Goal: Task Accomplishment & Management: Use online tool/utility

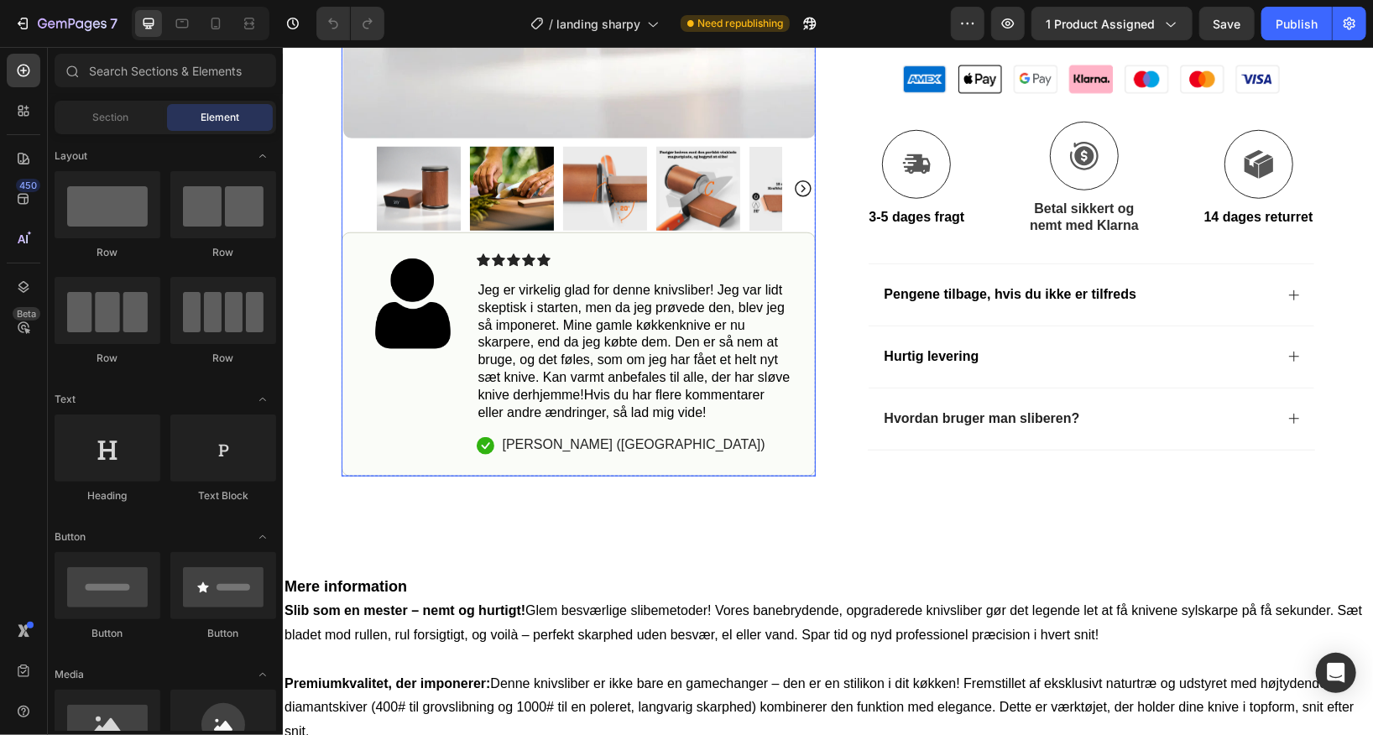
scroll to position [839, 0]
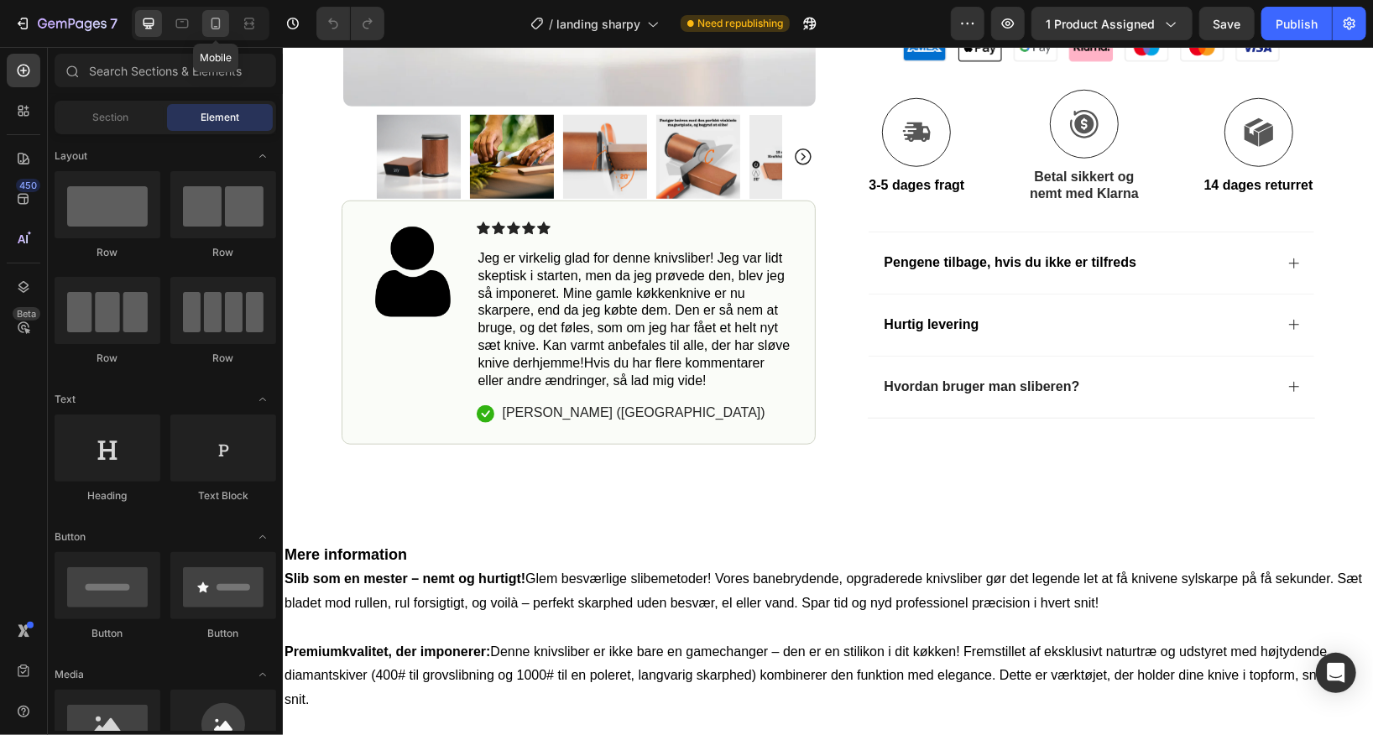
click at [212, 22] on icon at bounding box center [215, 23] width 17 height 17
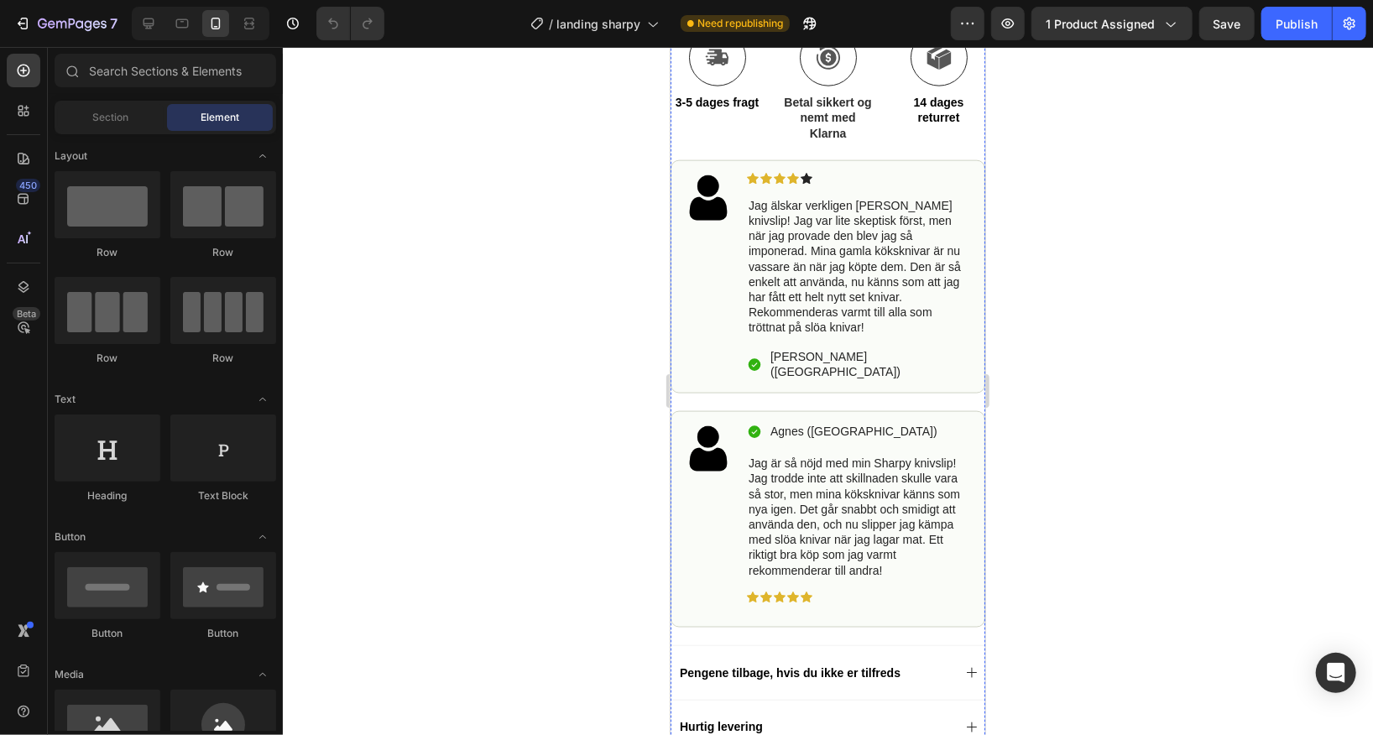
scroll to position [1216, 0]
click at [831, 272] on p "Jag älskar verkligen [PERSON_NAME] knivslip! Jag var lite skeptisk först, men n…" at bounding box center [859, 265] width 222 height 138
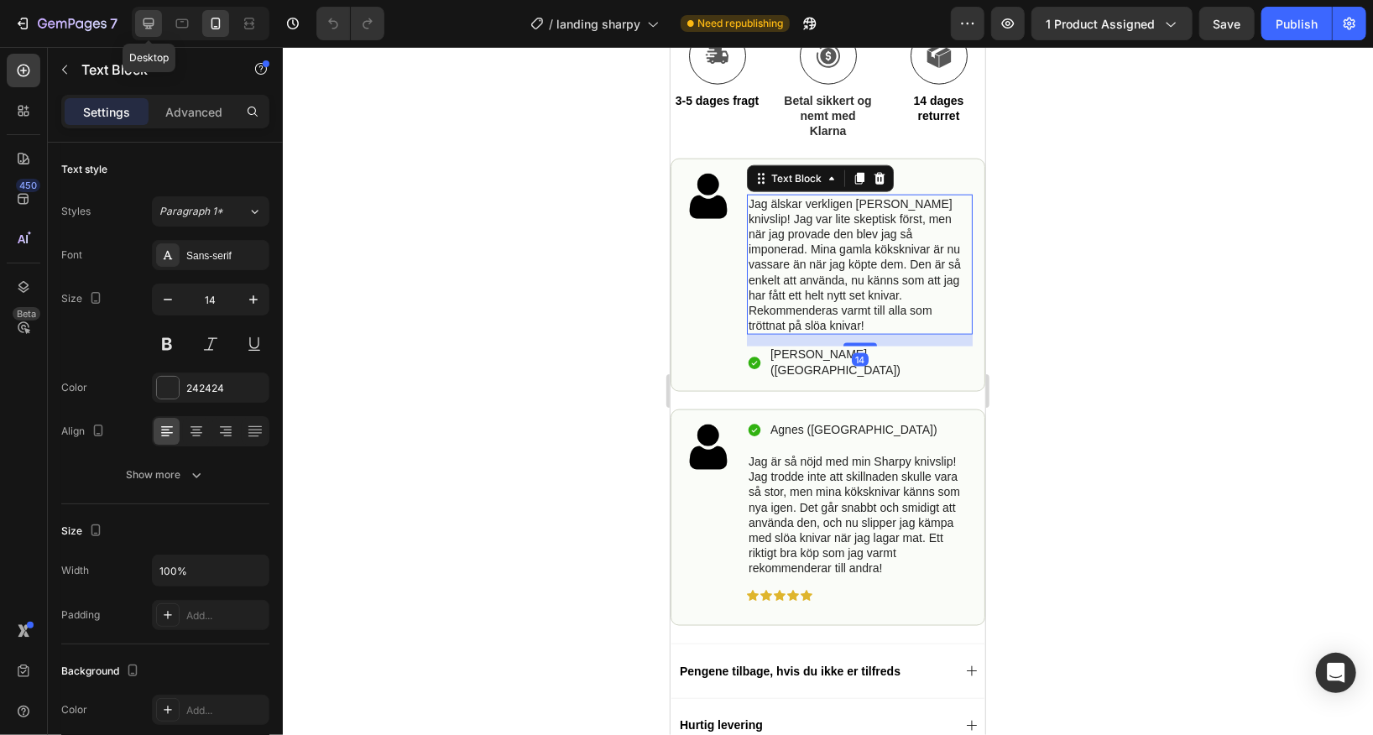
click at [149, 24] on icon at bounding box center [148, 23] width 17 height 17
type input "16"
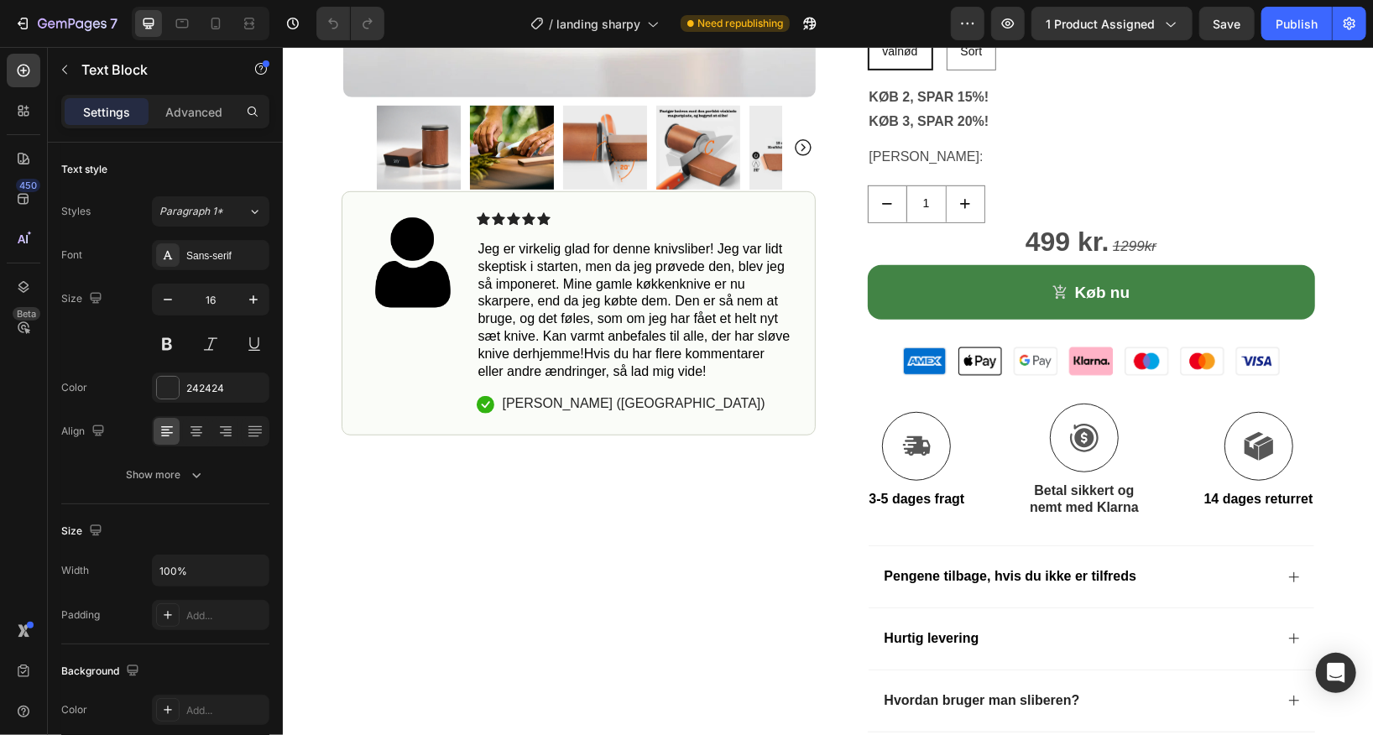
scroll to position [514, 0]
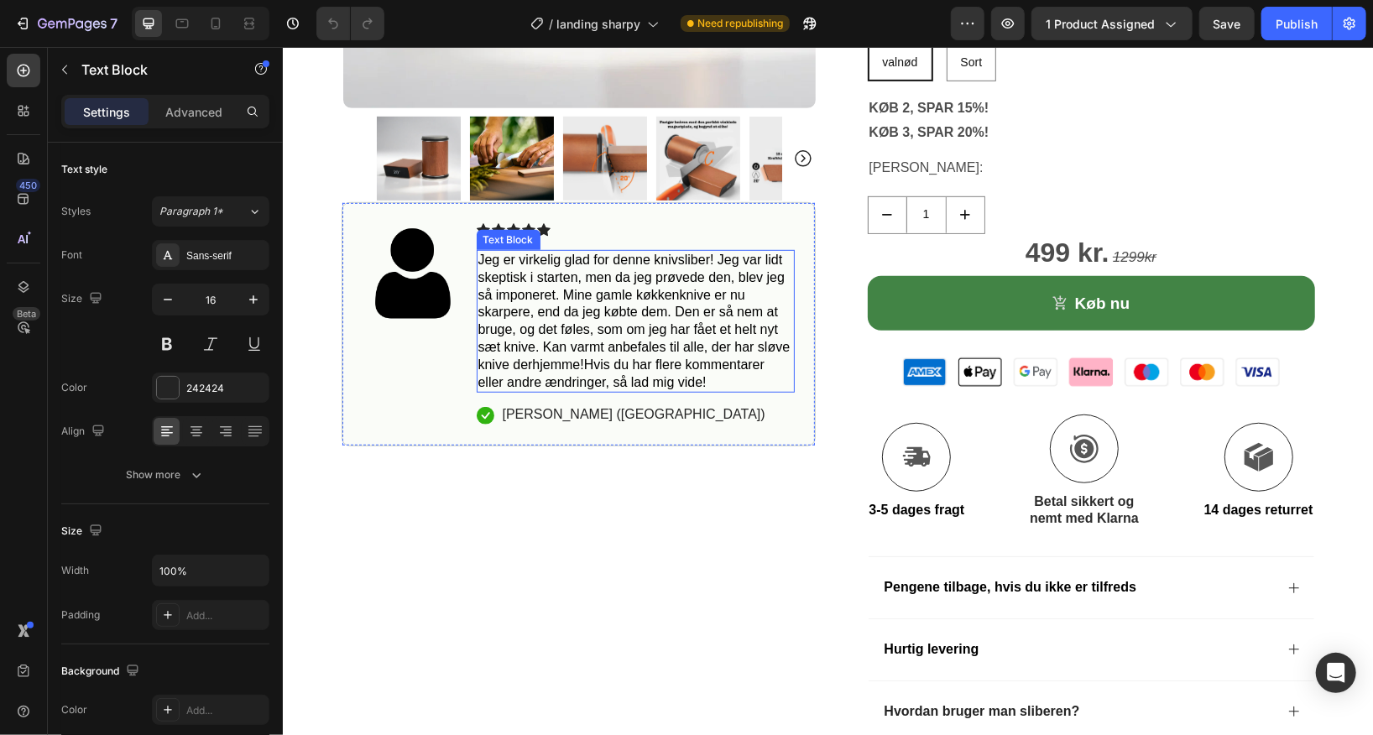
click at [613, 321] on span "Jeg er virkelig glad for denne knivsliber! Jeg var lidt skeptisk i starten, men…" at bounding box center [633, 320] width 312 height 137
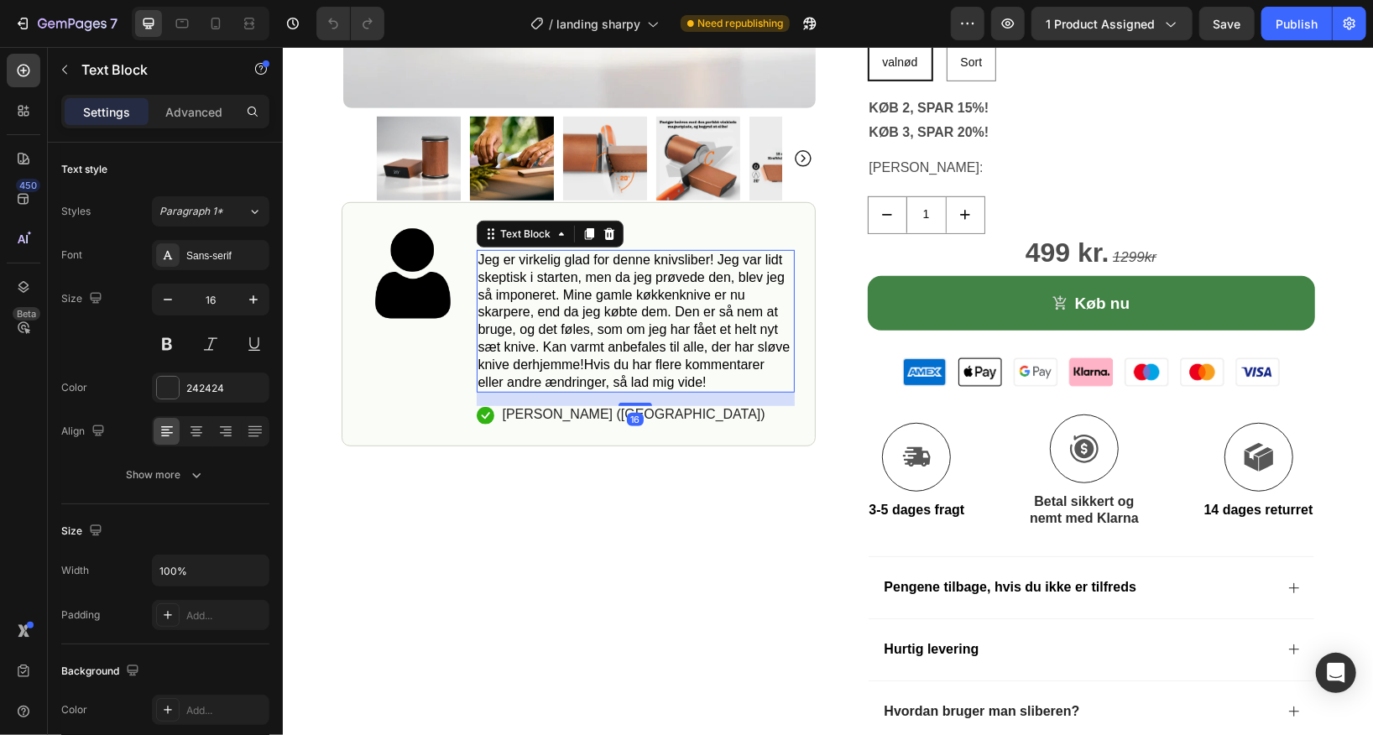
click at [613, 321] on span "Jeg er virkelig glad for denne knivsliber! Jeg var lidt skeptisk i starten, men…" at bounding box center [633, 320] width 312 height 137
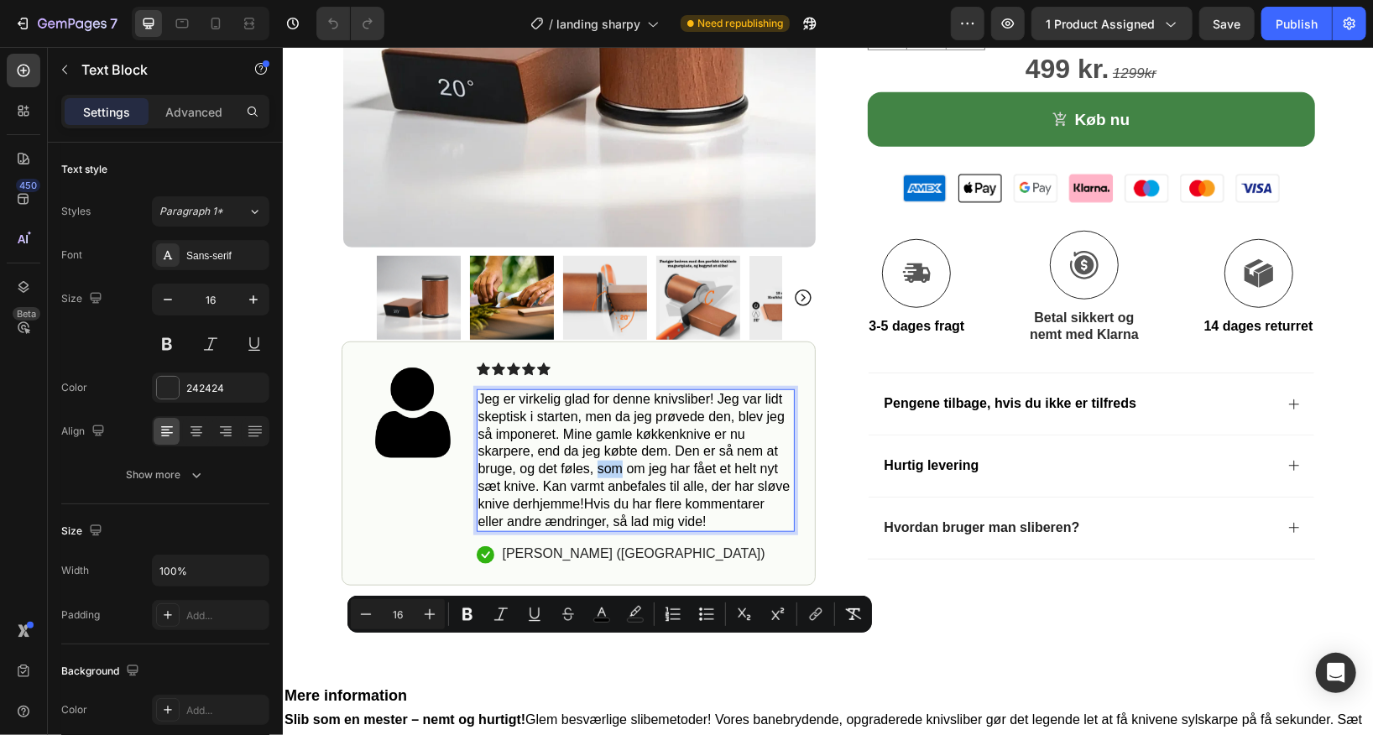
scroll to position [700, 0]
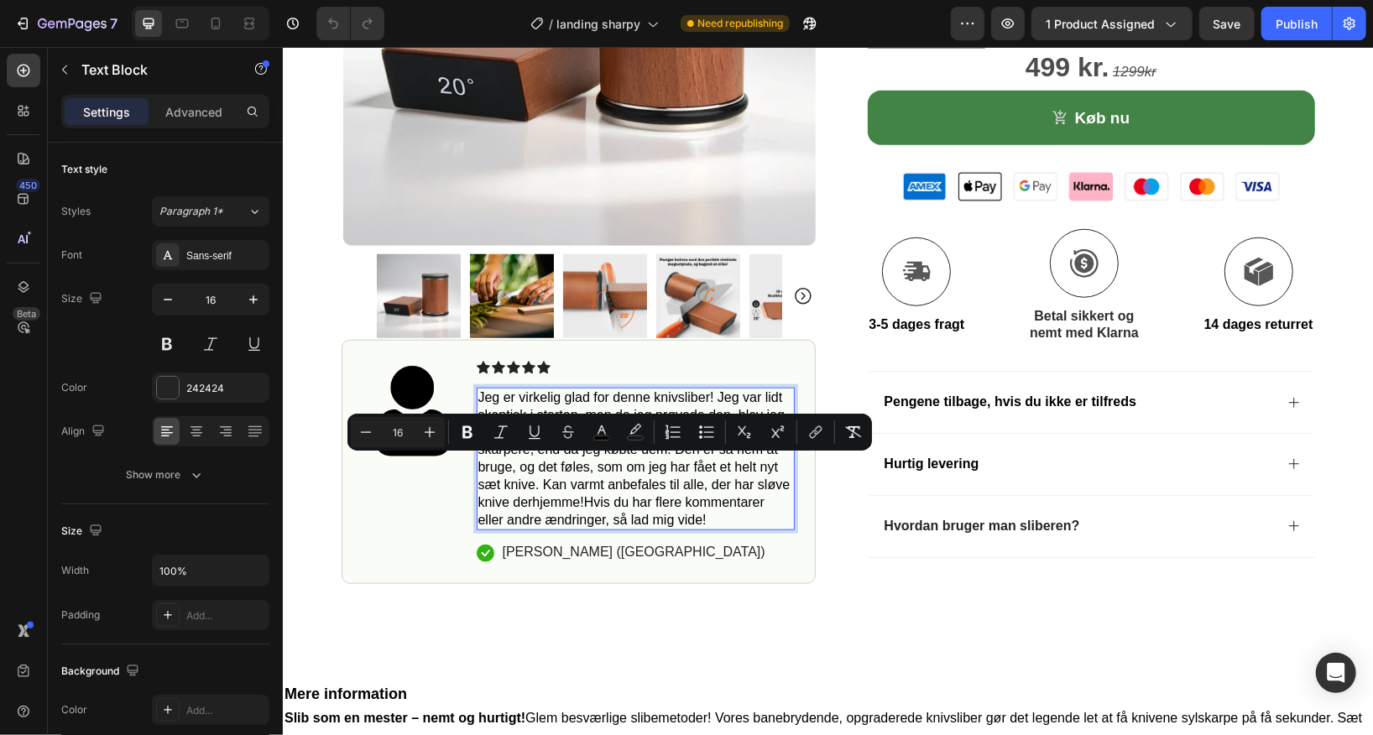
click at [629, 487] on span "Jeg er virkelig glad for denne knivsliber! Jeg var lidt skeptisk i starten, men…" at bounding box center [633, 457] width 312 height 137
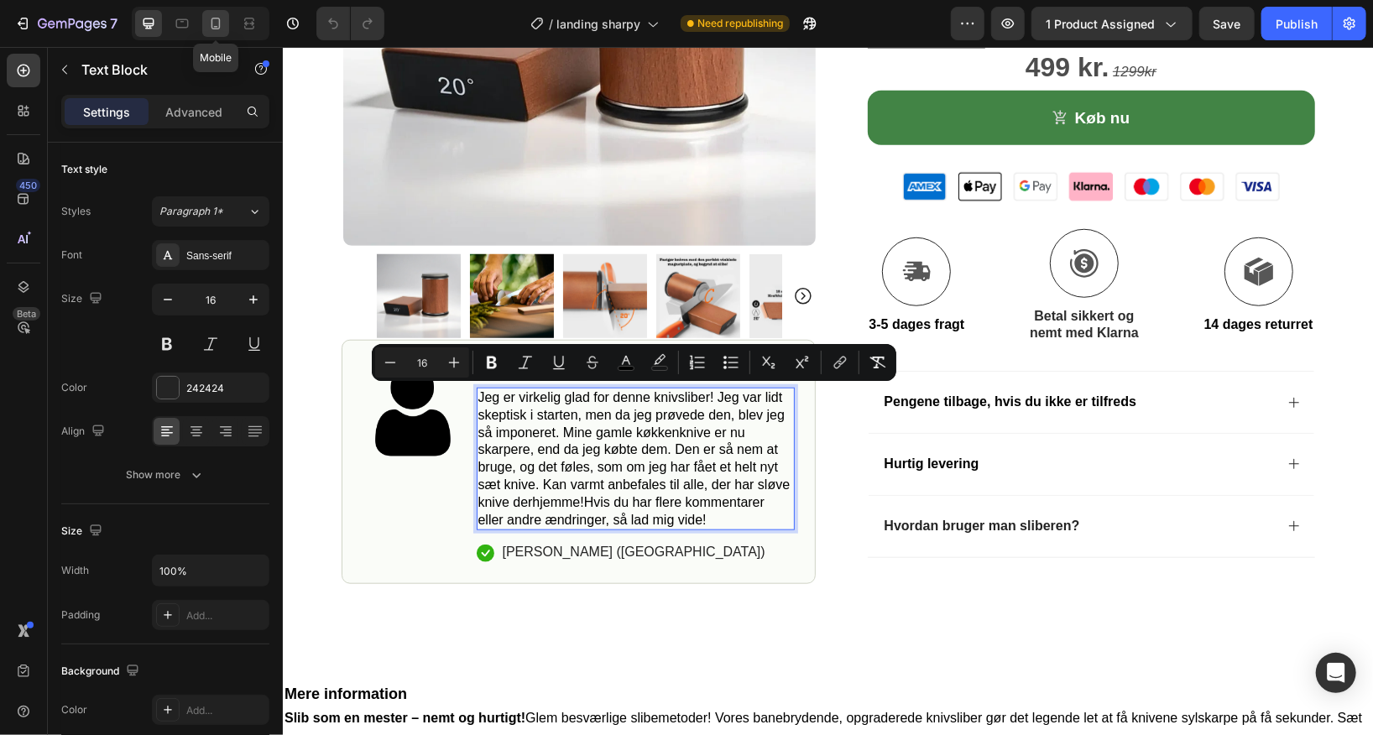
click at [222, 23] on icon at bounding box center [215, 23] width 17 height 17
type input "14"
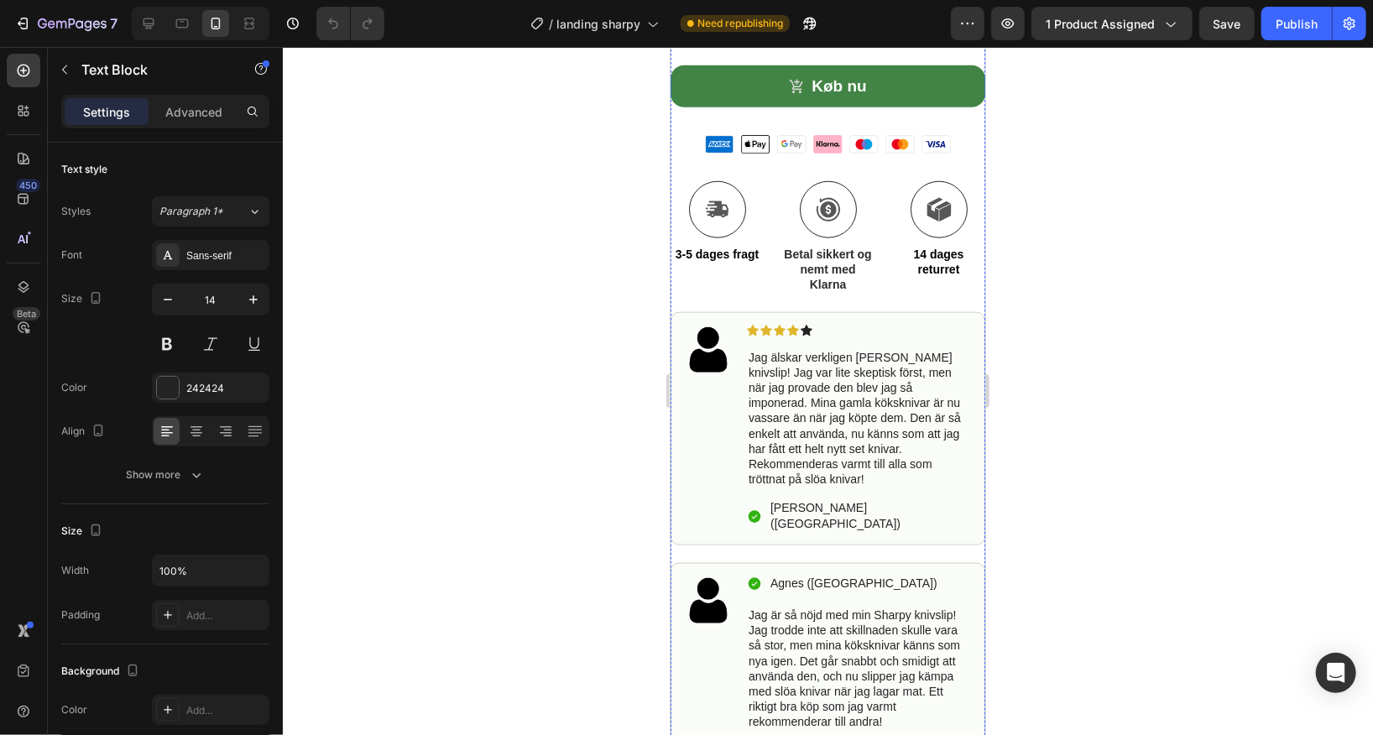
scroll to position [1066, 0]
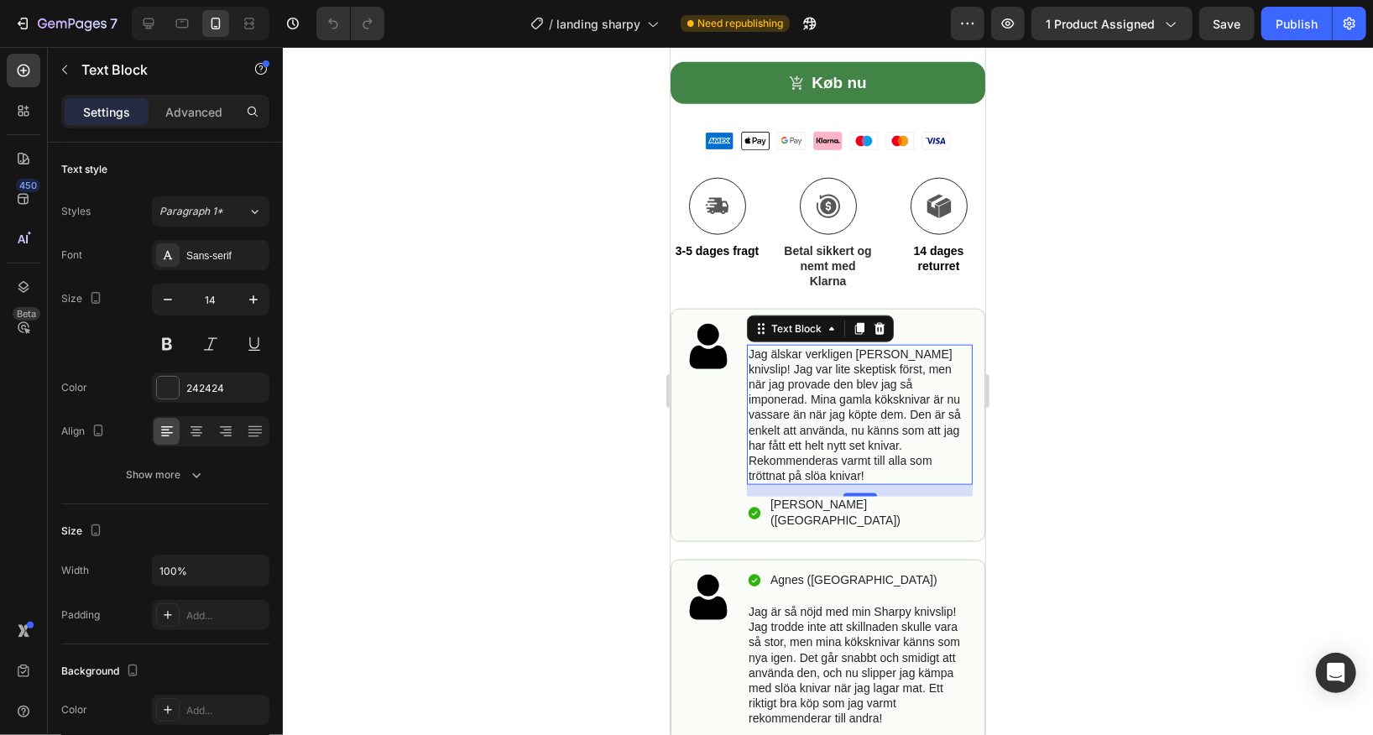
click at [818, 401] on p "Jag älskar verkligen [PERSON_NAME] knivslip! Jag var lite skeptisk först, men n…" at bounding box center [859, 415] width 222 height 138
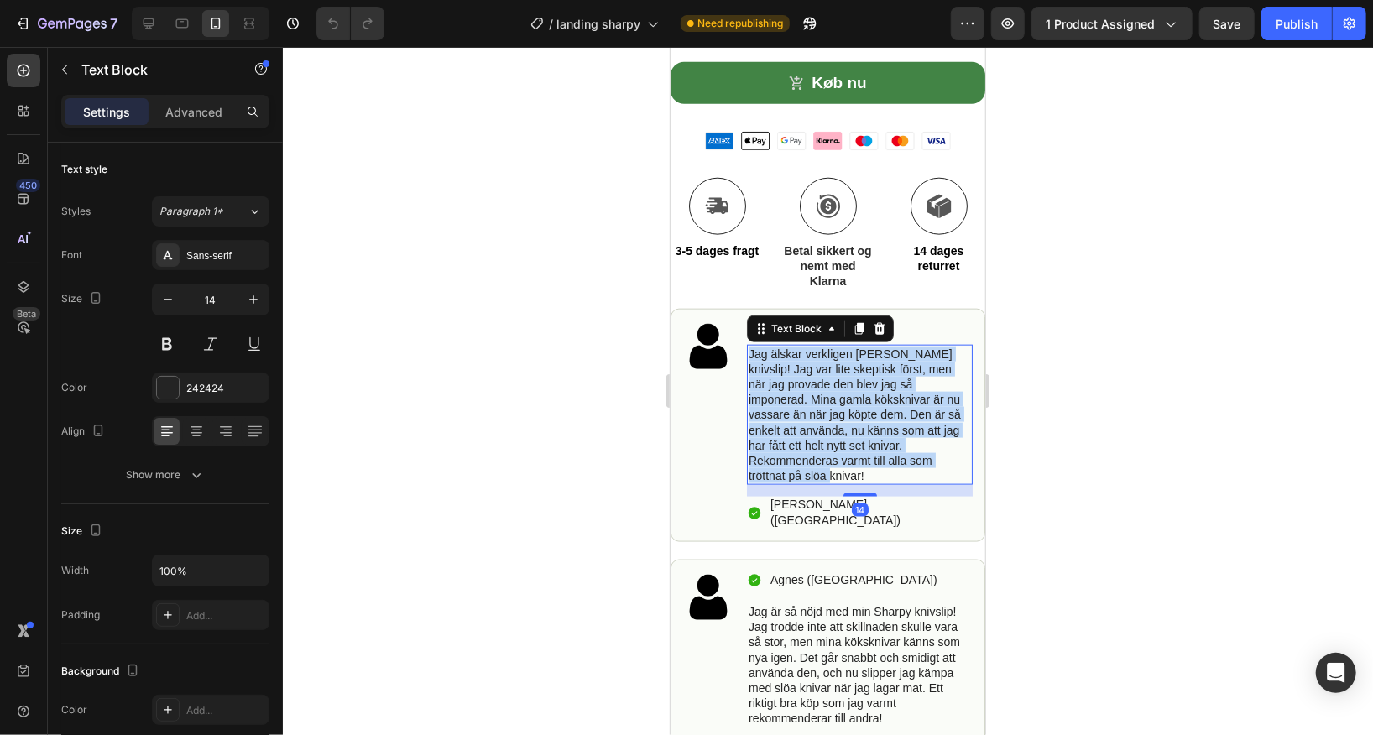
click at [818, 401] on p "Jag älskar verkligen [PERSON_NAME] knivslip! Jag var lite skeptisk först, men n…" at bounding box center [859, 415] width 222 height 138
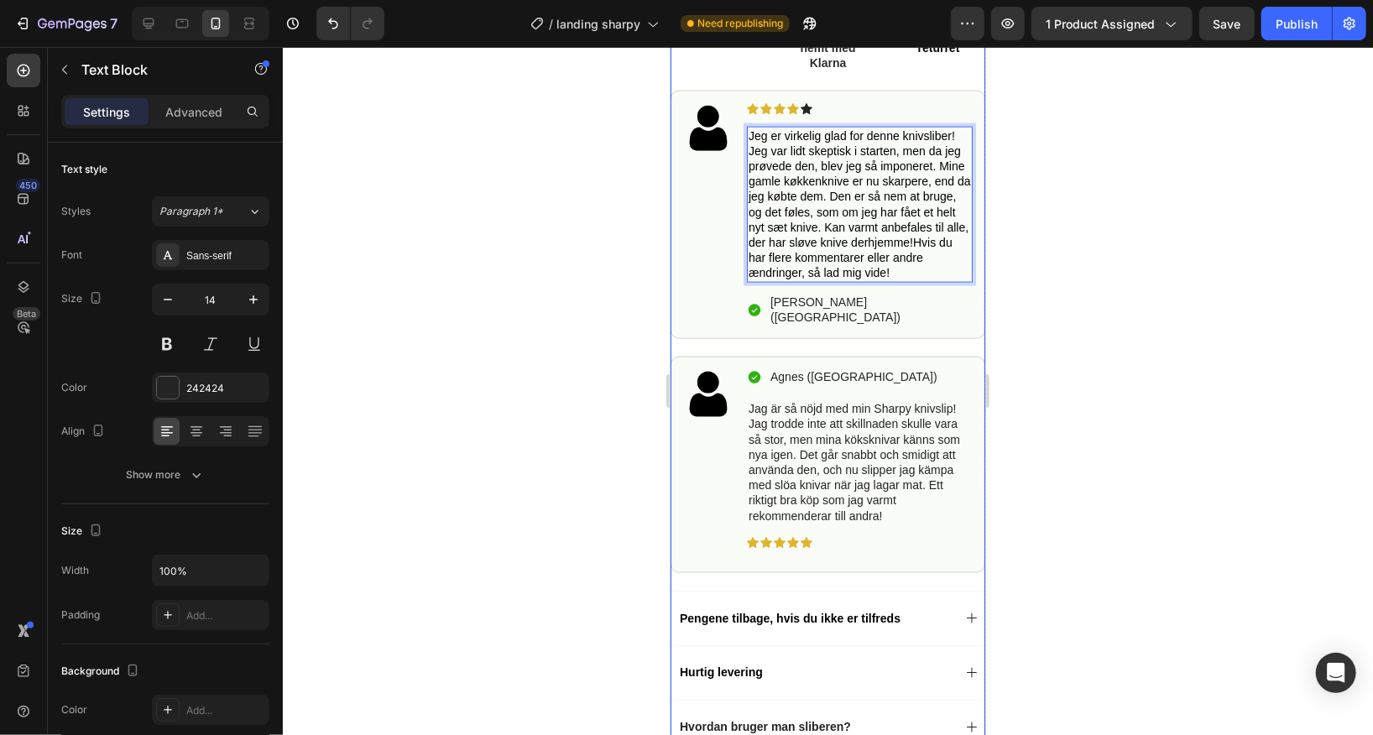
scroll to position [1295, 0]
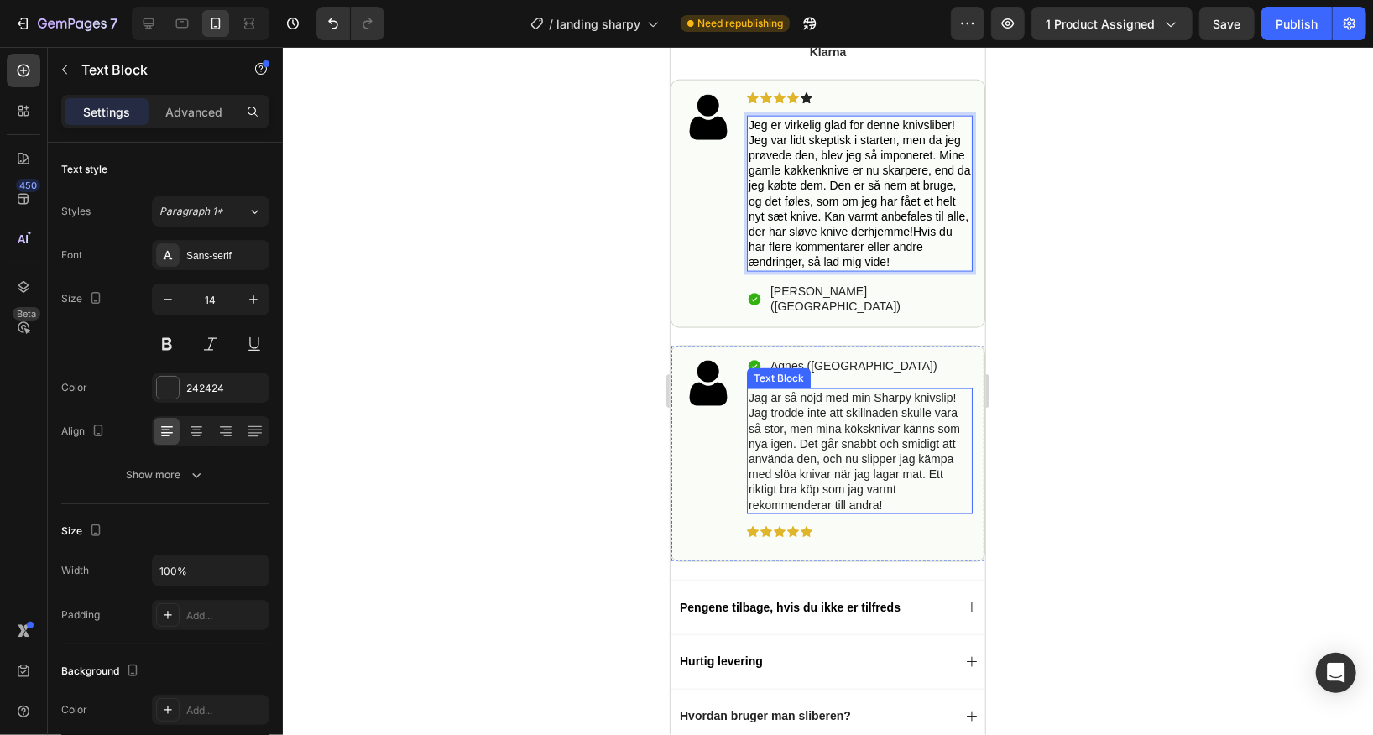
click at [830, 430] on p "Jag är så nöjd med min Sharpy knivslip! Jag trodde inte att skillnaden skulle v…" at bounding box center [859, 450] width 222 height 123
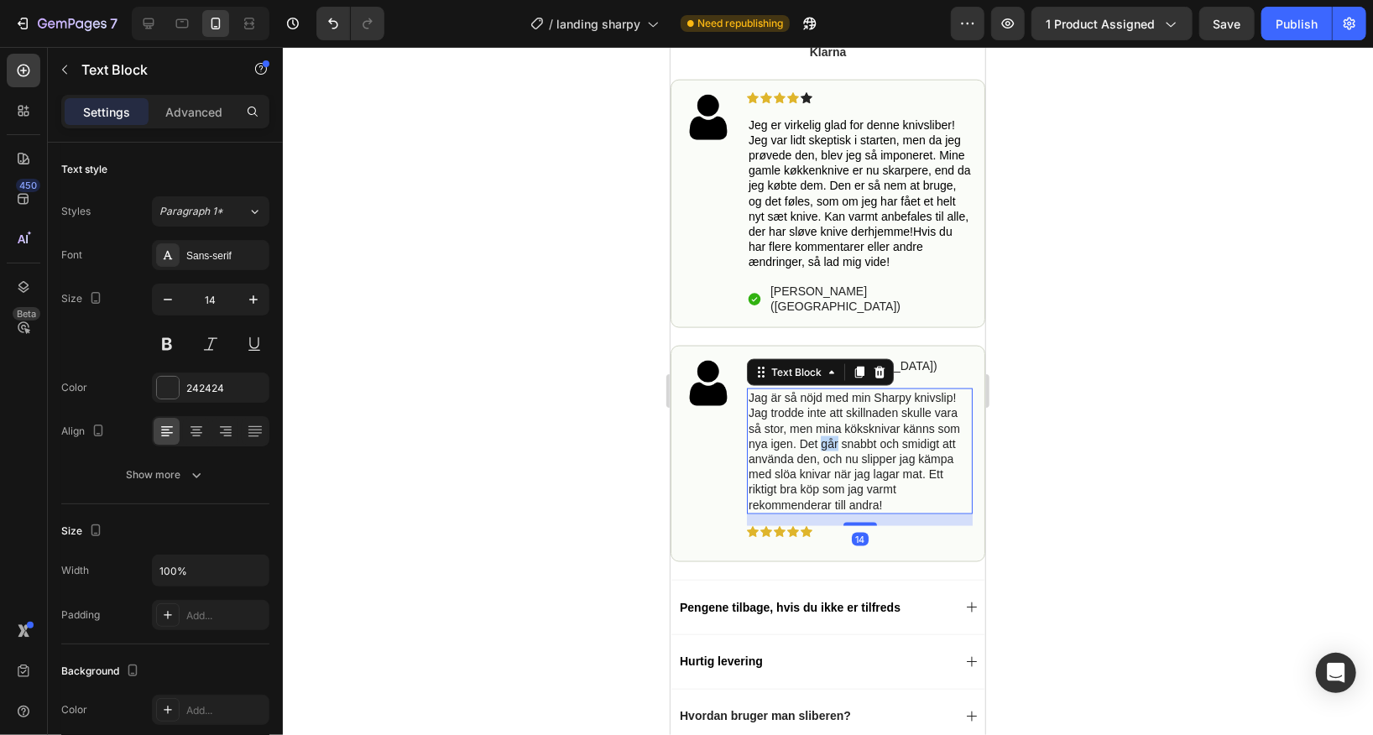
click at [830, 430] on p "Jag är så nöjd med min Sharpy knivslip! Jag trodde inte att skillnaden skulle v…" at bounding box center [859, 450] width 222 height 123
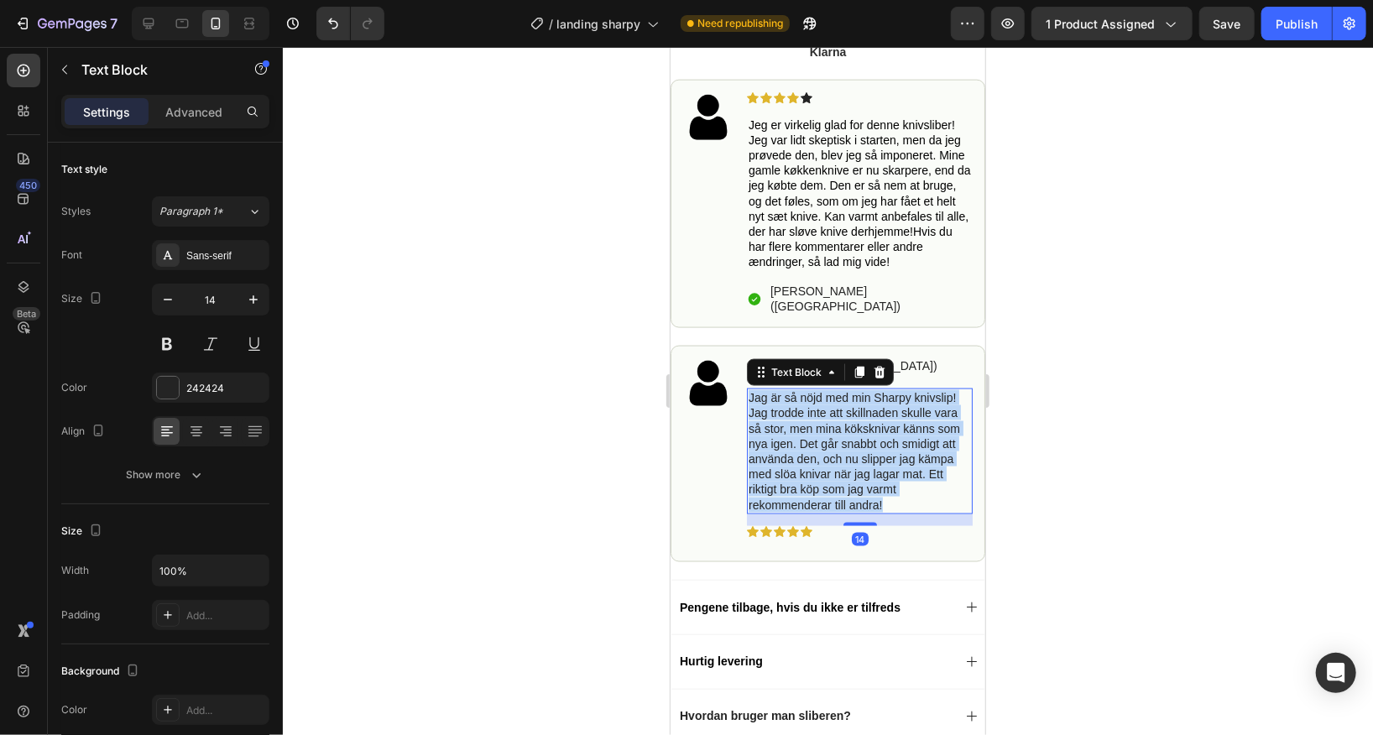
click at [830, 430] on p "Jag är så nöjd med min Sharpy knivslip! Jag trodde inte att skillnaden skulle v…" at bounding box center [859, 450] width 222 height 123
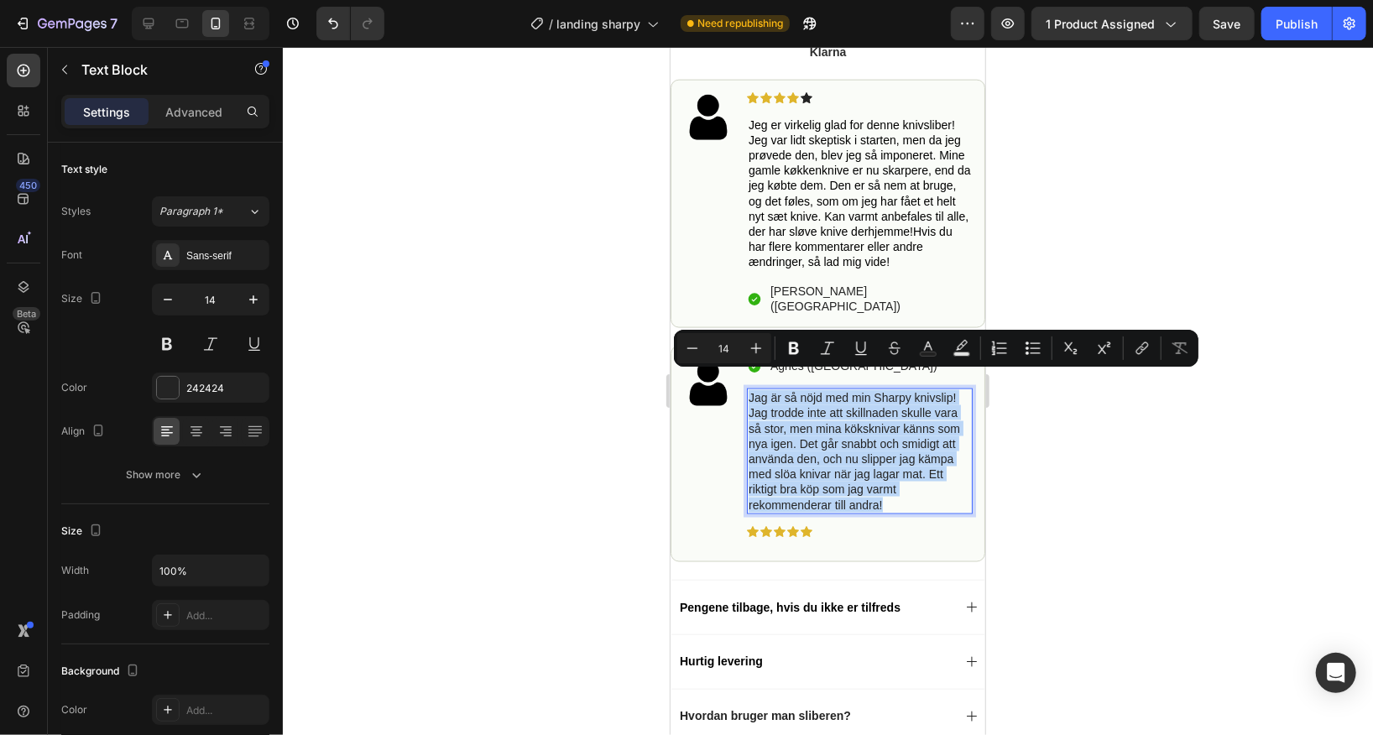
copy p "Jag är så nöjd med min Sharpy knivslip! Jag trodde inte att skillnaden skulle v…"
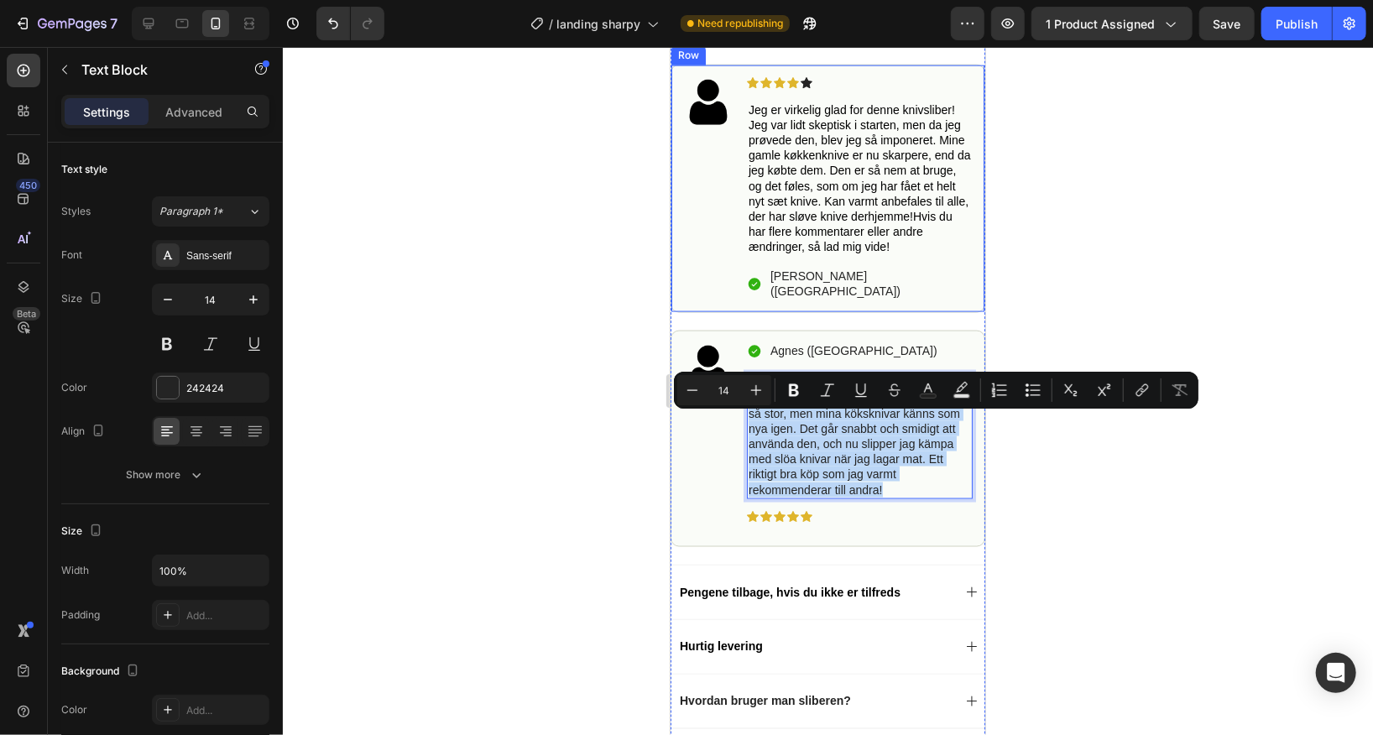
scroll to position [1324, 0]
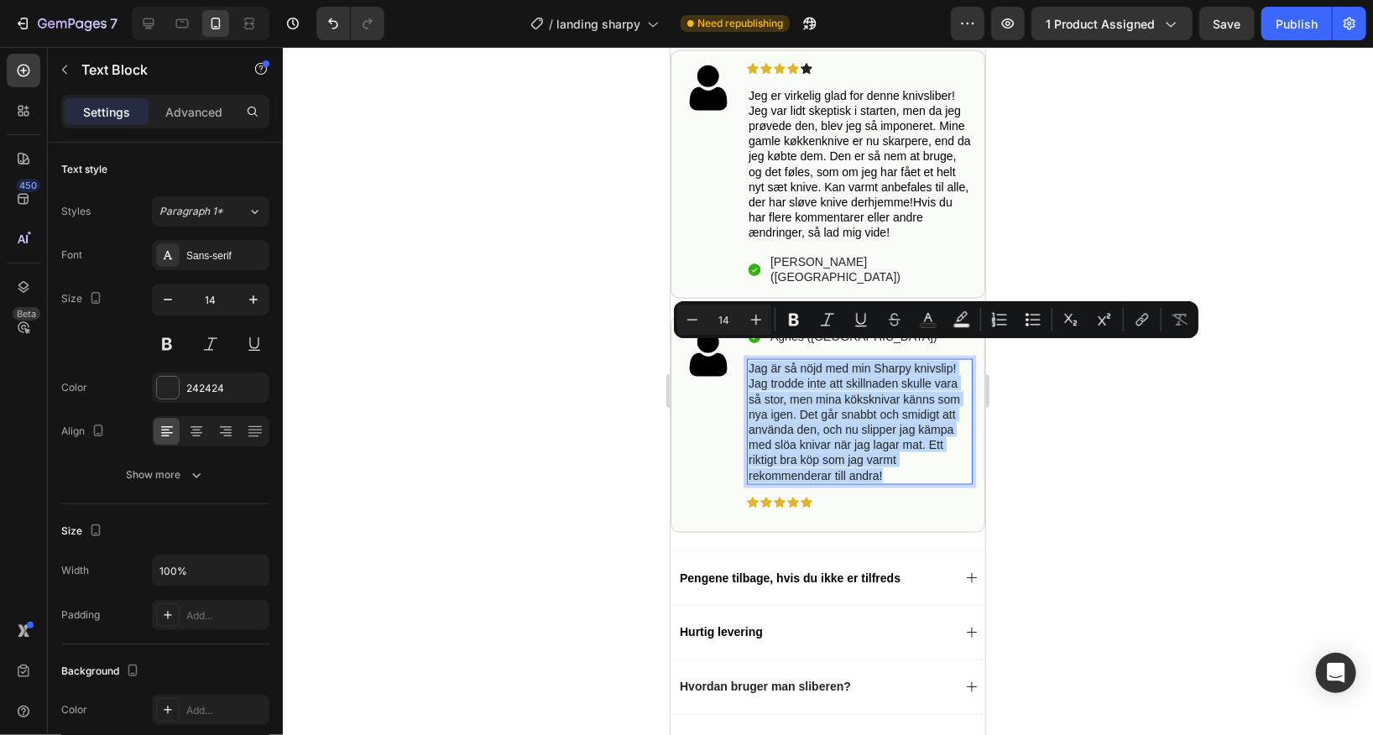
click at [843, 384] on p "Jag är så nöjd med min Sharpy knivslip! Jag trodde inte att skillnaden skulle v…" at bounding box center [859, 421] width 222 height 123
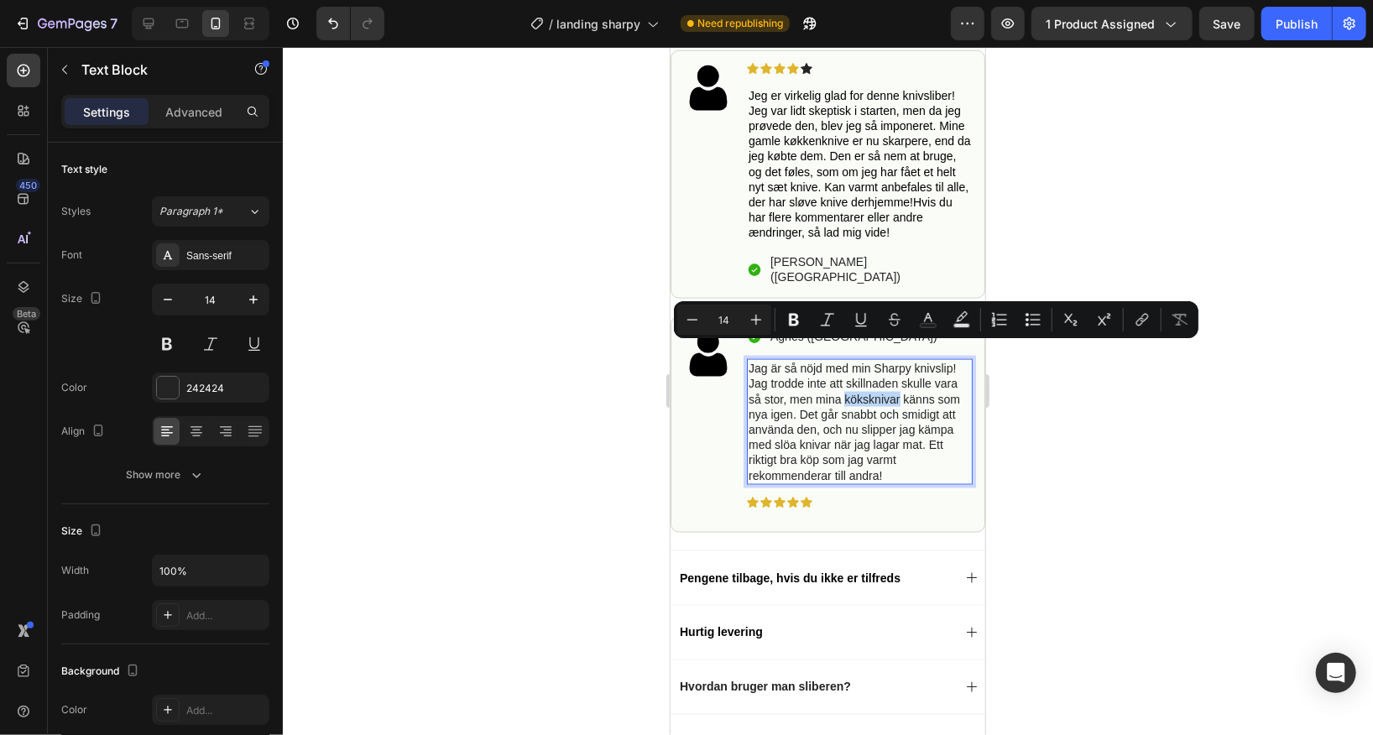
click at [843, 384] on p "Jag är så nöjd med min Sharpy knivslip! Jag trodde inte att skillnaden skulle v…" at bounding box center [859, 421] width 222 height 123
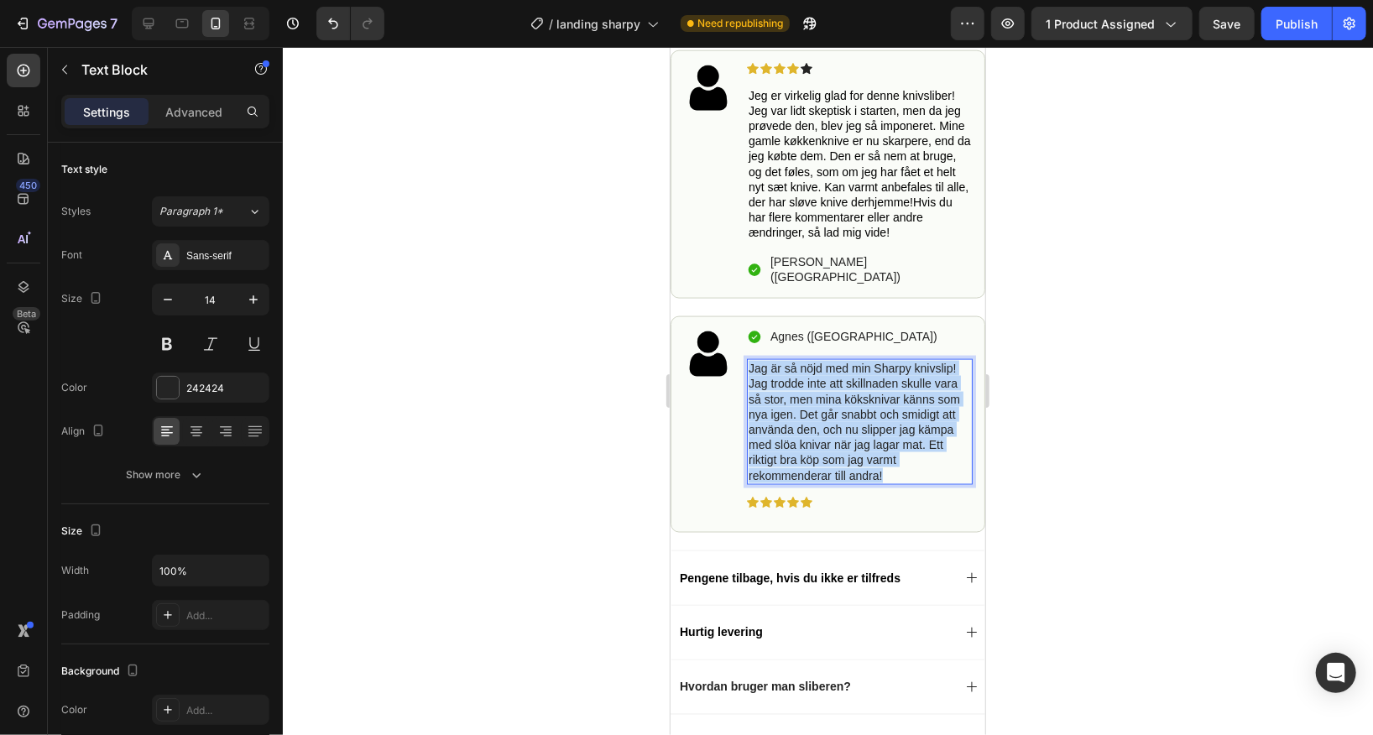
click at [843, 384] on p "Jag är så nöjd med min Sharpy knivslip! Jag trodde inte att skillnaden skulle v…" at bounding box center [859, 421] width 222 height 123
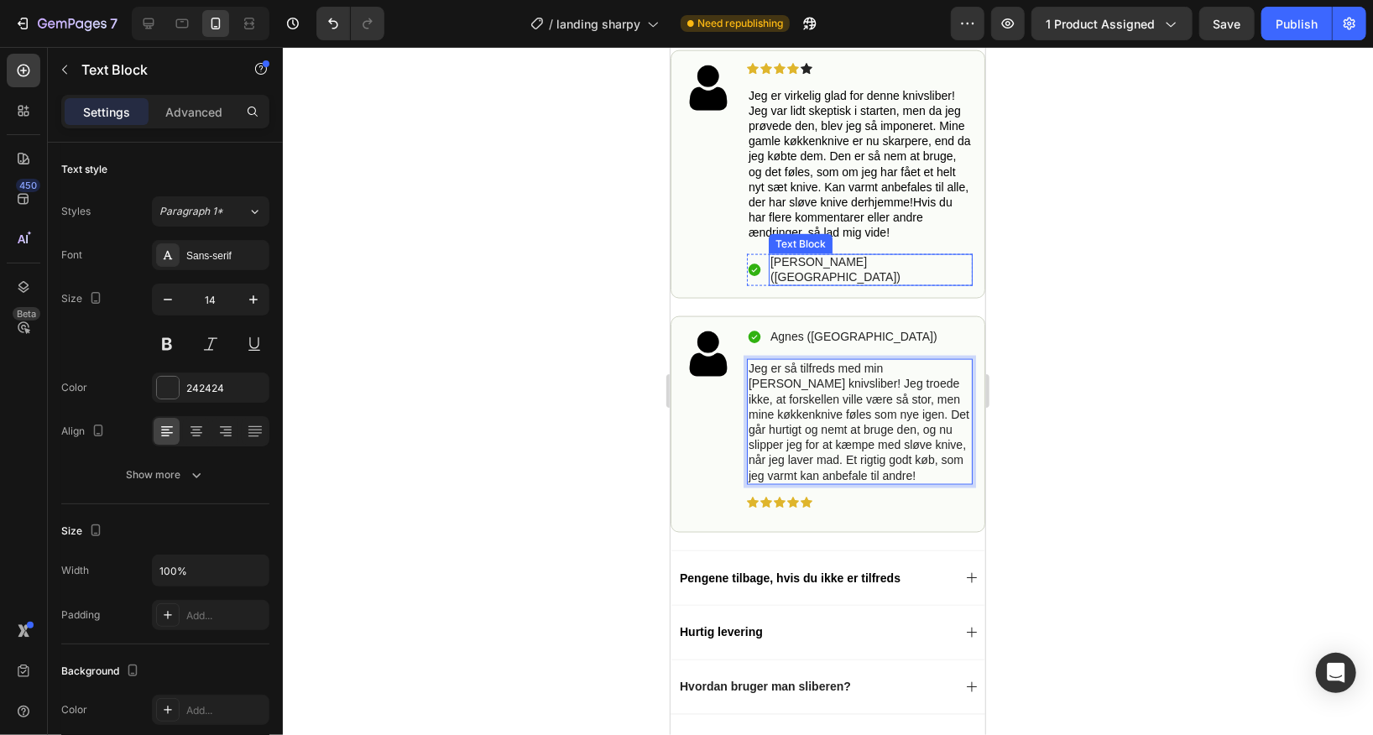
click at [790, 258] on p "[PERSON_NAME] ([GEOGRAPHIC_DATA])" at bounding box center [869, 268] width 201 height 30
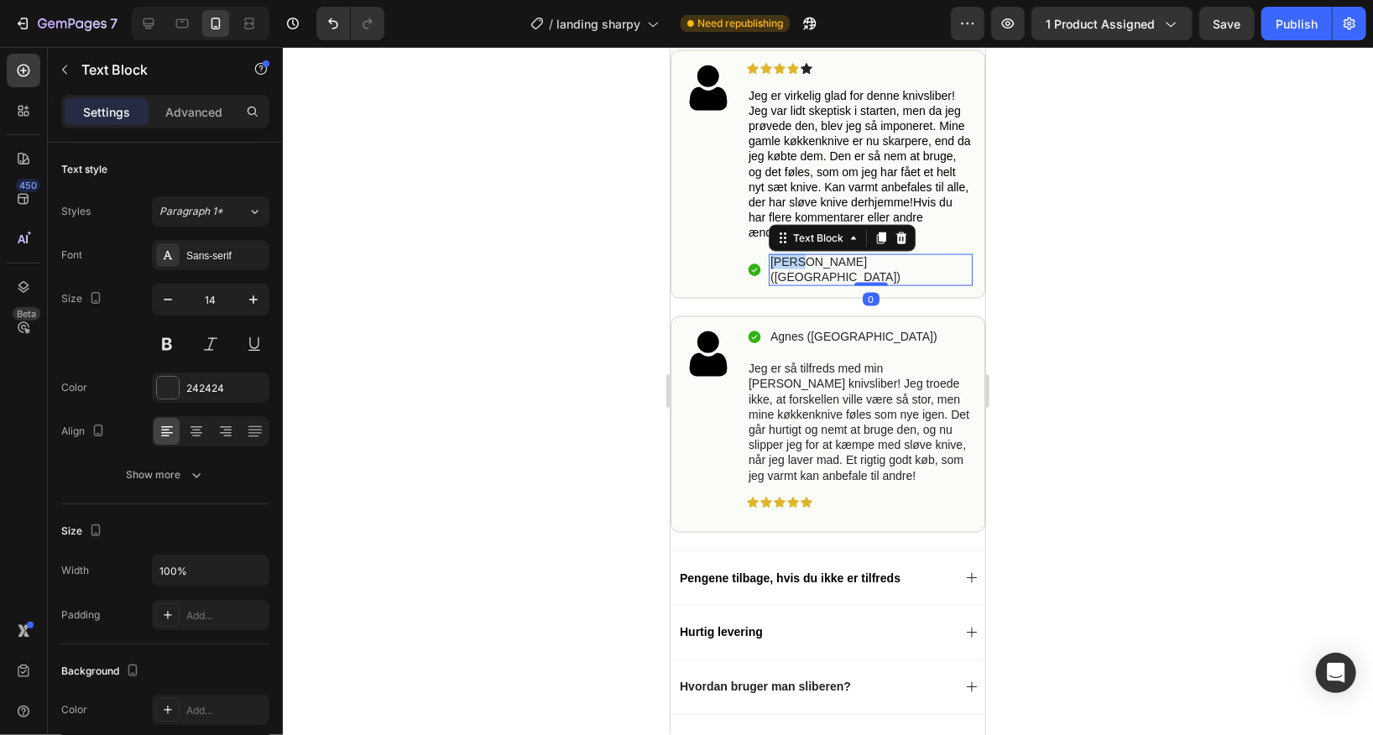
click at [790, 258] on p "[PERSON_NAME] ([GEOGRAPHIC_DATA])" at bounding box center [869, 268] width 201 height 30
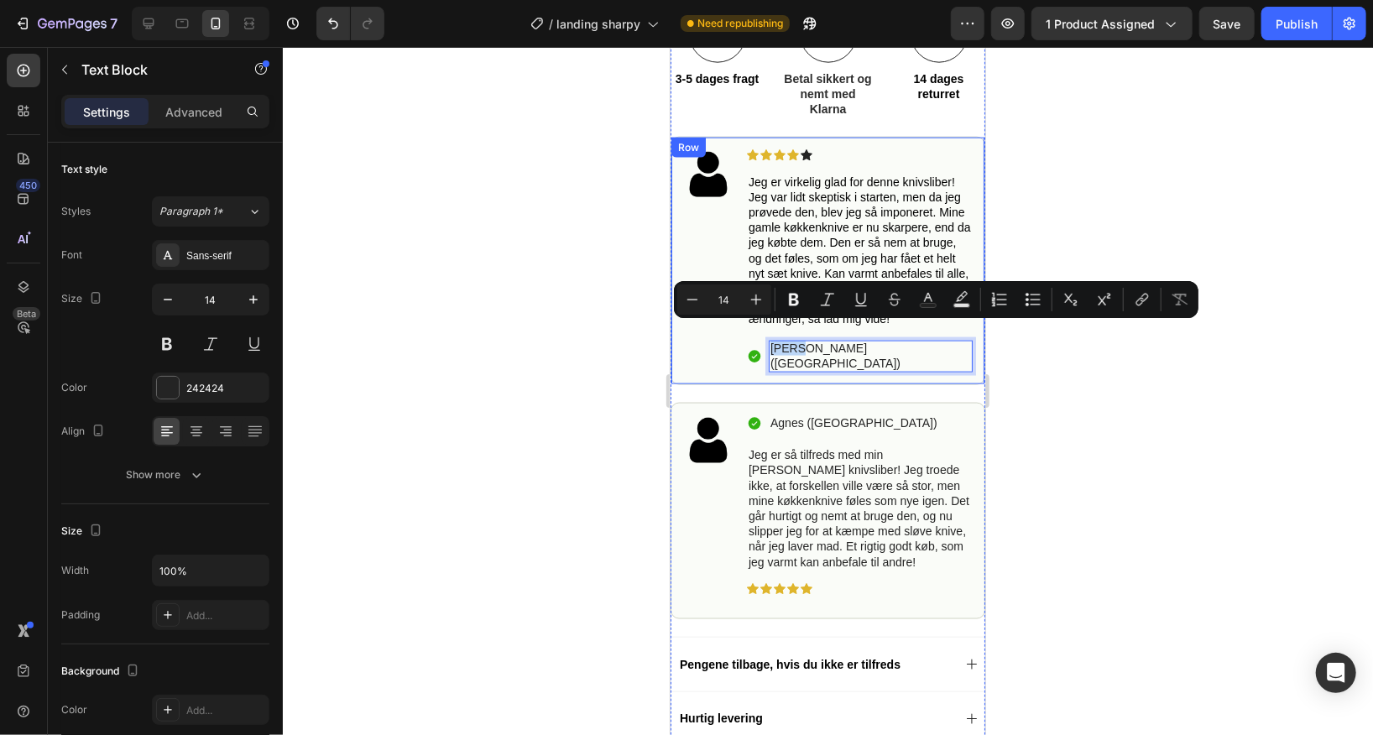
scroll to position [1237, 0]
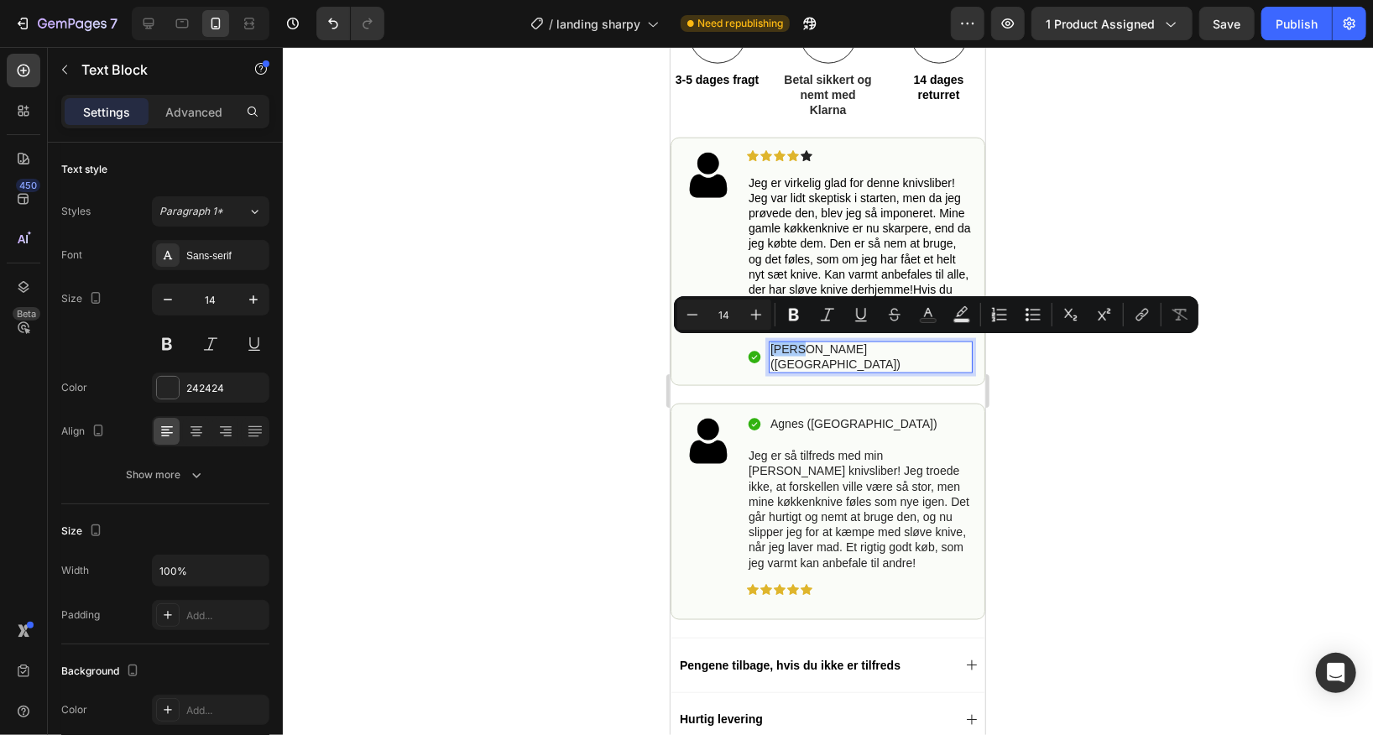
click at [563, 255] on div at bounding box center [828, 391] width 1090 height 688
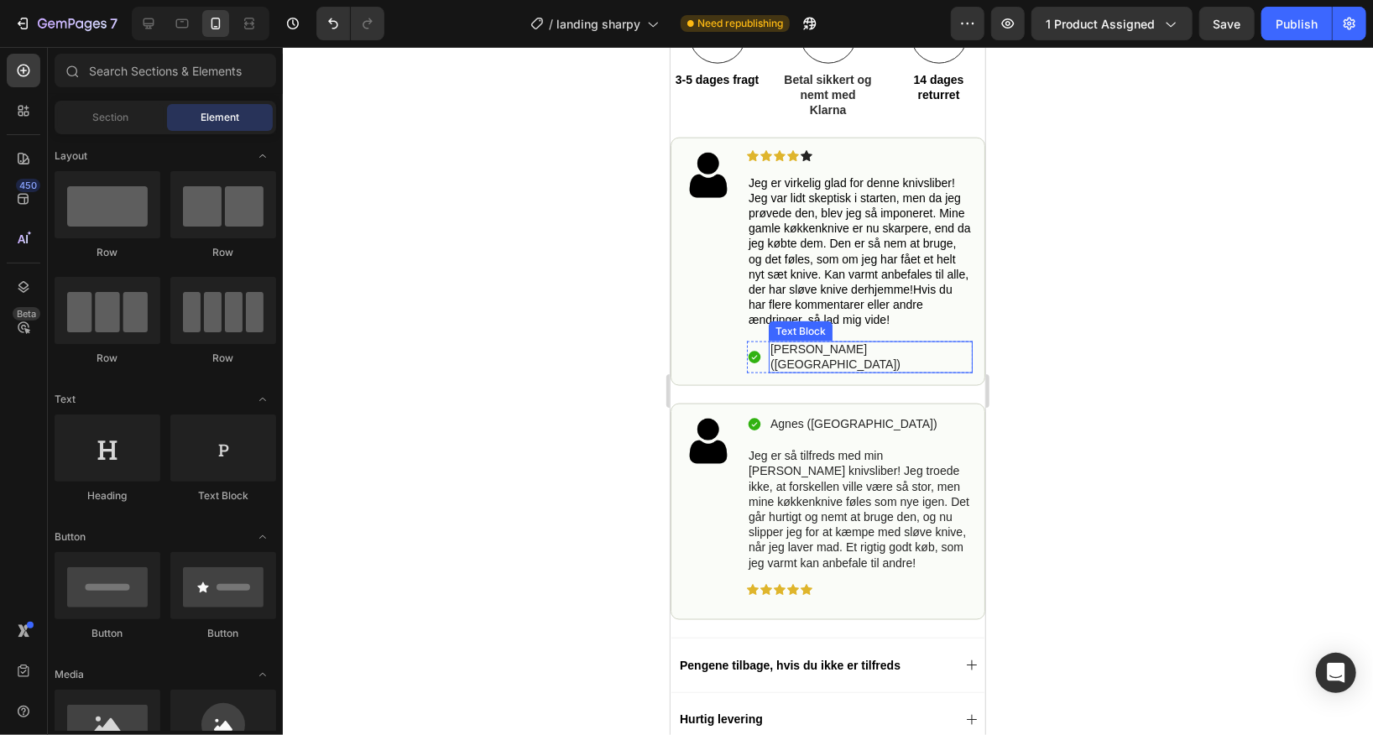
click at [793, 347] on p "[PERSON_NAME] ([GEOGRAPHIC_DATA])" at bounding box center [869, 356] width 201 height 30
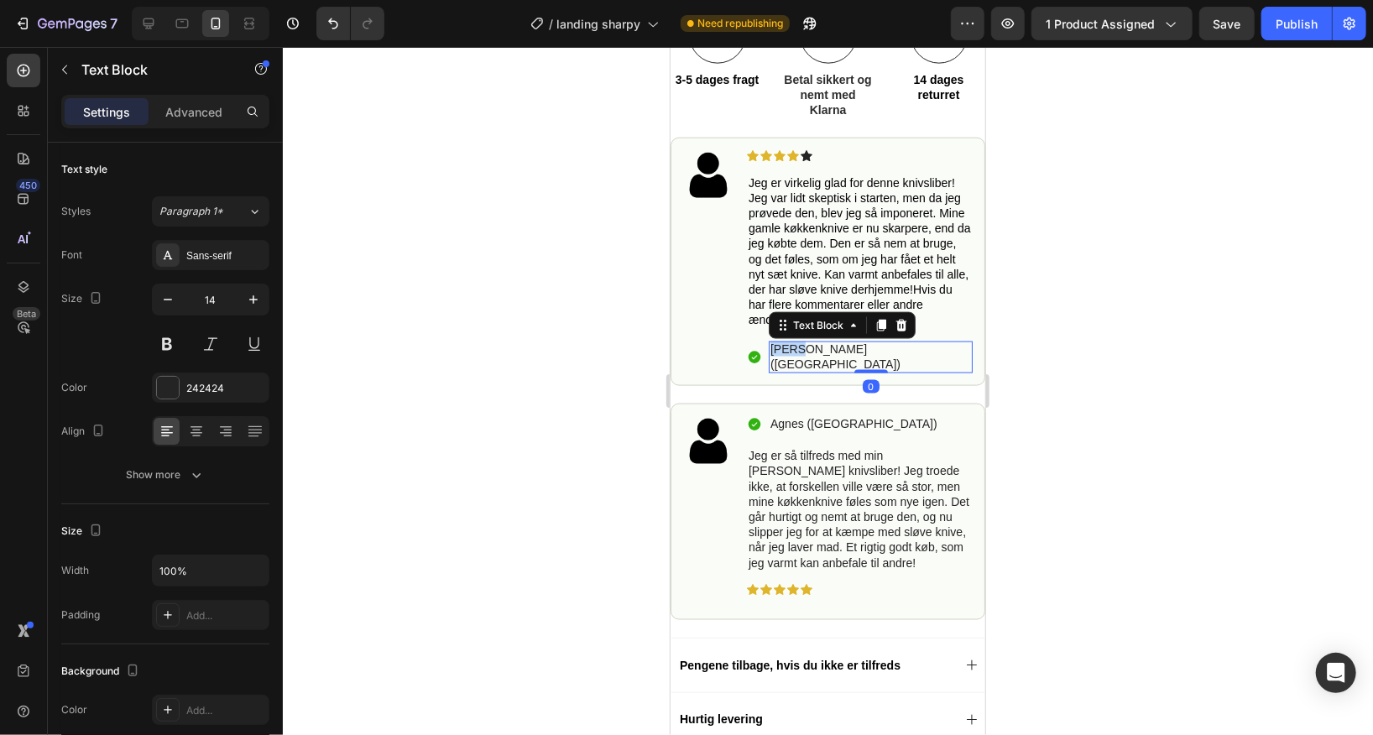
click at [790, 347] on p "[PERSON_NAME] ([GEOGRAPHIC_DATA])" at bounding box center [869, 356] width 201 height 30
click at [827, 346] on p "[PERSON_NAME] ([GEOGRAPHIC_DATA])" at bounding box center [869, 356] width 201 height 30
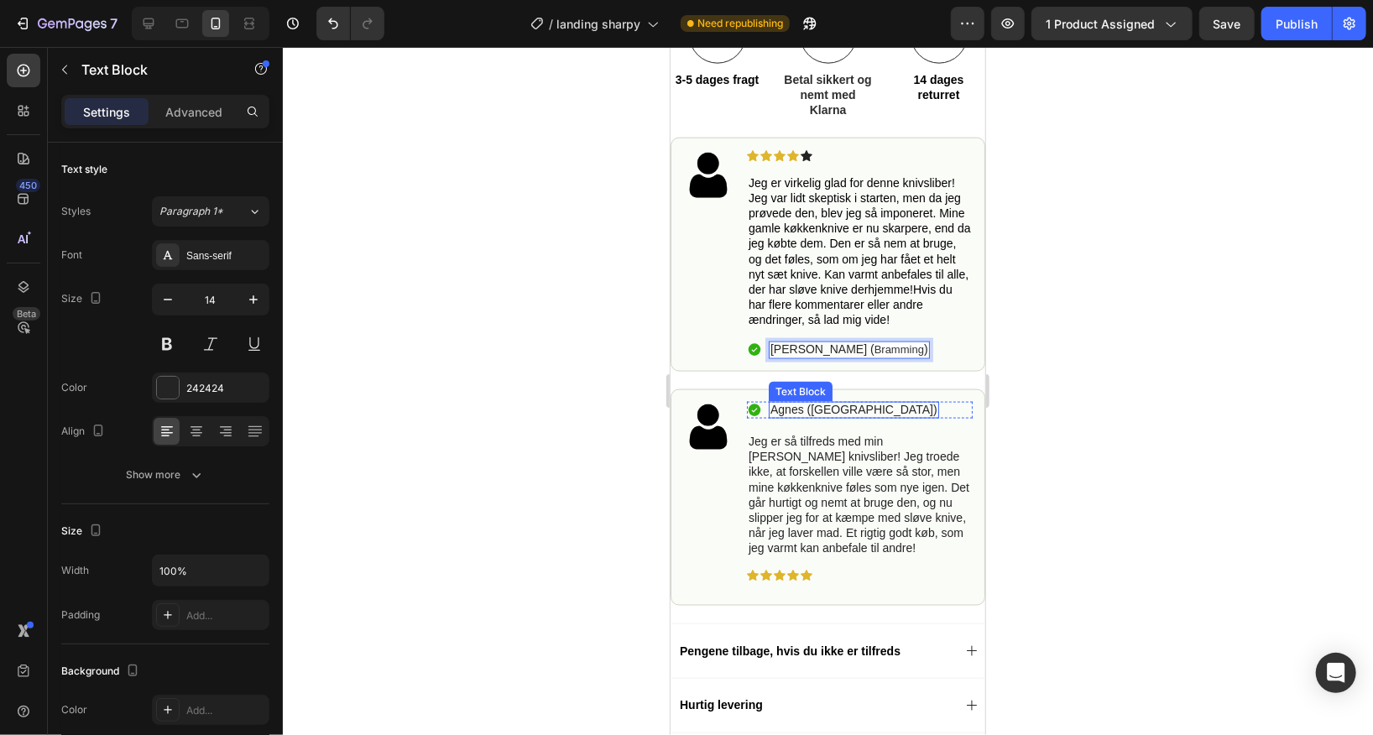
click at [846, 404] on p "Agnes ([GEOGRAPHIC_DATA])" at bounding box center [852, 408] width 167 height 15
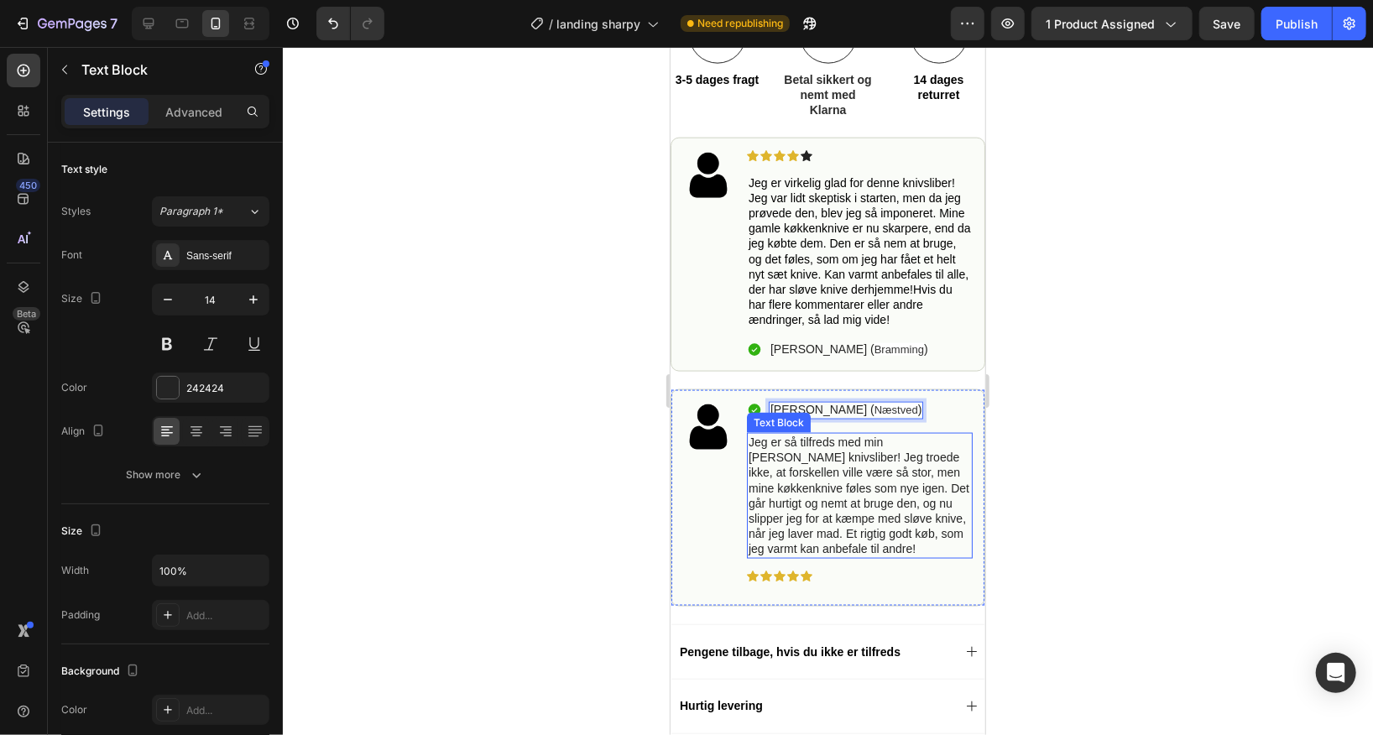
click at [886, 504] on p "Jeg er så tilfreds med min [PERSON_NAME] knivsliber! Jeg troede ikke, at forske…" at bounding box center [859, 495] width 222 height 123
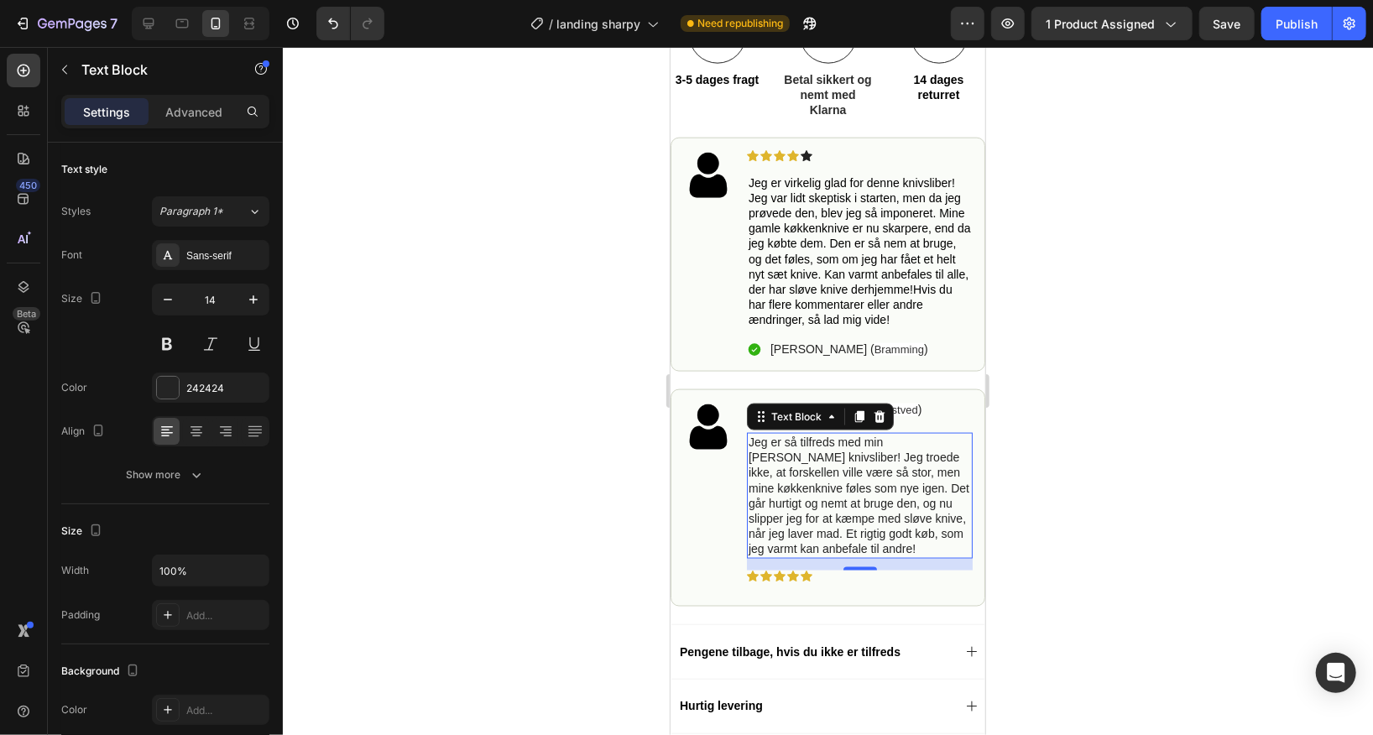
click at [1072, 453] on div at bounding box center [828, 391] width 1090 height 688
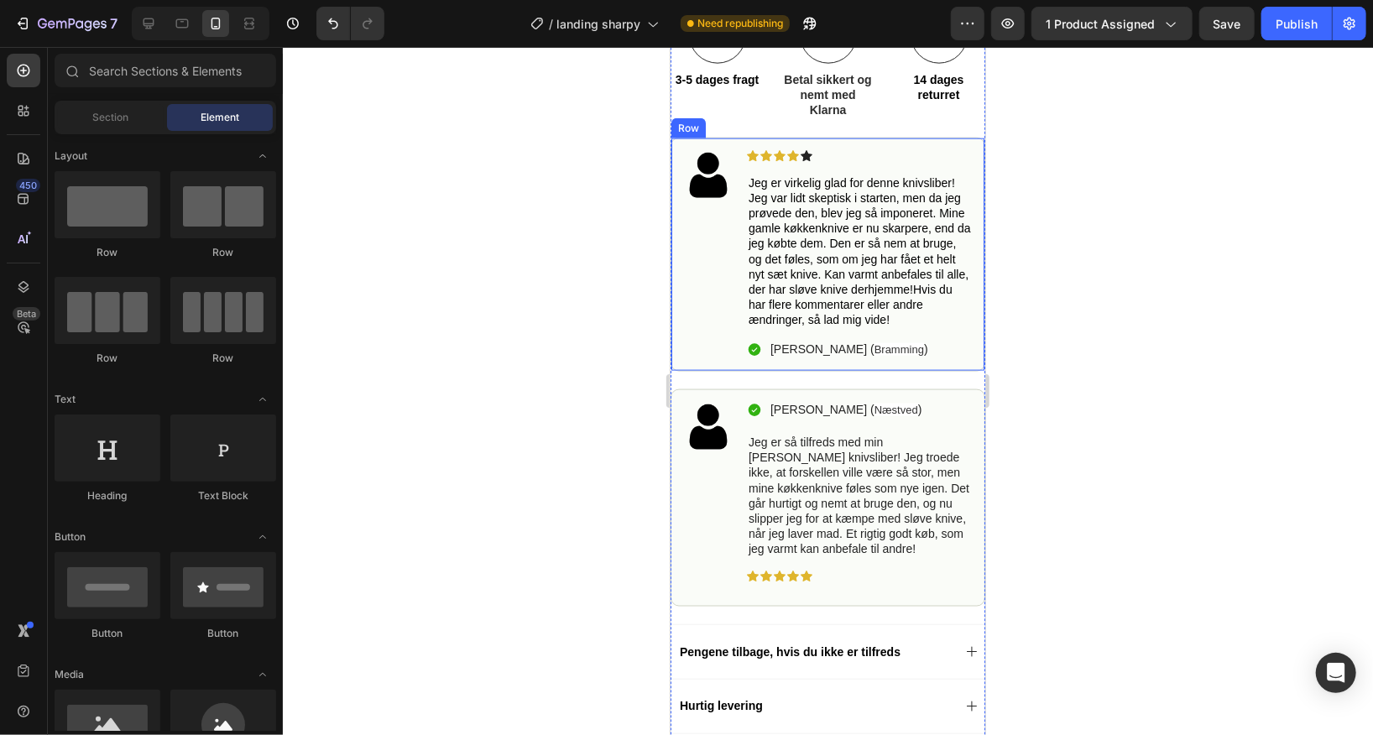
click at [705, 300] on div "Image" at bounding box center [707, 253] width 50 height 209
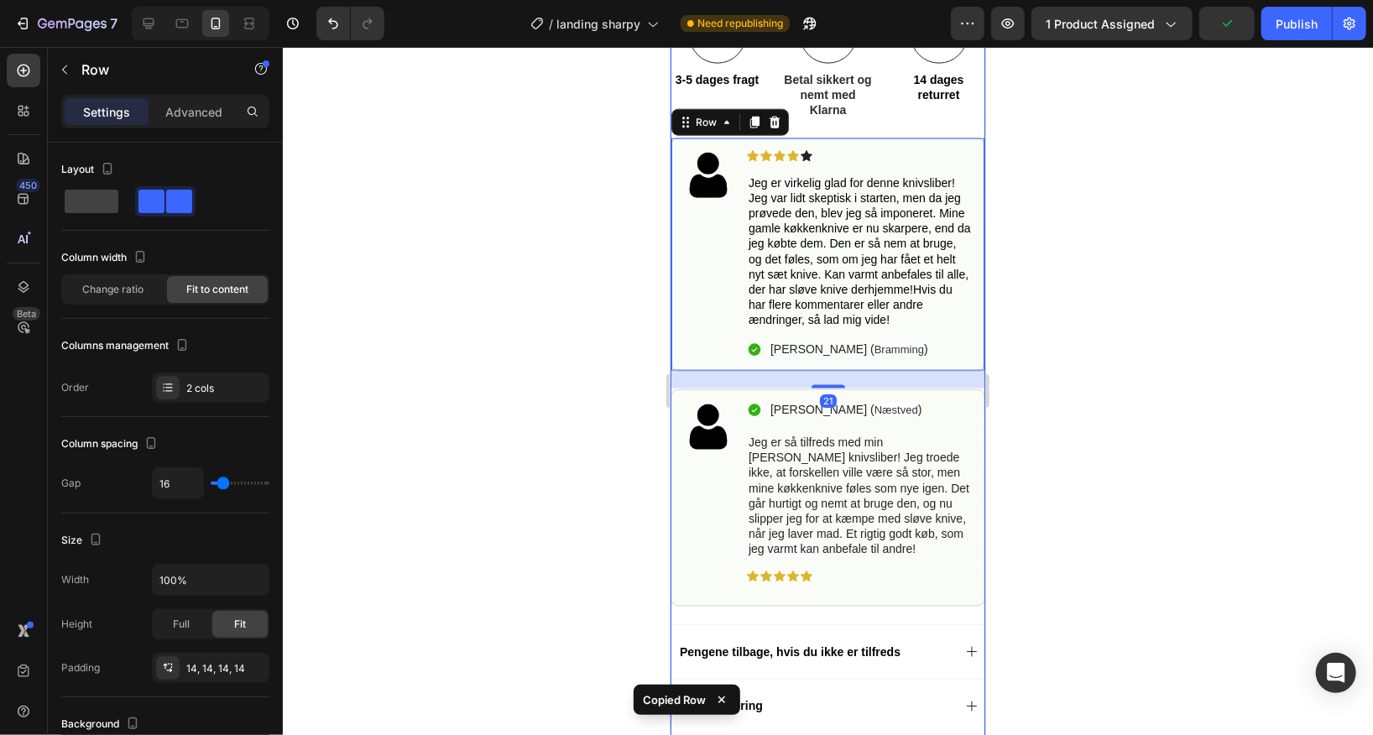
click at [773, 611] on div "Rullende knivsliber Text Block Gør hver skæring til en fornøjelse i køkkenet! S…" at bounding box center [827, 36] width 315 height 1540
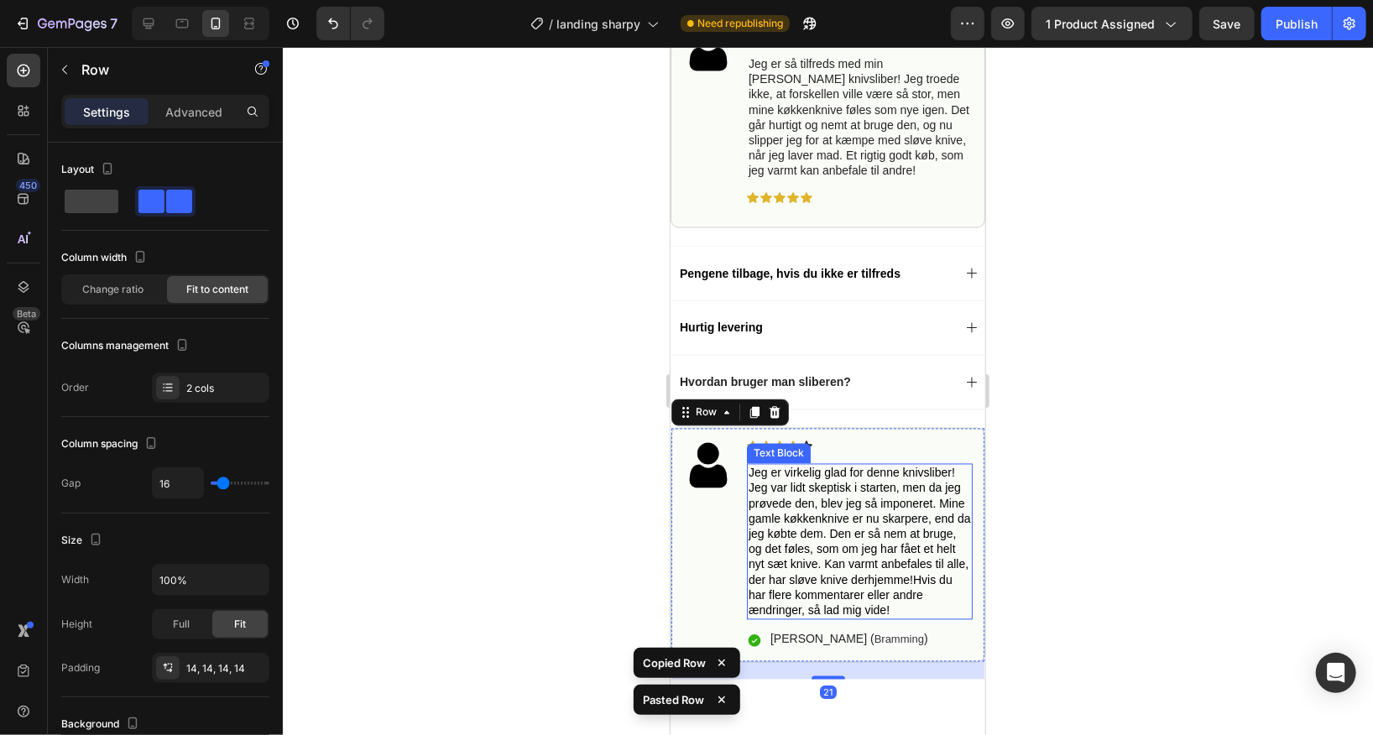
scroll to position [1566, 0]
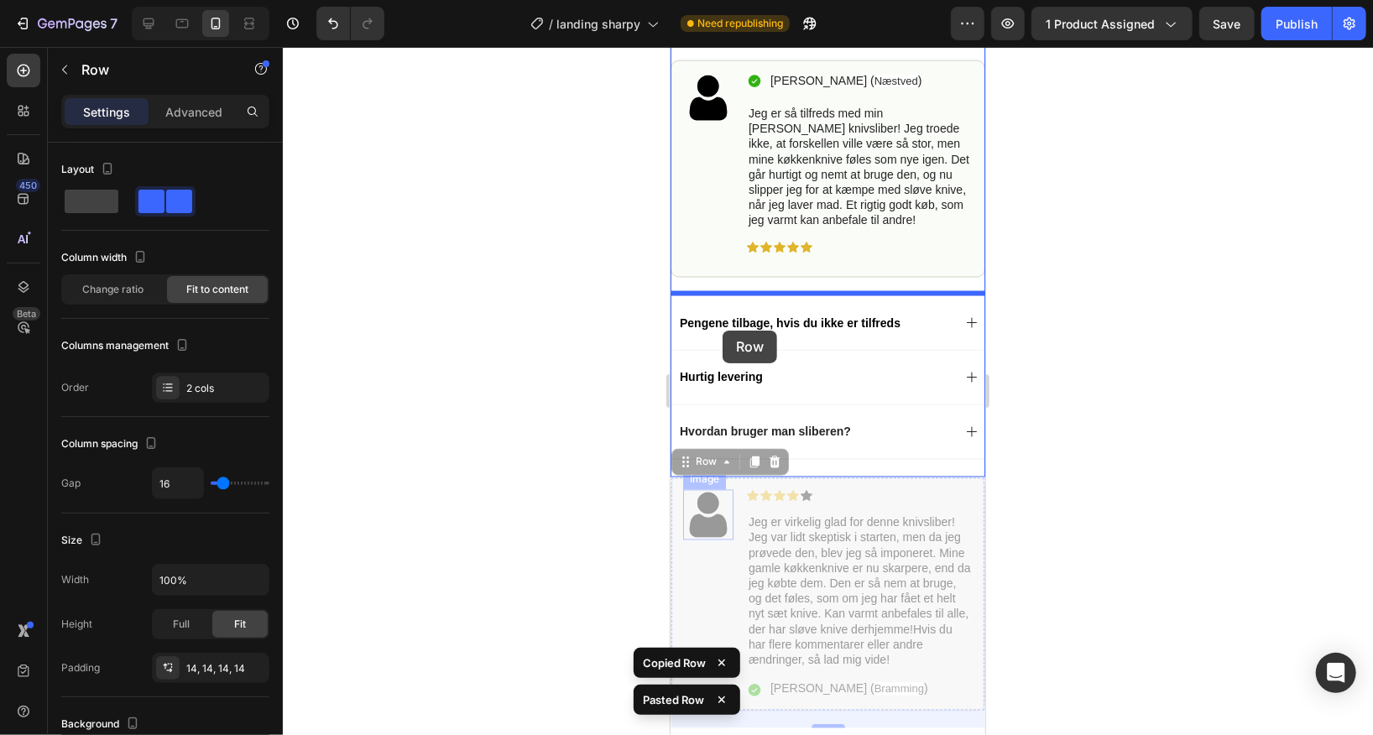
drag, startPoint x: 712, startPoint y: 585, endPoint x: 722, endPoint y: 330, distance: 255.3
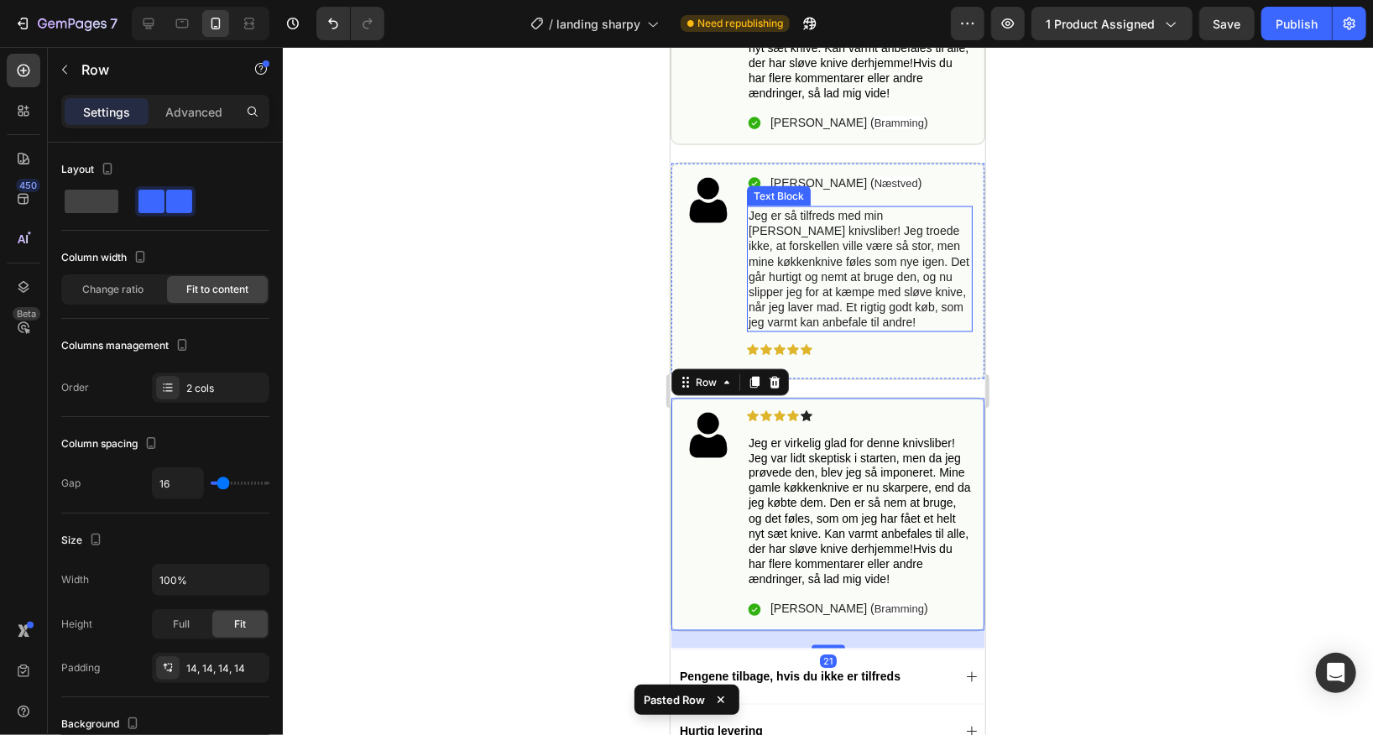
scroll to position [1463, 0]
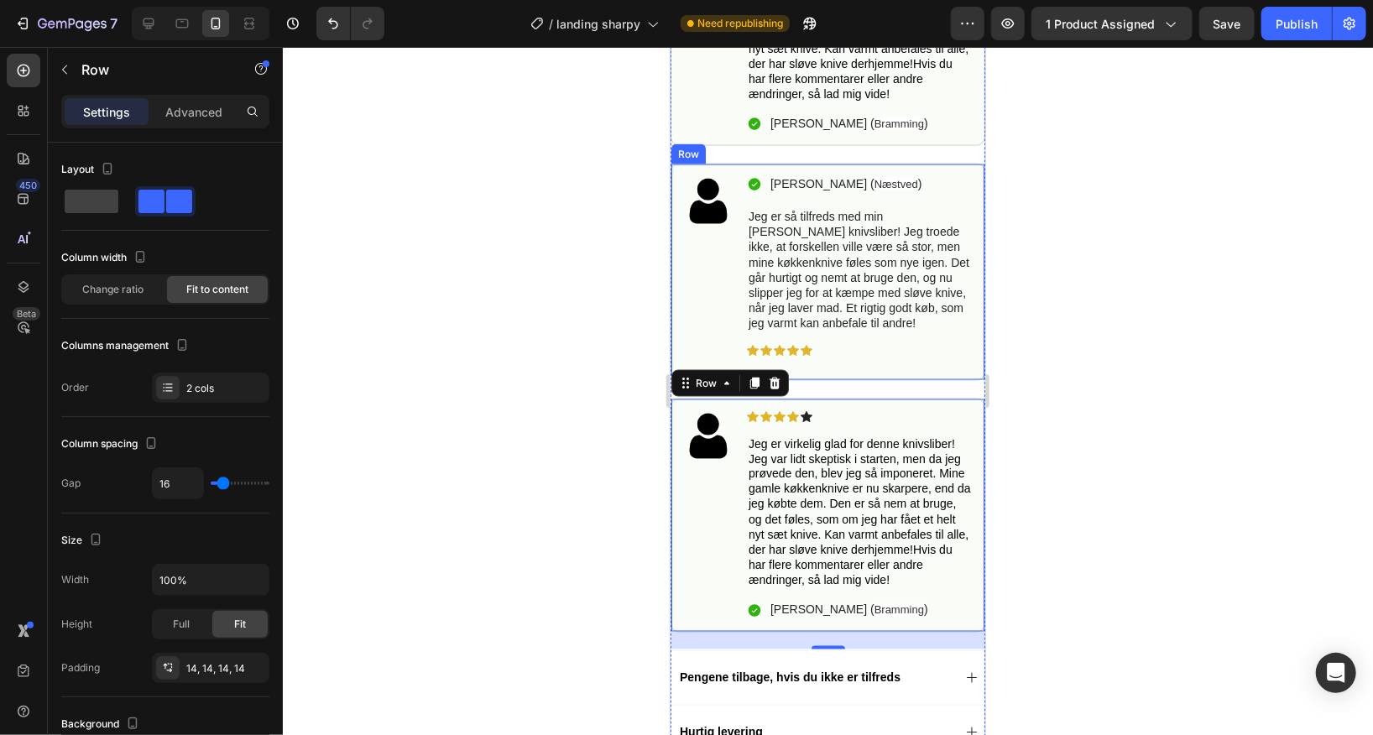
click at [682, 258] on div "Image" at bounding box center [707, 271] width 50 height 192
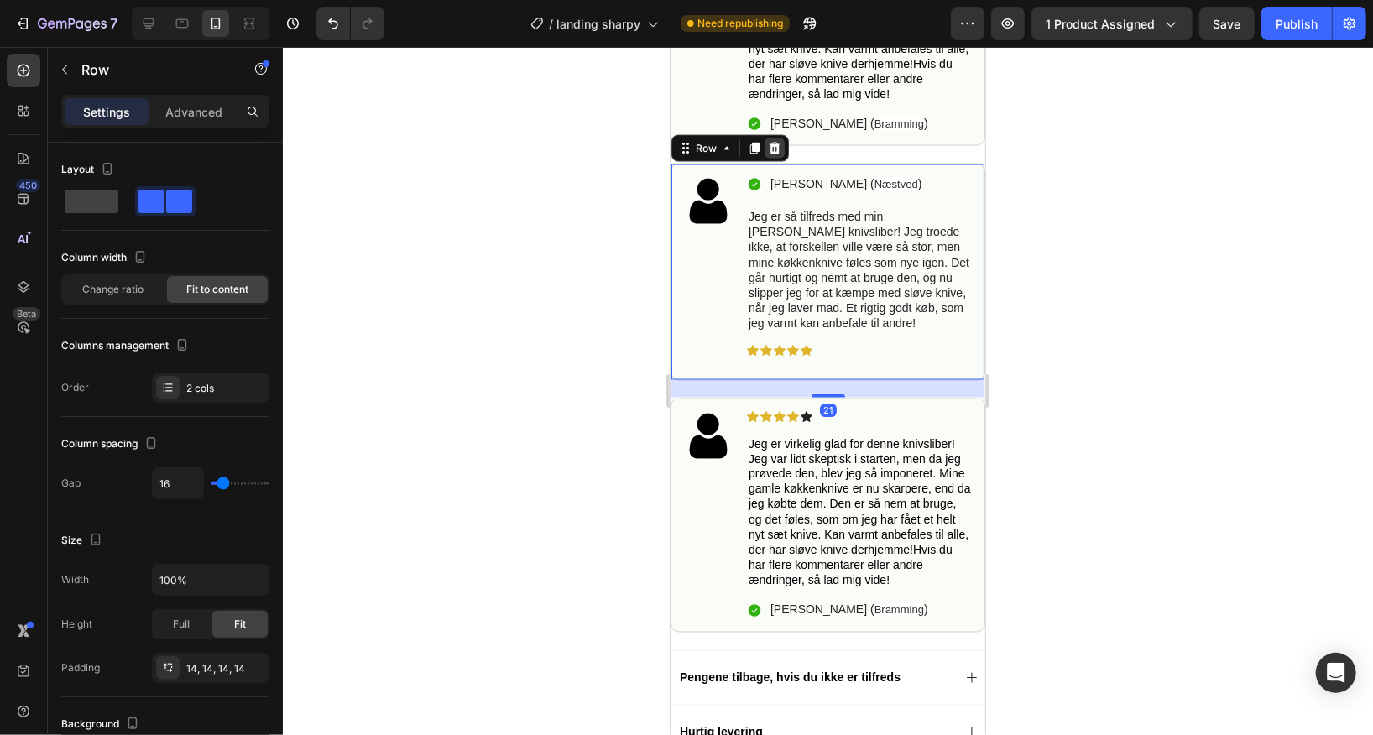
click at [778, 149] on icon at bounding box center [773, 147] width 13 height 13
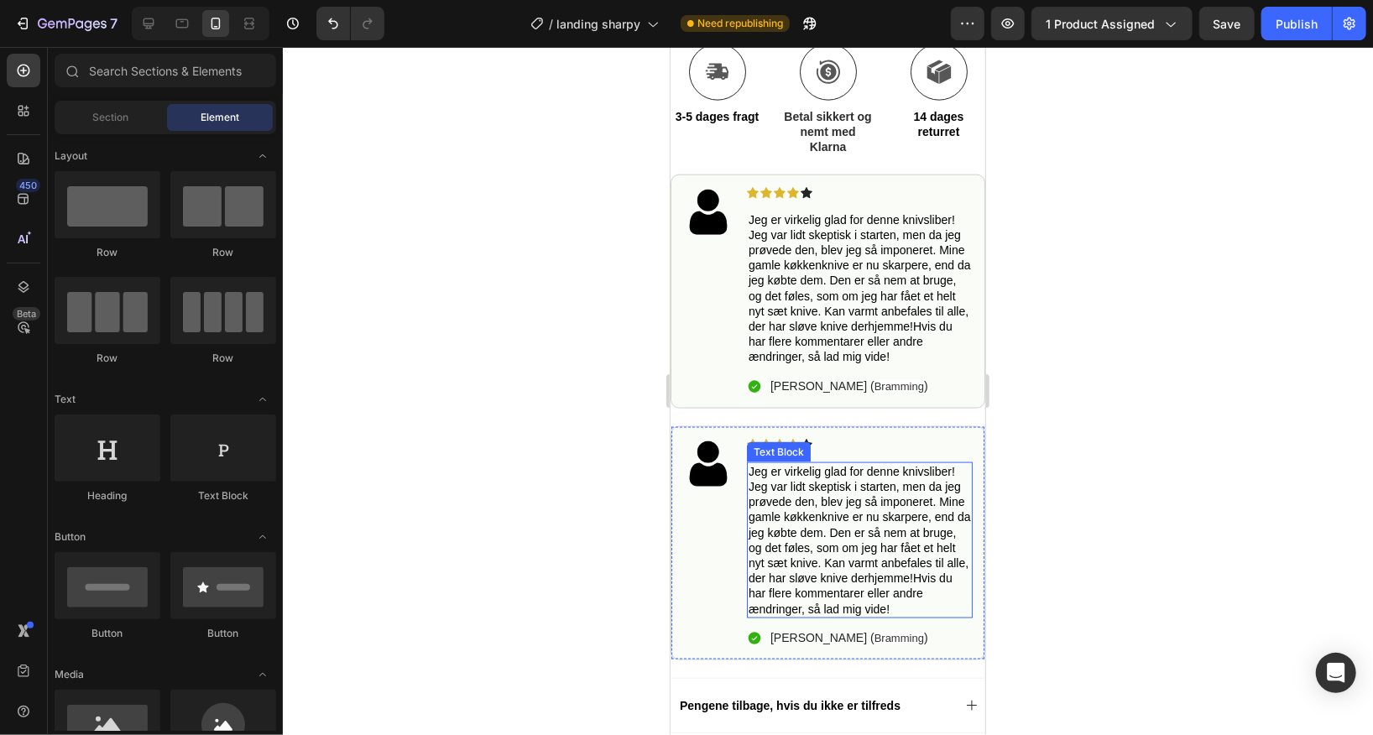
scroll to position [1158, 0]
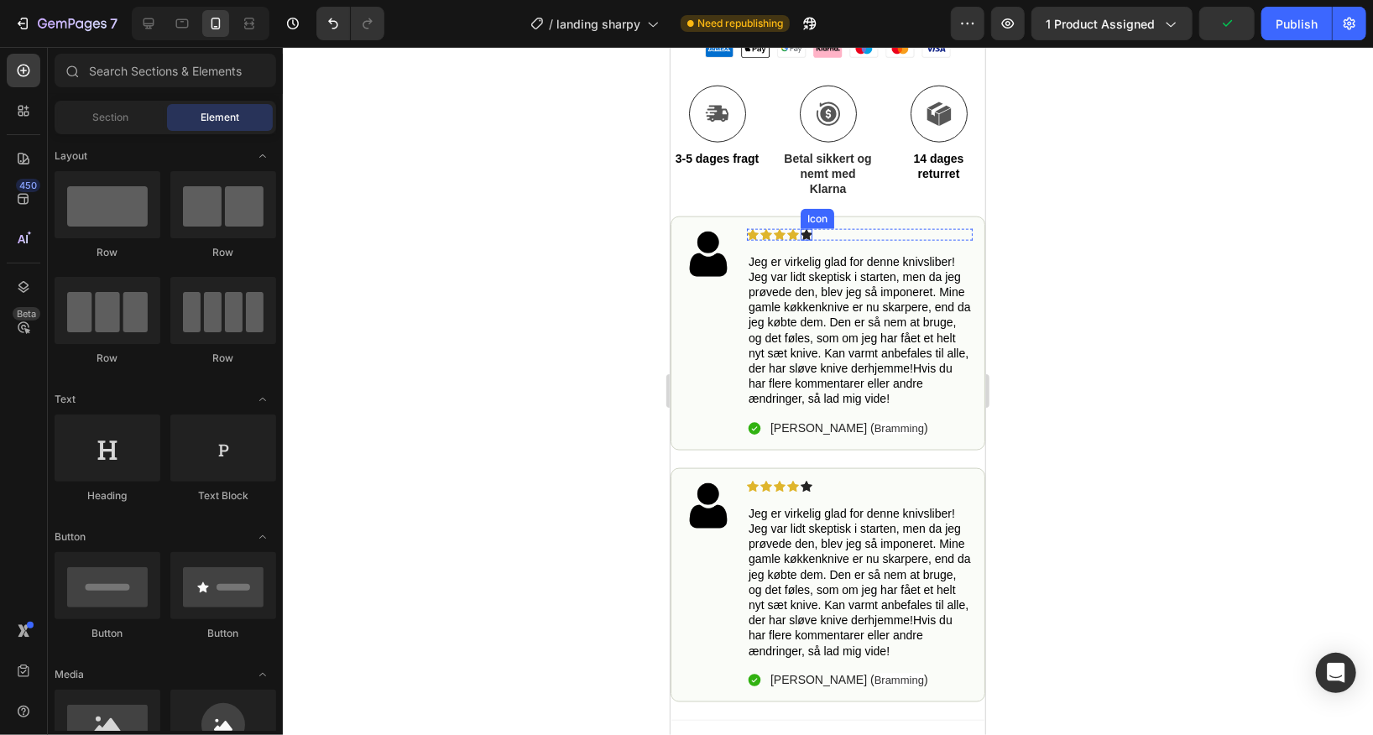
click at [808, 232] on icon at bounding box center [806, 233] width 12 height 11
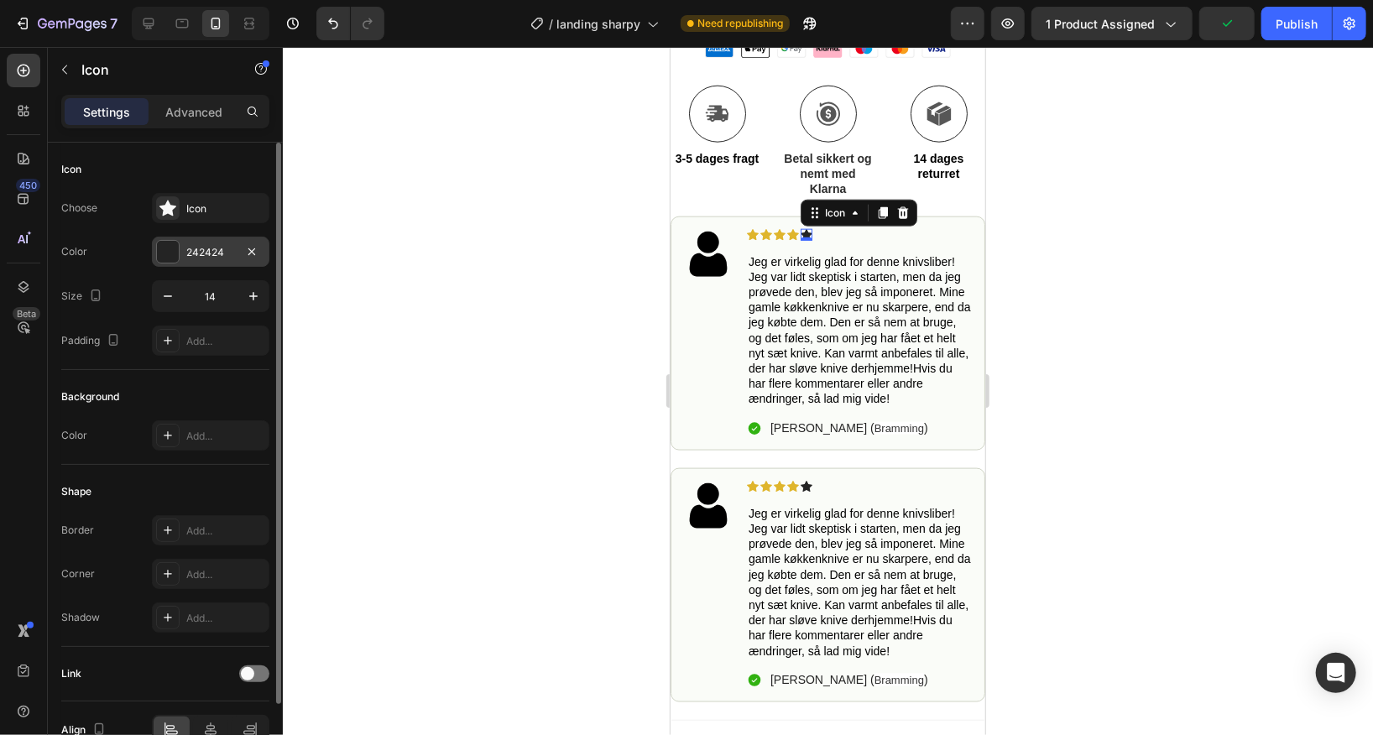
click at [216, 249] on div "242424" at bounding box center [210, 252] width 49 height 15
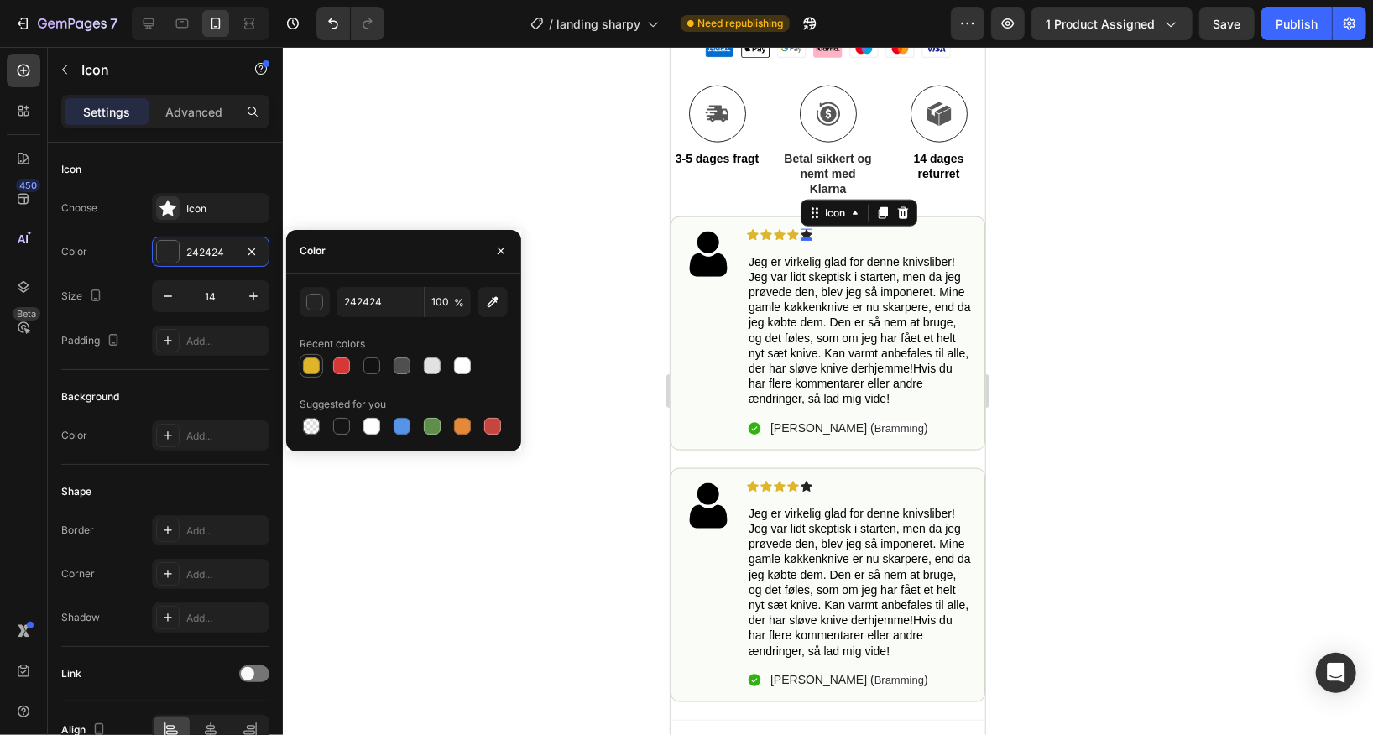
click at [309, 360] on div at bounding box center [311, 365] width 17 height 17
type input "DFB52C"
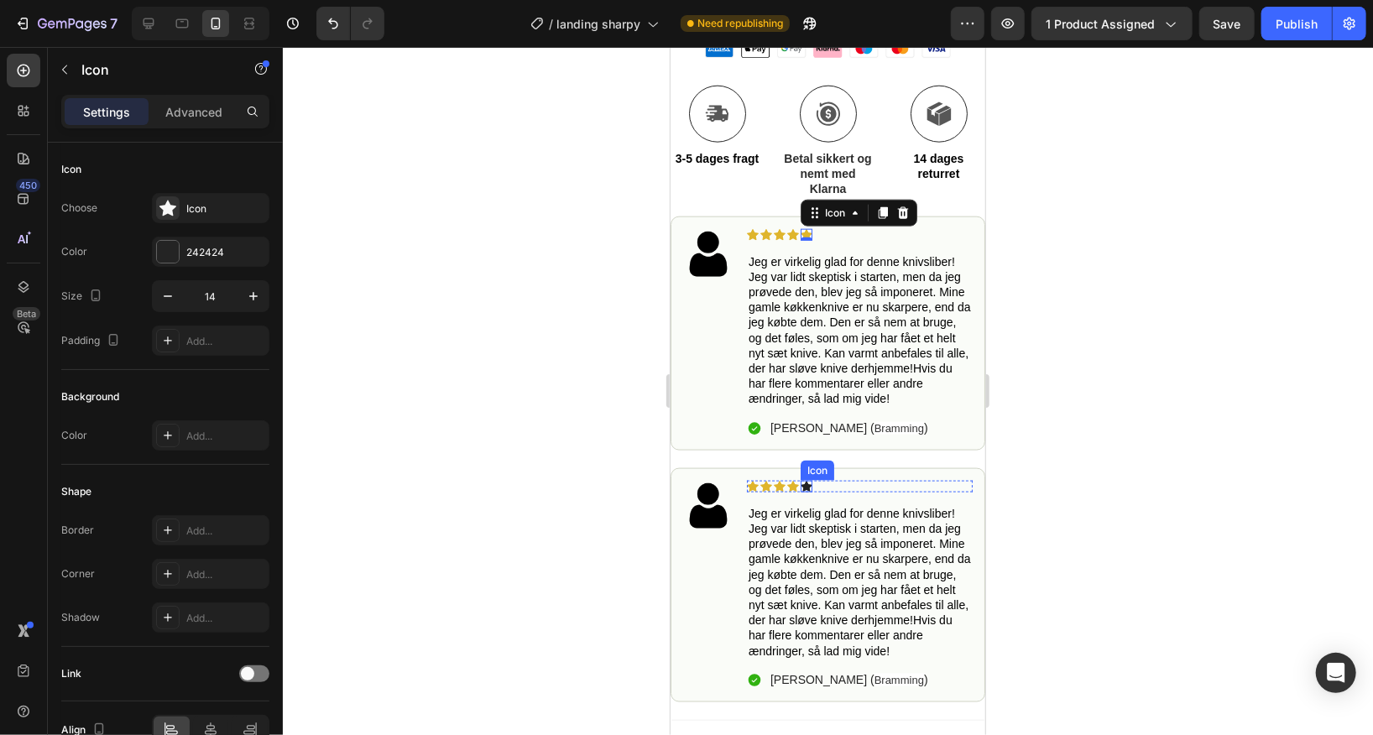
click at [807, 480] on icon at bounding box center [806, 486] width 12 height 12
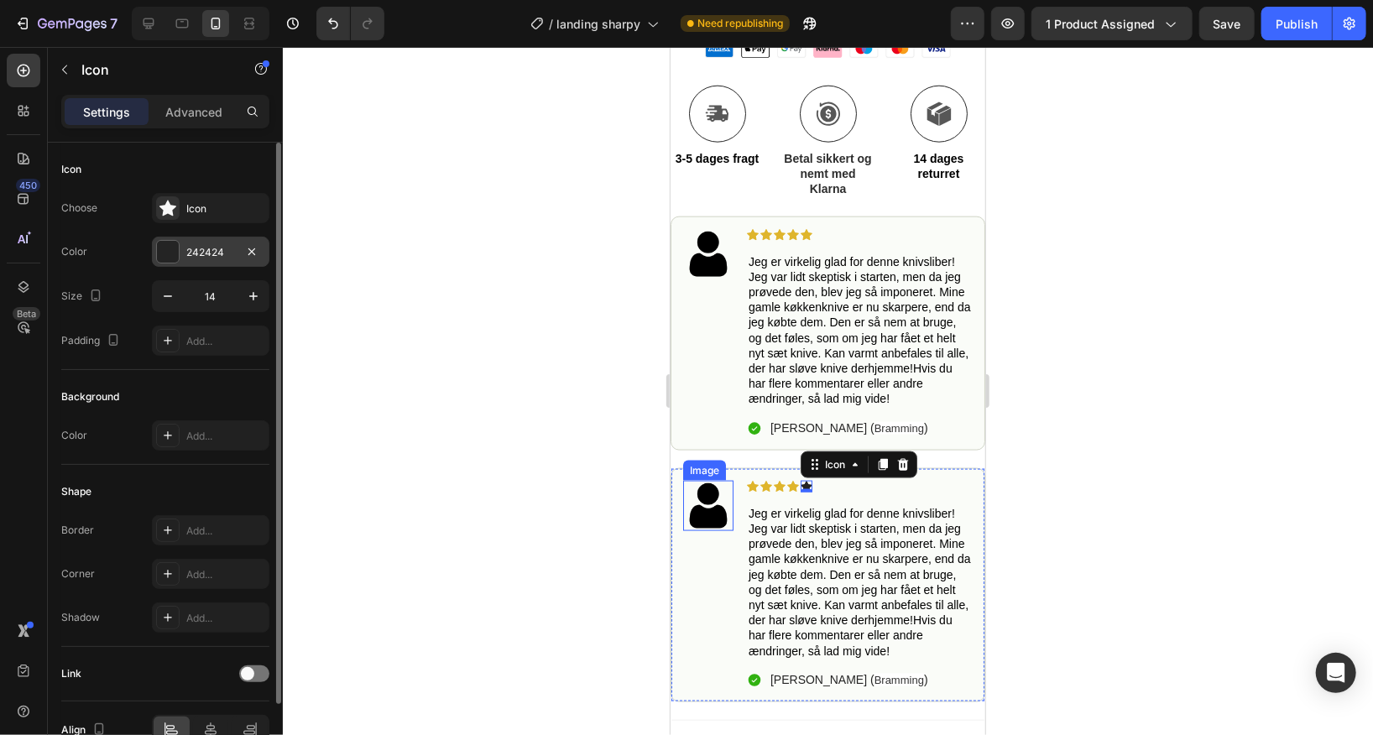
click at [202, 248] on div "242424" at bounding box center [210, 252] width 49 height 15
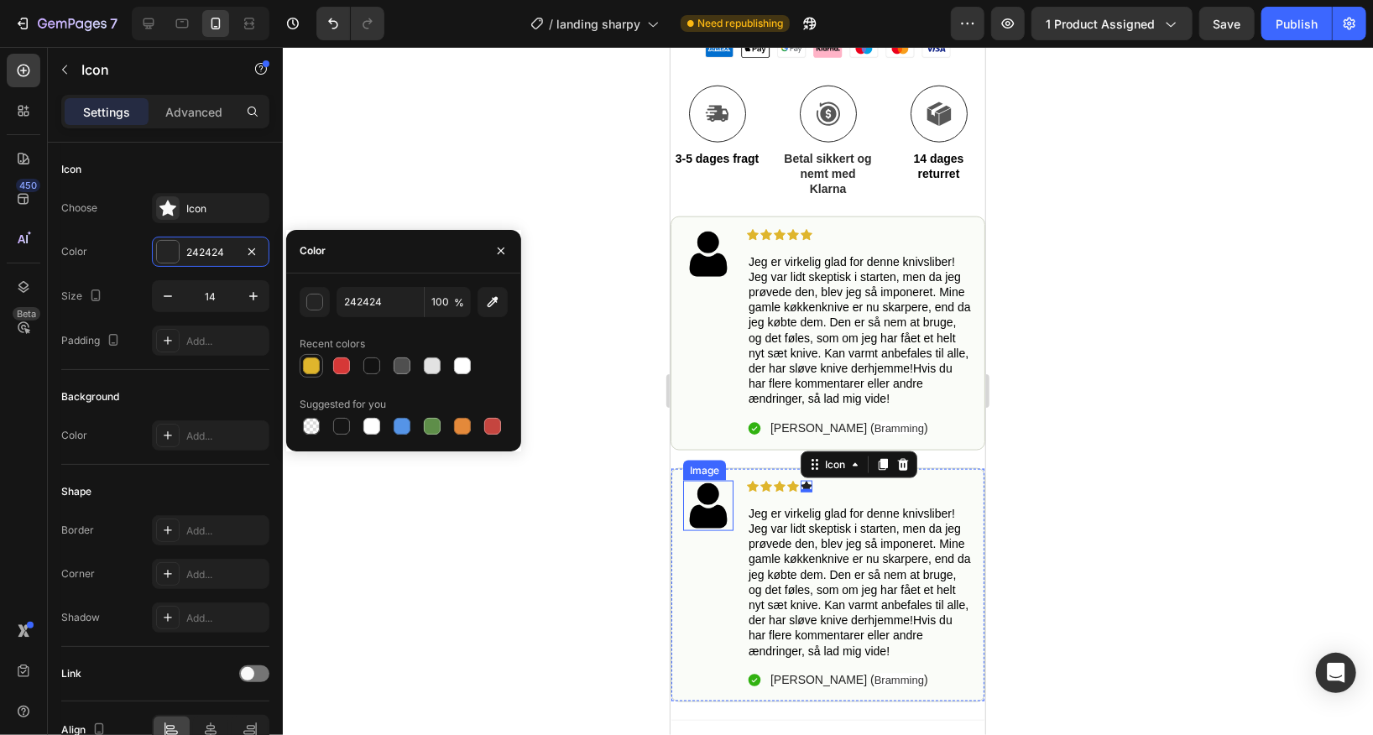
click at [310, 367] on div at bounding box center [311, 365] width 17 height 17
type input "DFB52C"
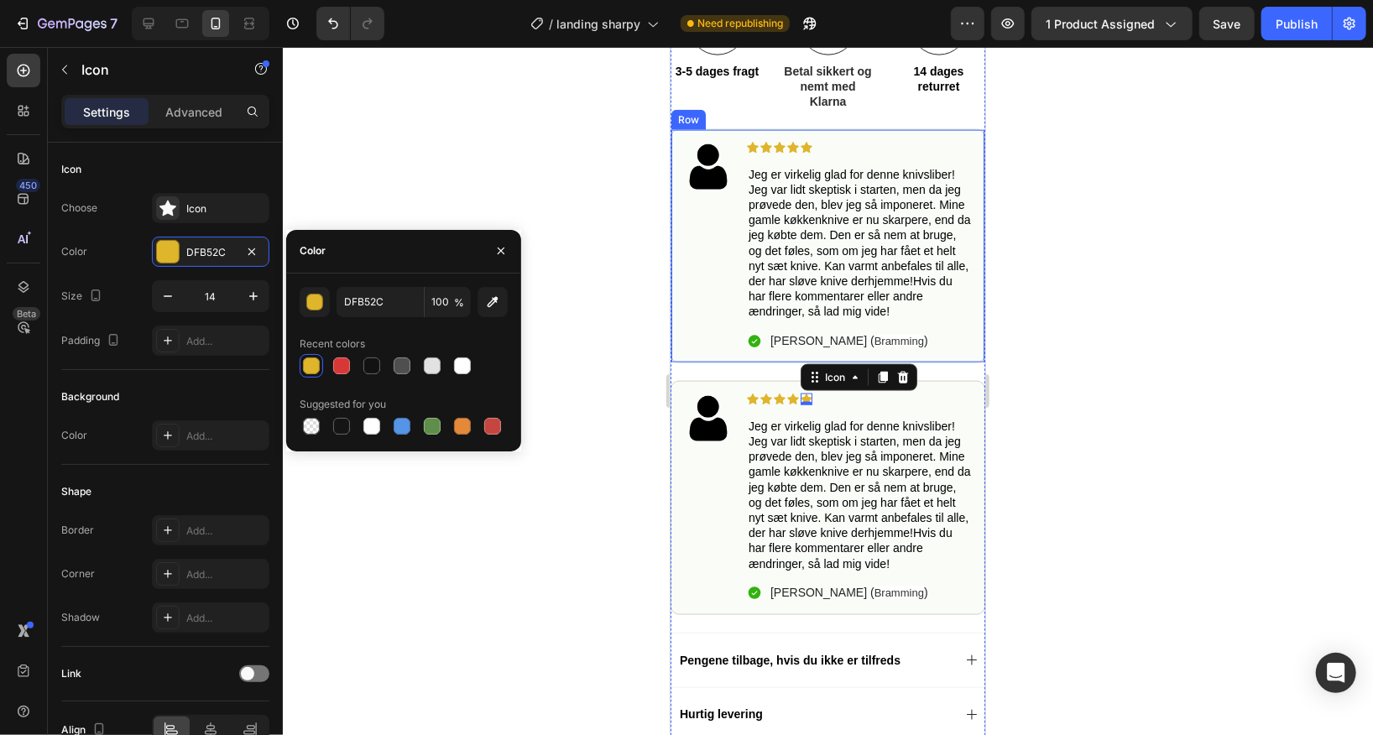
scroll to position [1255, 0]
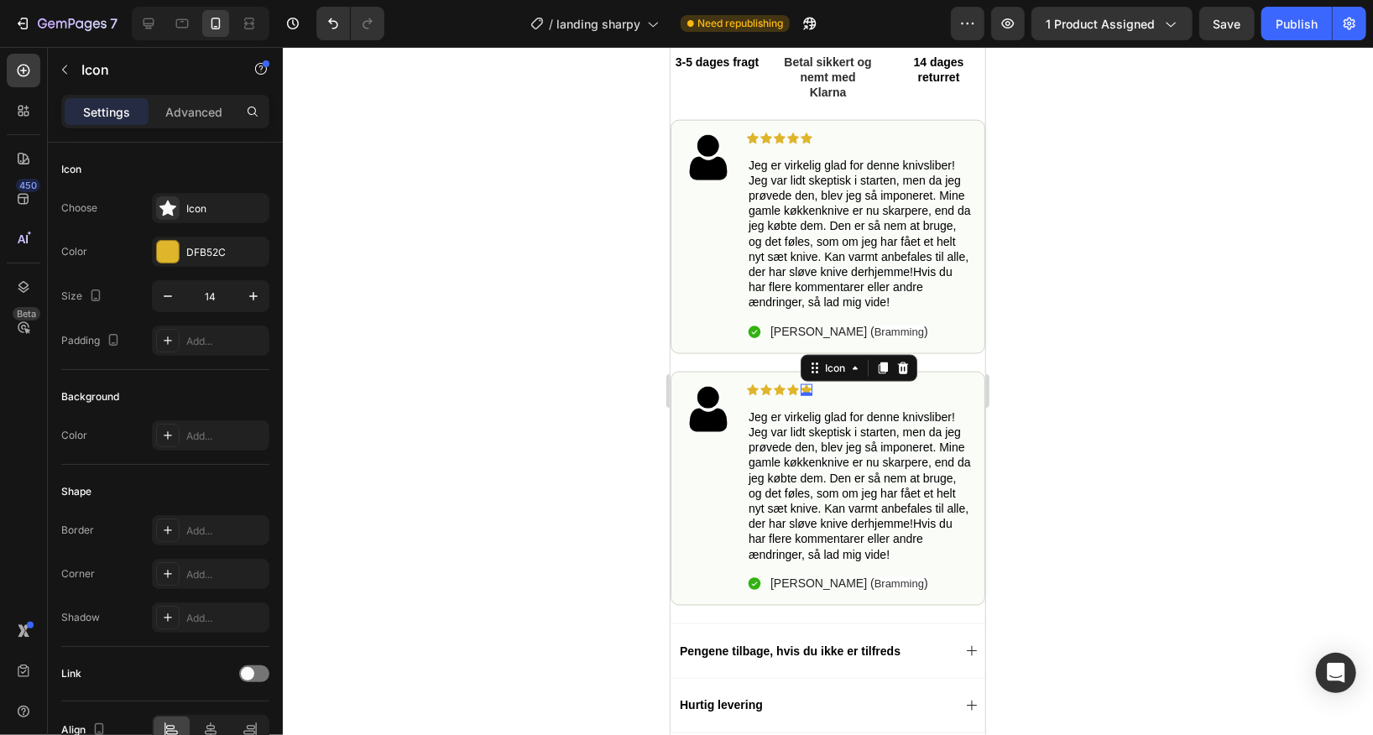
click at [517, 195] on div at bounding box center [828, 391] width 1090 height 688
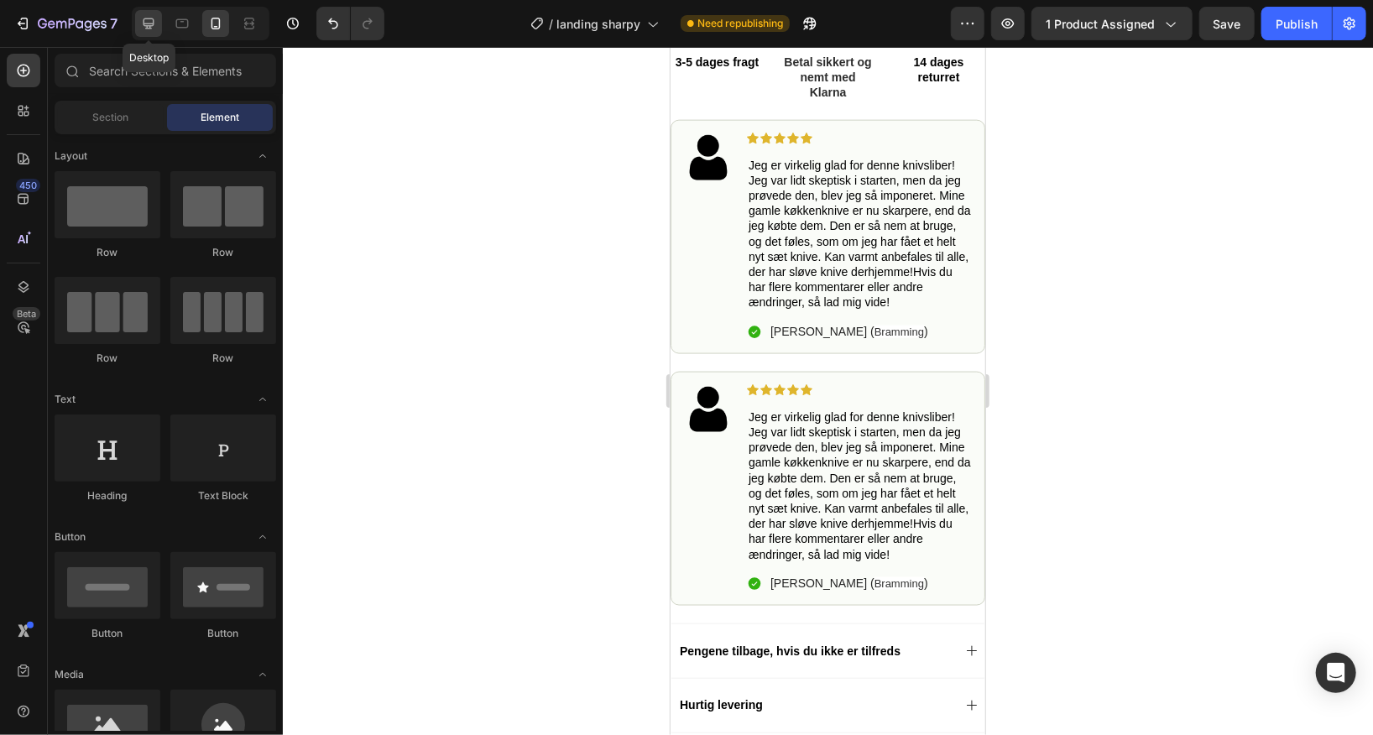
click at [140, 18] on icon at bounding box center [148, 23] width 17 height 17
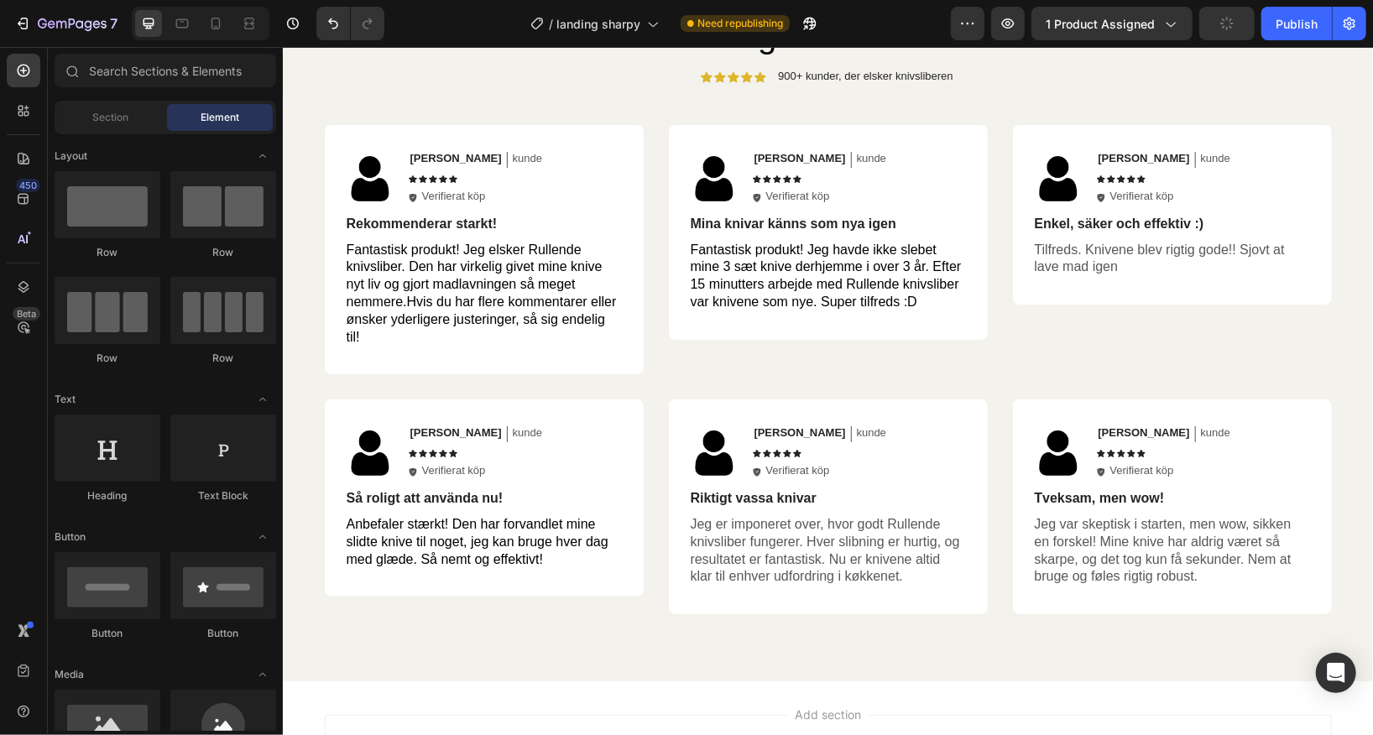
scroll to position [2067, 0]
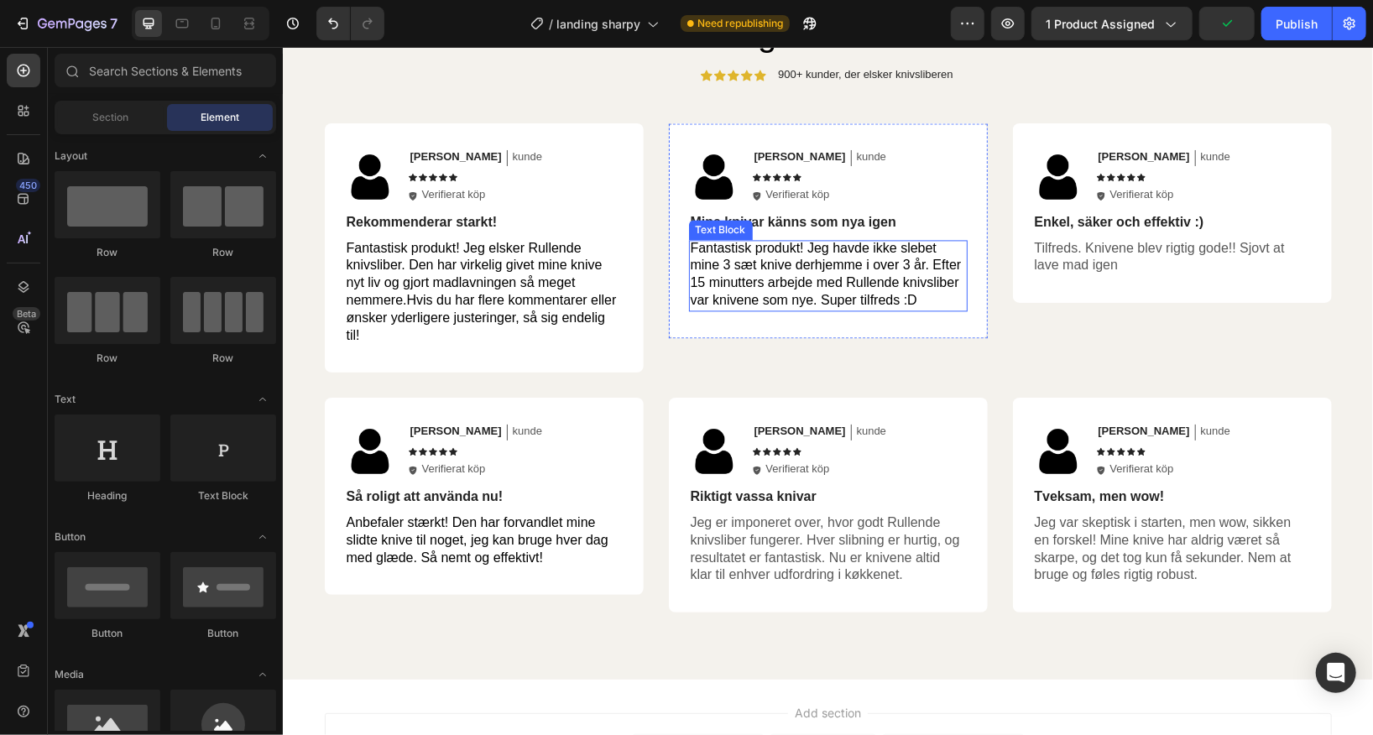
click at [826, 270] on span "Fantastisk produkt! Jeg havde ikke slebet mine 3 sæt knive derhjemme i over 3 å…" at bounding box center [825, 273] width 271 height 66
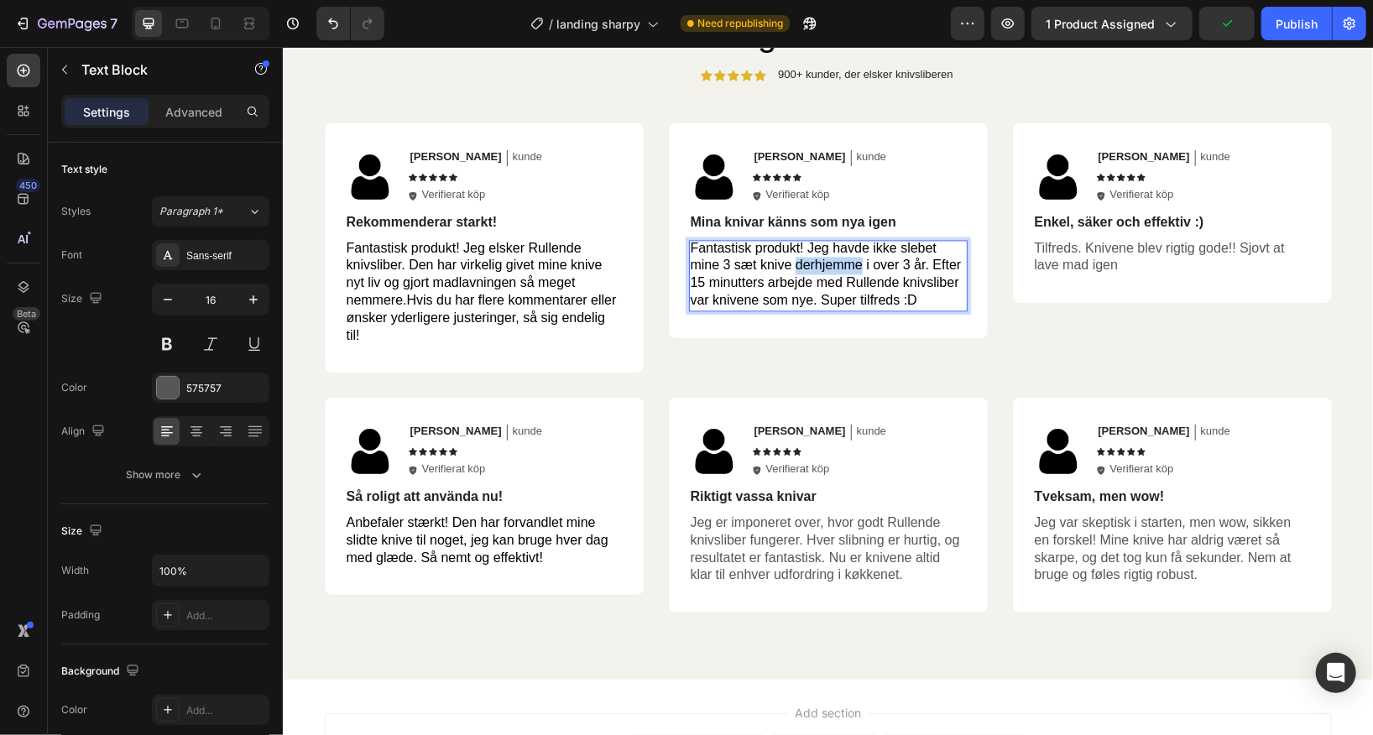
click at [826, 270] on span "Fantastisk produkt! Jeg havde ikke slebet mine 3 sæt knive derhjemme i over 3 å…" at bounding box center [825, 273] width 271 height 66
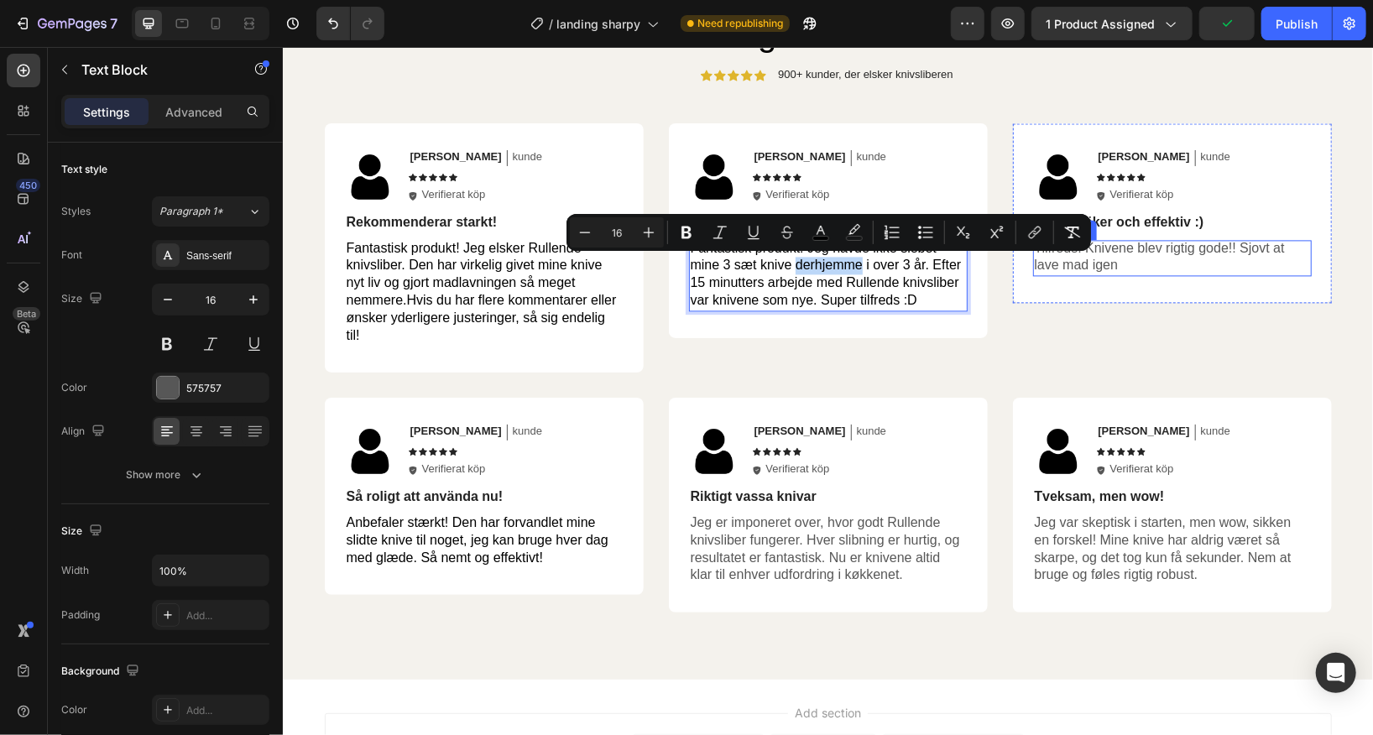
click at [1117, 258] on p "Tilfreds. Knivene blev rigtig gode!! Sjovt at lave mad igen" at bounding box center [1171, 256] width 275 height 35
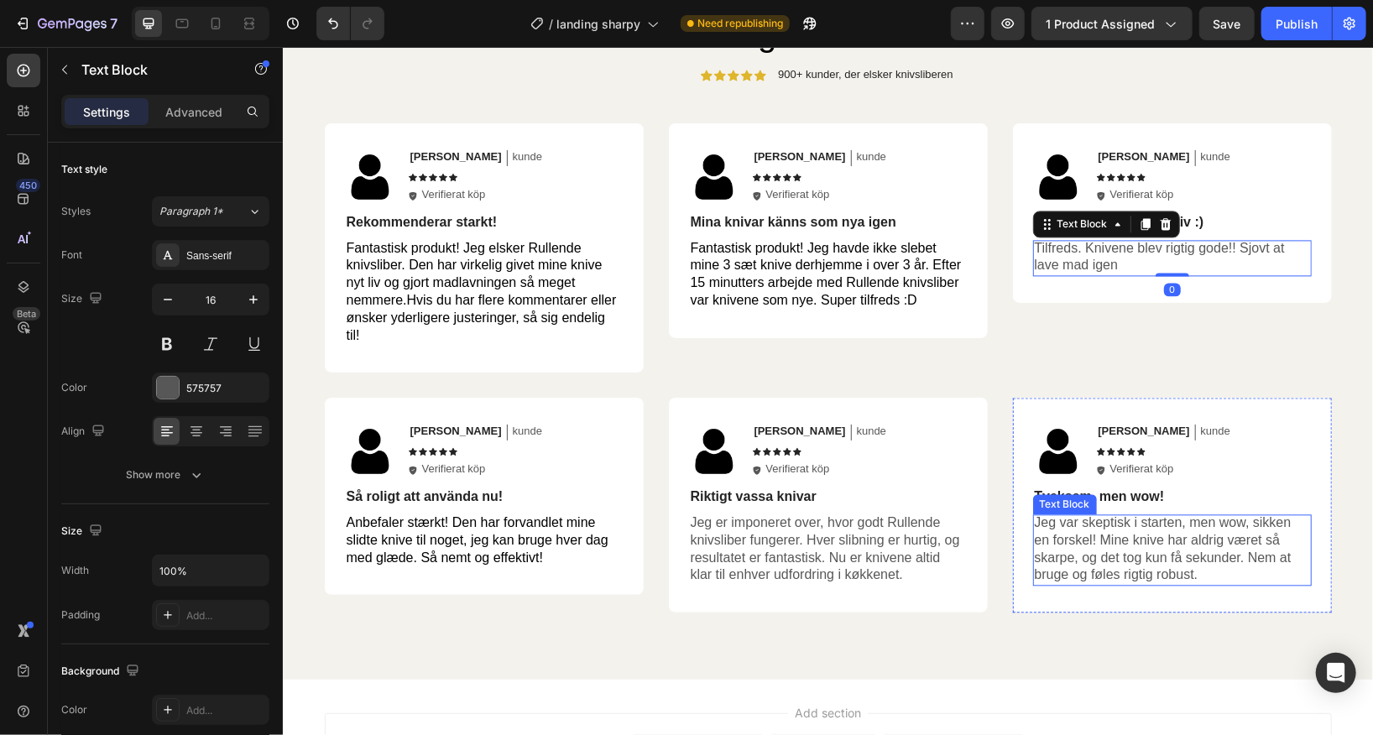
click at [1120, 550] on p "Jeg var skeptisk i starten, men wow, sikken en forskel! Mine knive har aldrig v…" at bounding box center [1171, 549] width 275 height 70
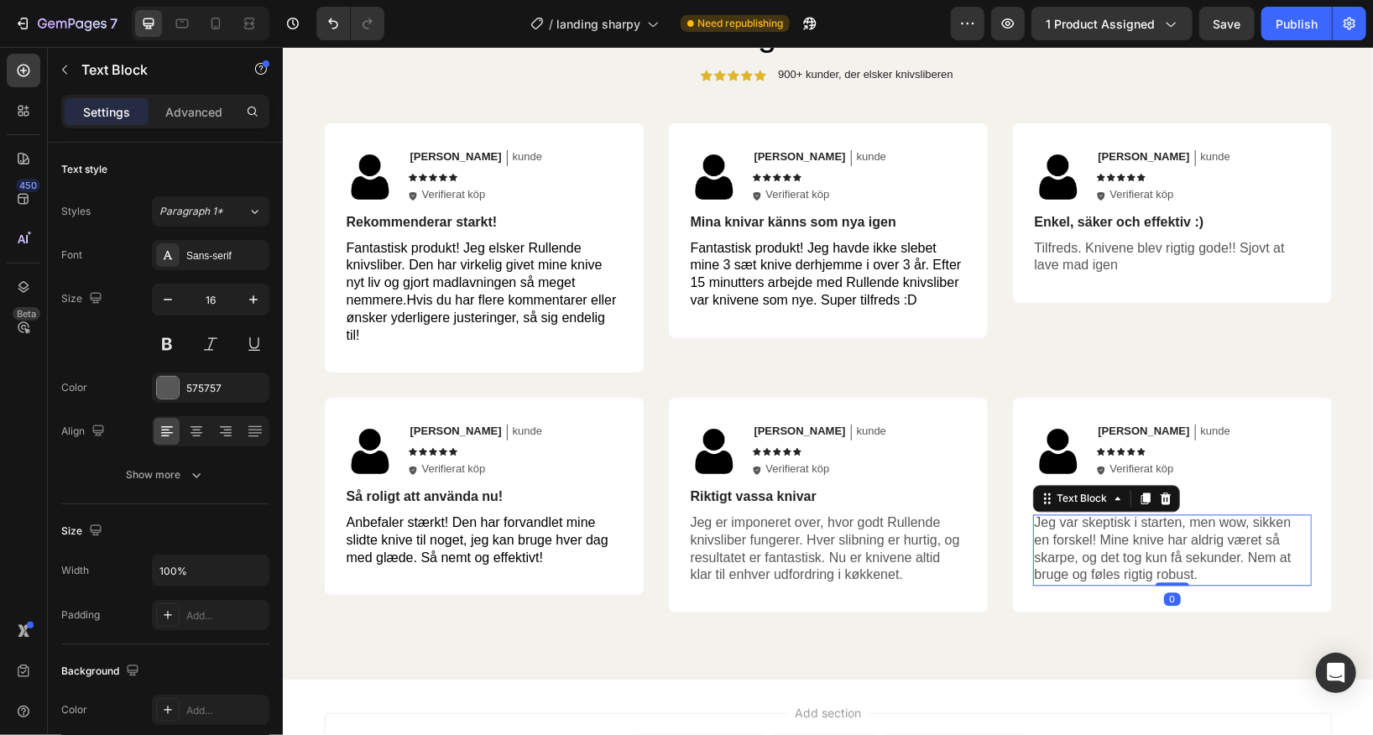
click at [1128, 543] on p "Jeg var skeptisk i starten, men wow, sikken en forskel! Mine knive har aldrig v…" at bounding box center [1171, 549] width 275 height 70
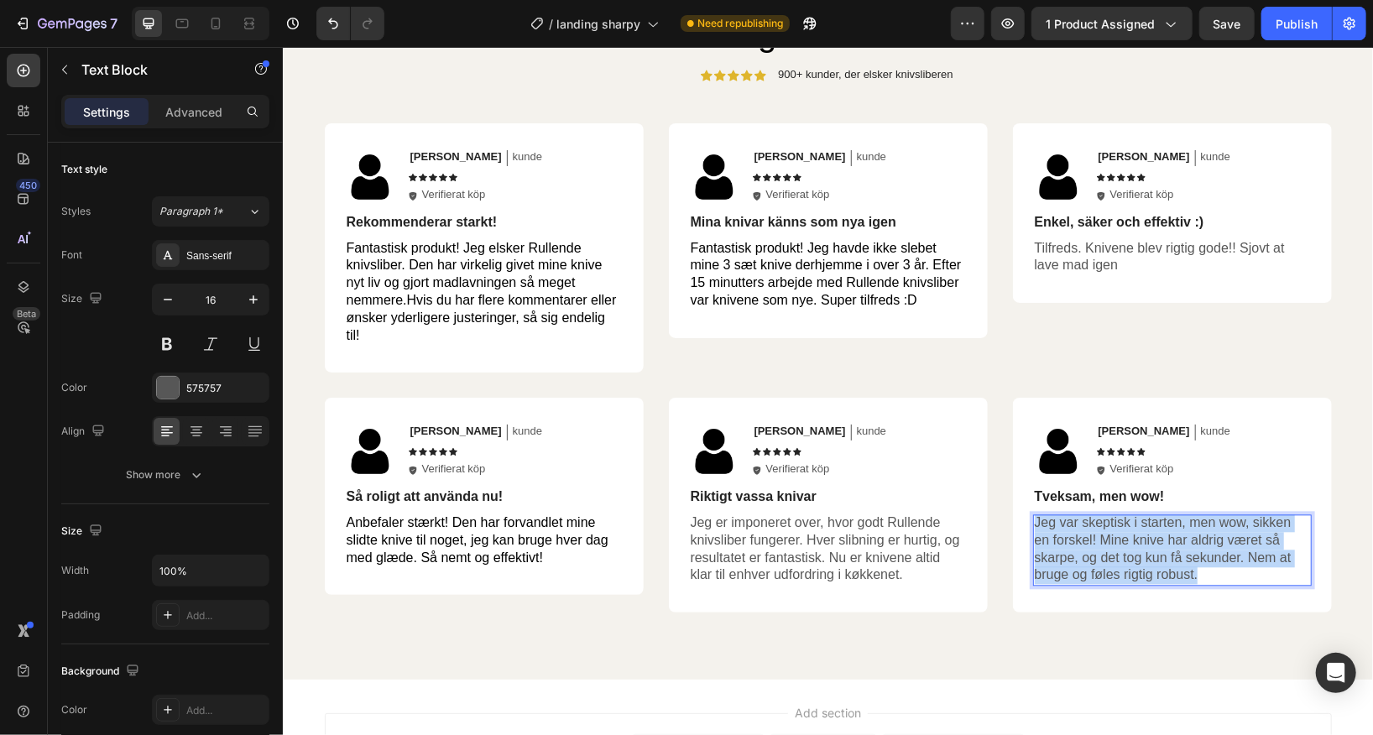
click at [1128, 543] on p "Jeg var skeptisk i starten, men wow, sikken en forskel! Mine knive har aldrig v…" at bounding box center [1171, 549] width 275 height 70
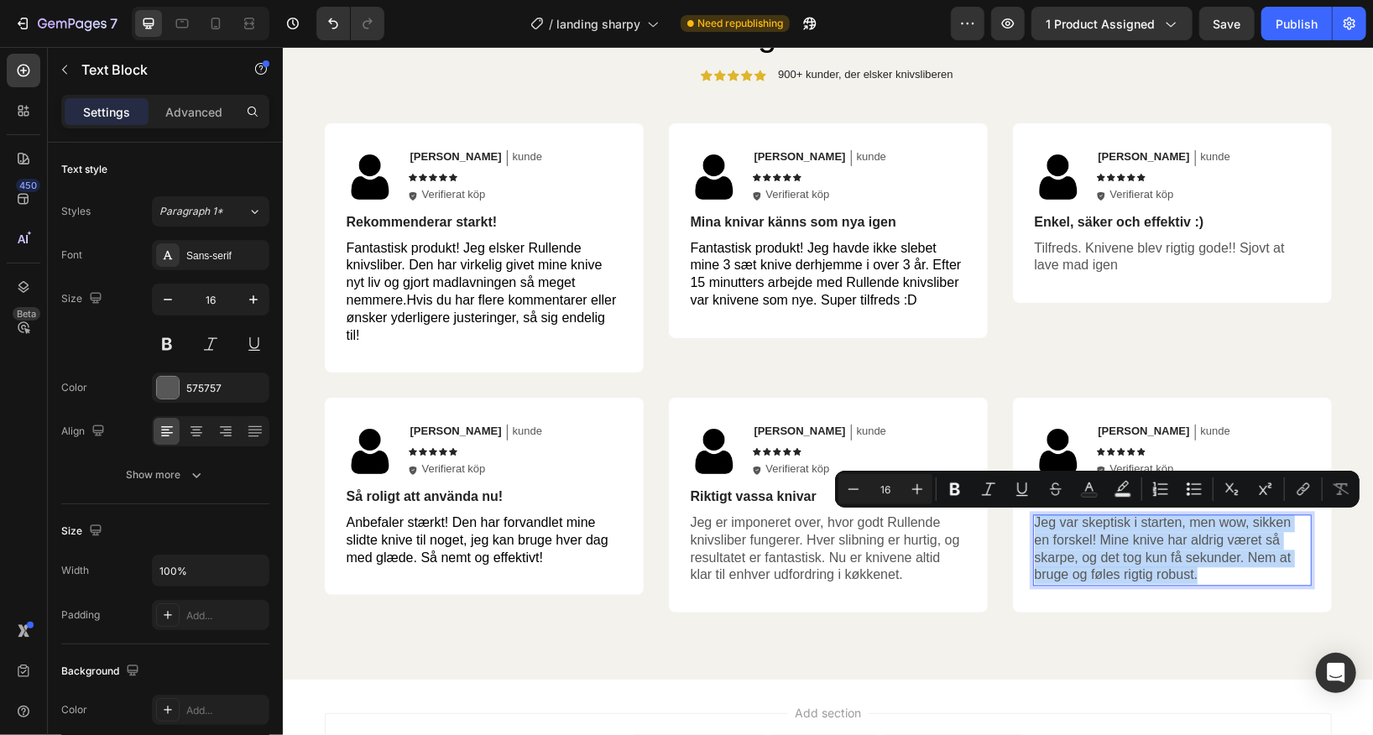
copy p "Jeg var skeptisk i starten, men wow, sikken en forskel! Mine knive har aldrig v…"
click at [823, 547] on p "Jeg er imponeret over, hvor godt Rullende knivsliber fungerer. Hver slibning er…" at bounding box center [827, 549] width 275 height 70
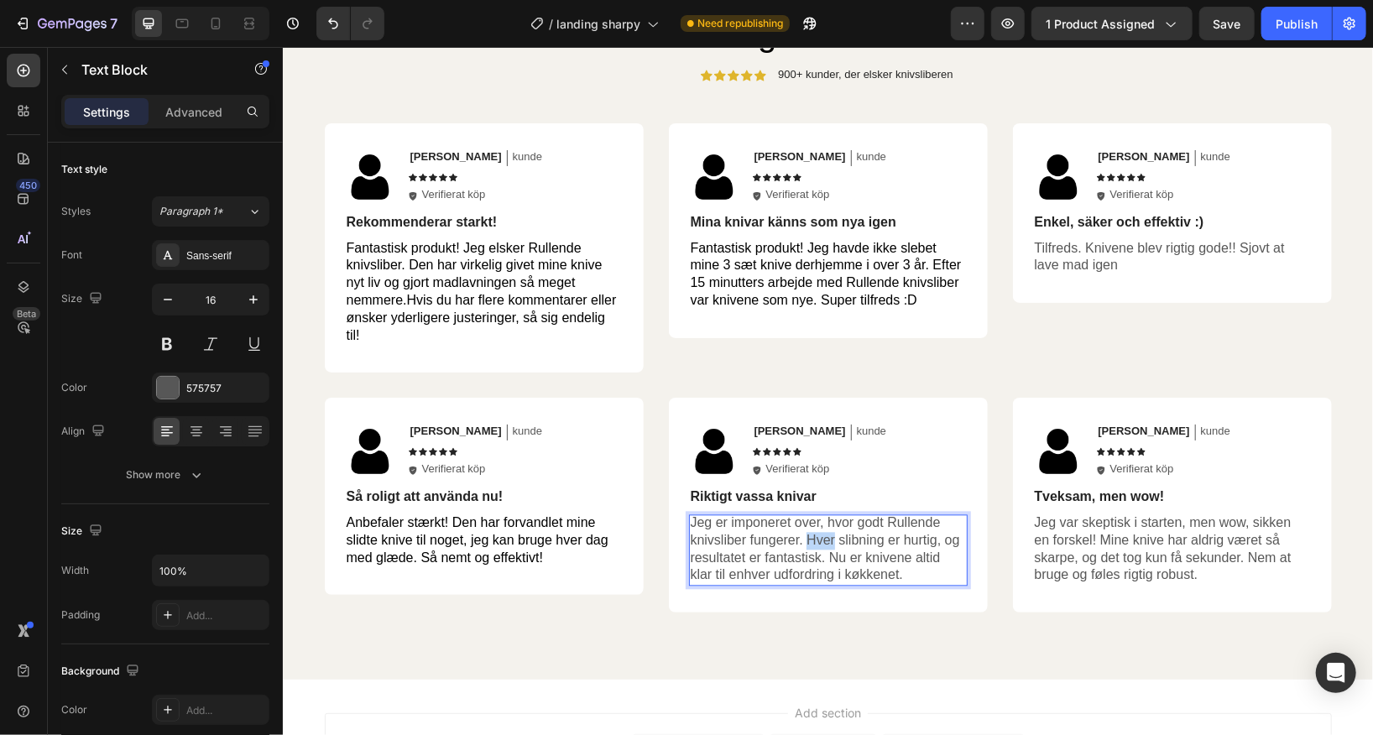
click at [823, 547] on p "Jeg er imponeret over, hvor godt Rullende knivsliber fungerer. Hver slibning er…" at bounding box center [827, 549] width 275 height 70
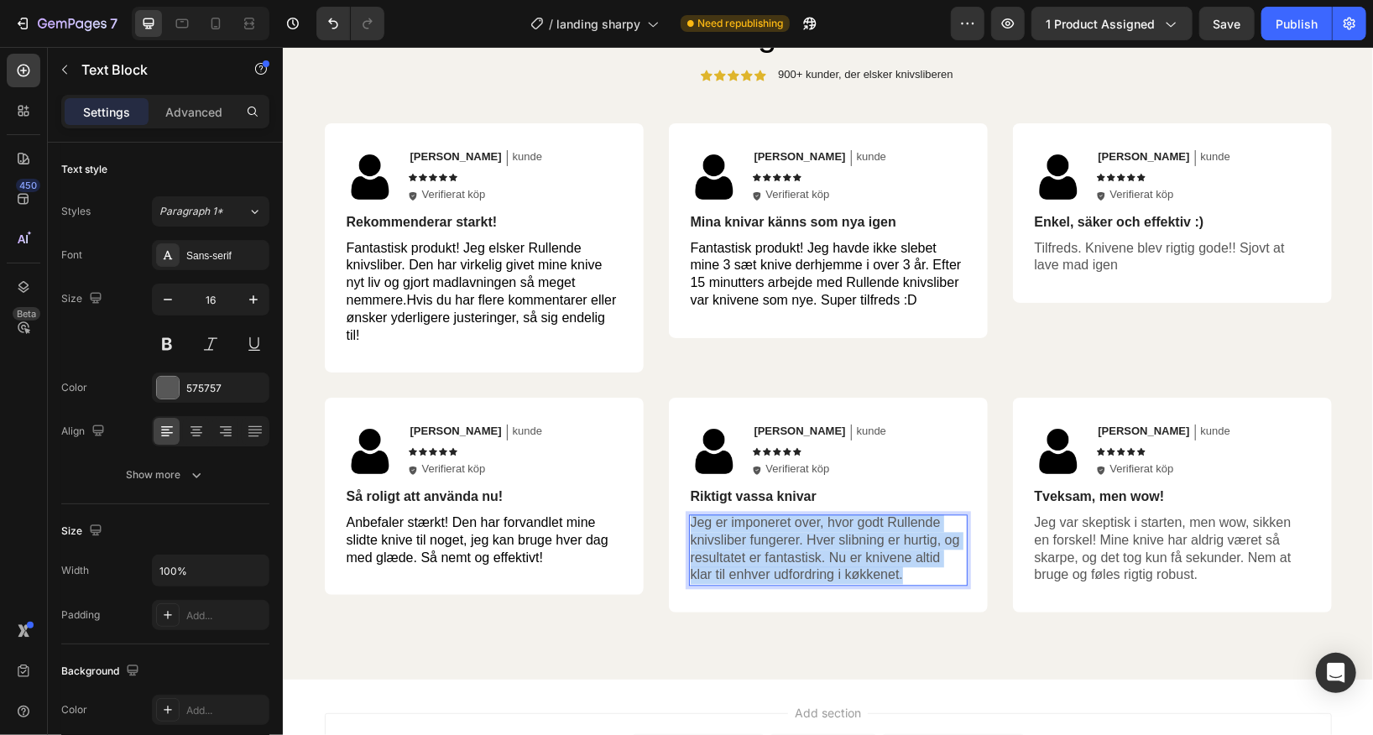
click at [823, 547] on p "Jeg er imponeret over, hvor godt Rullende knivsliber fungerer. Hver slibning er…" at bounding box center [827, 549] width 275 height 70
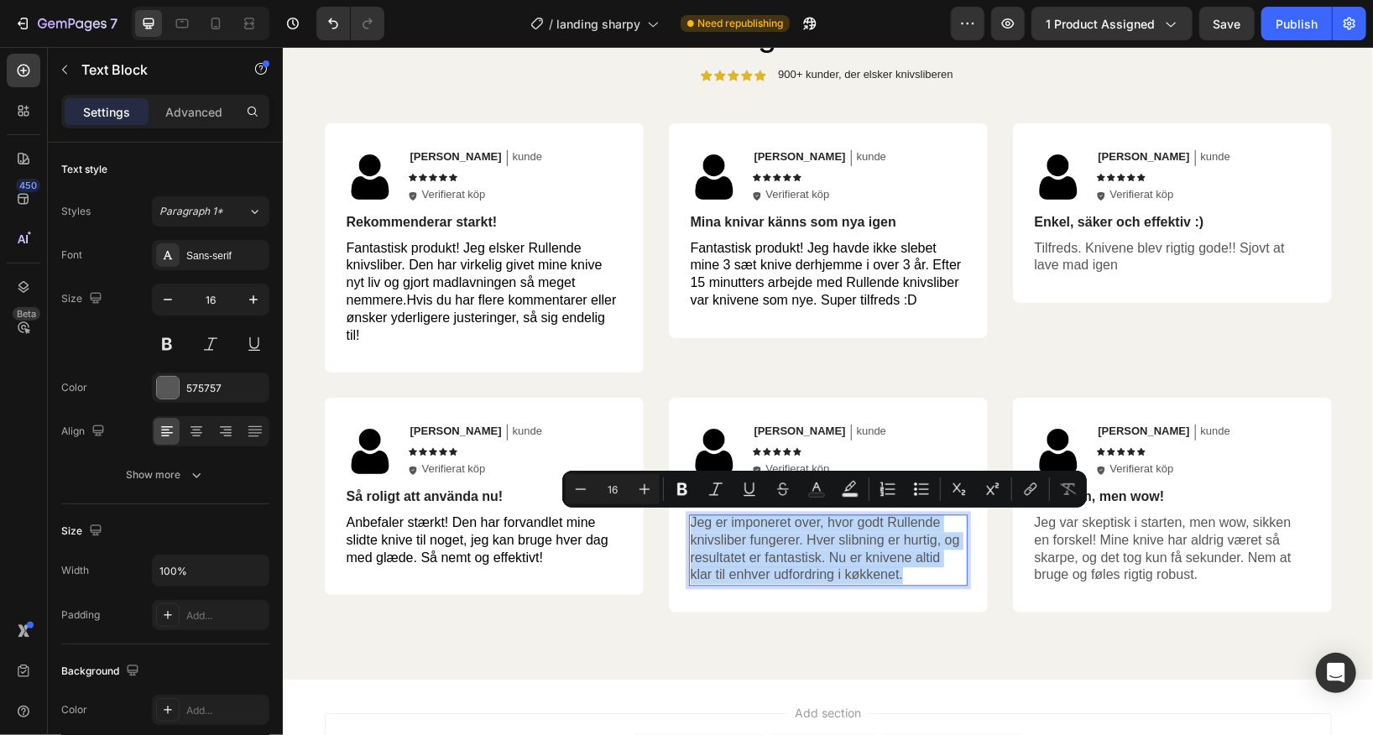
copy p "Jeg er imponeret over, hvor godt Rullende knivsliber fungerer. Hver slibning er…"
click at [461, 532] on span "Anbefaler stærkt! Den har forvandlet mine slidte knive til noget, jeg kan bruge…" at bounding box center [477, 539] width 262 height 50
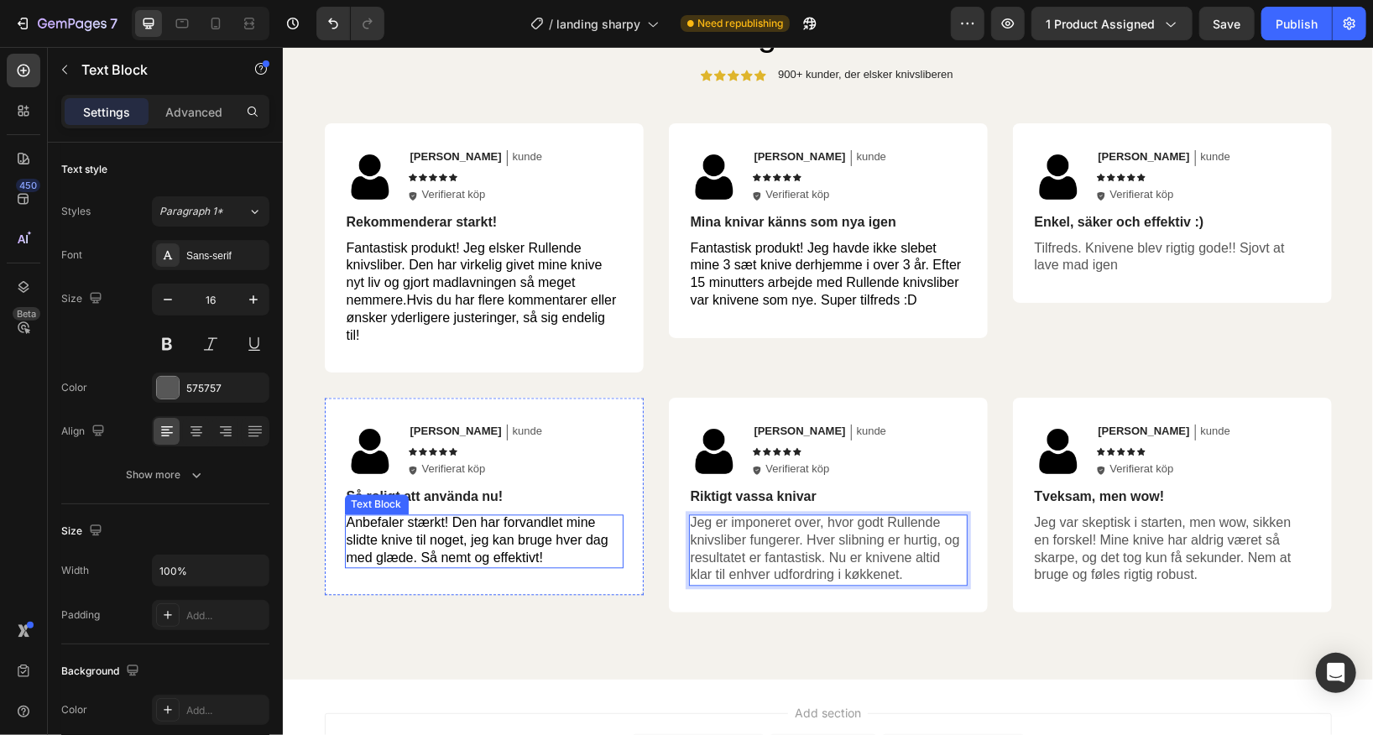
click at [461, 532] on span "Anbefaler stærkt! Den har forvandlet mine slidte knive til noget, jeg kan bruge…" at bounding box center [477, 539] width 262 height 50
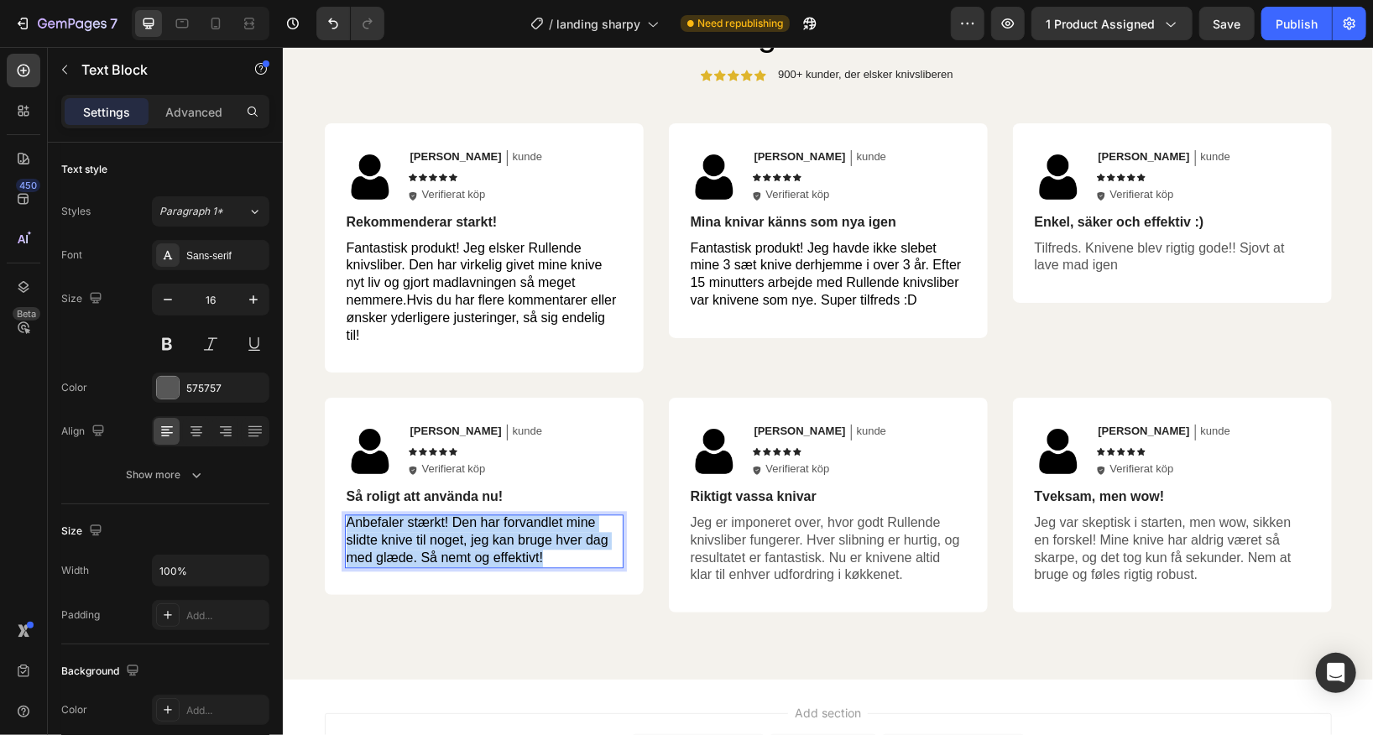
click at [461, 532] on span "Anbefaler stærkt! Den har forvandlet mine slidte knive til noget, jeg kan bruge…" at bounding box center [477, 539] width 262 height 50
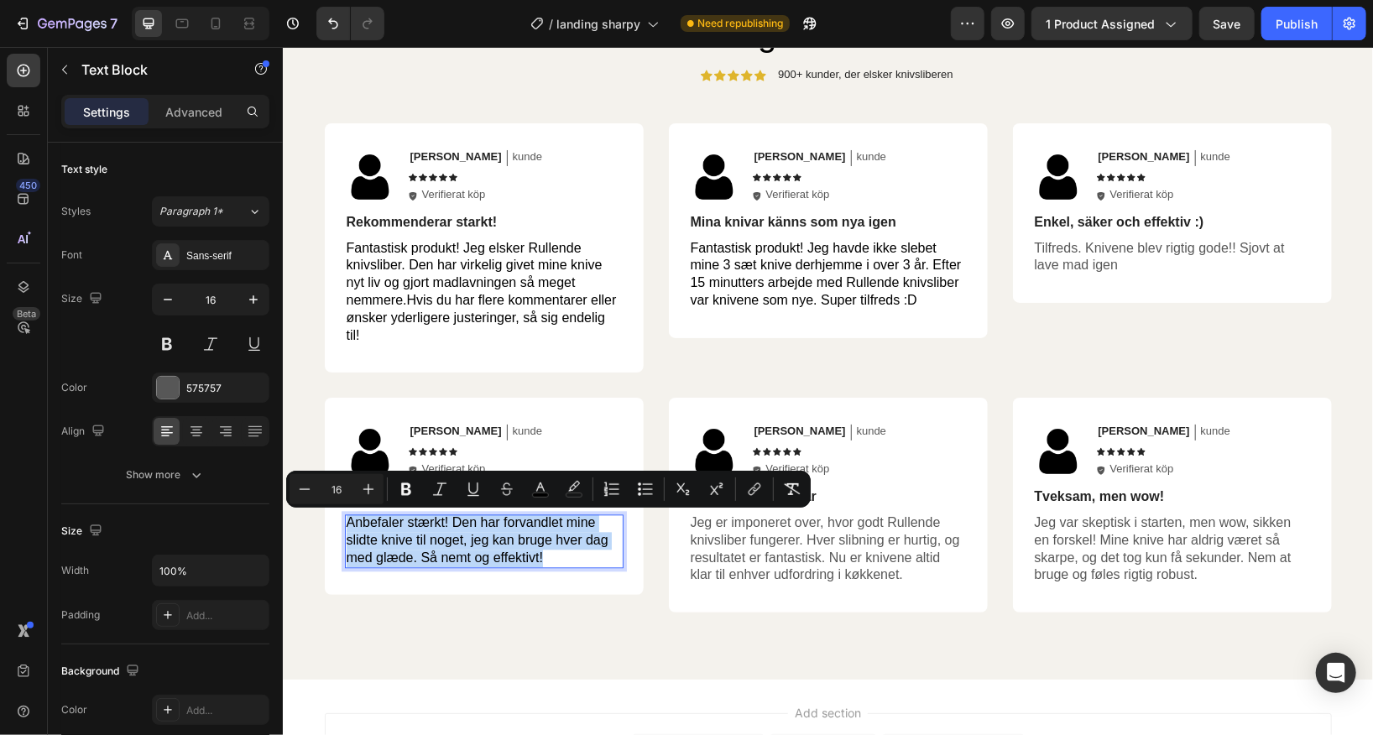
copy span "Anbefaler stærkt! Den har forvandlet mine slidte knive til noget, jeg kan bruge…"
click at [451, 284] on span "Fantastisk produkt! Jeg elsker Rullende knivsliber. Den har virkelig givet mine…" at bounding box center [481, 291] width 270 height 102
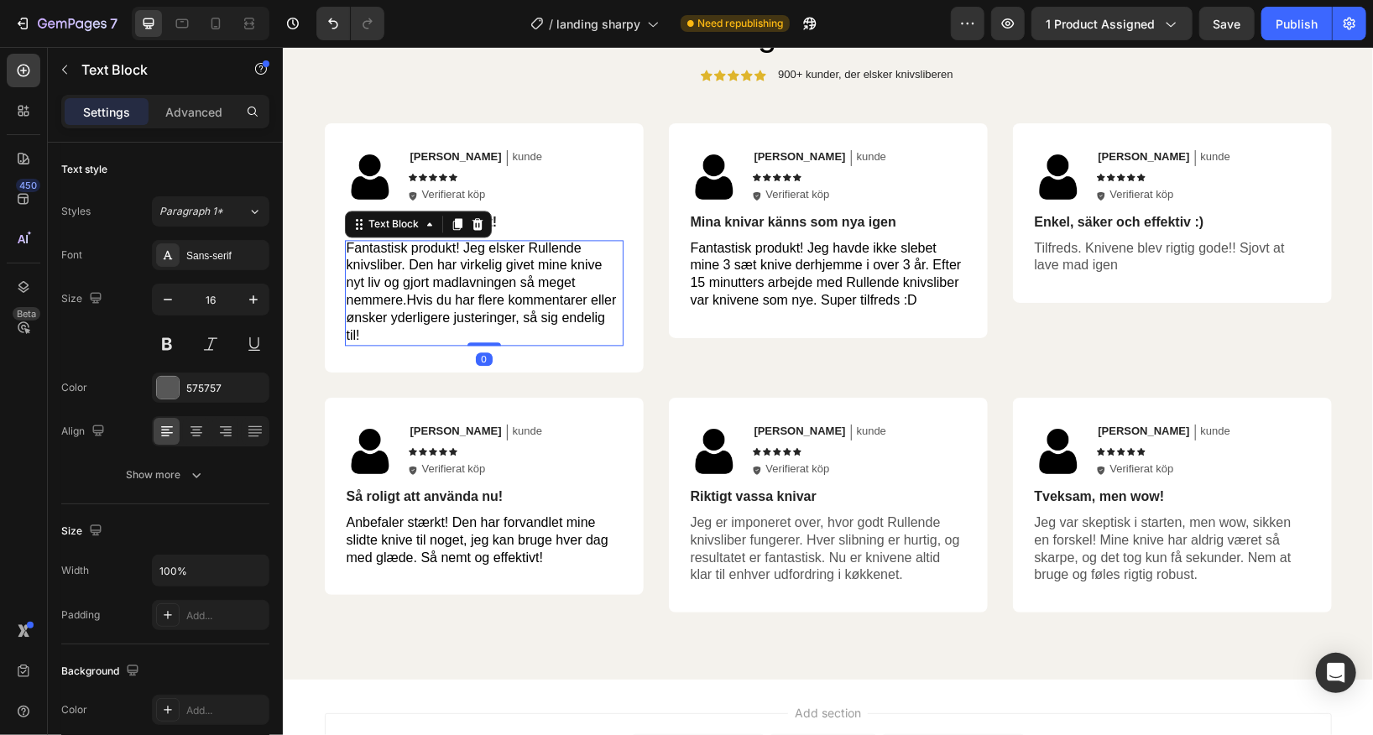
click at [451, 284] on span "Fantastisk produkt! Jeg elsker Rullende knivsliber. Den har virkelig givet mine…" at bounding box center [481, 291] width 270 height 102
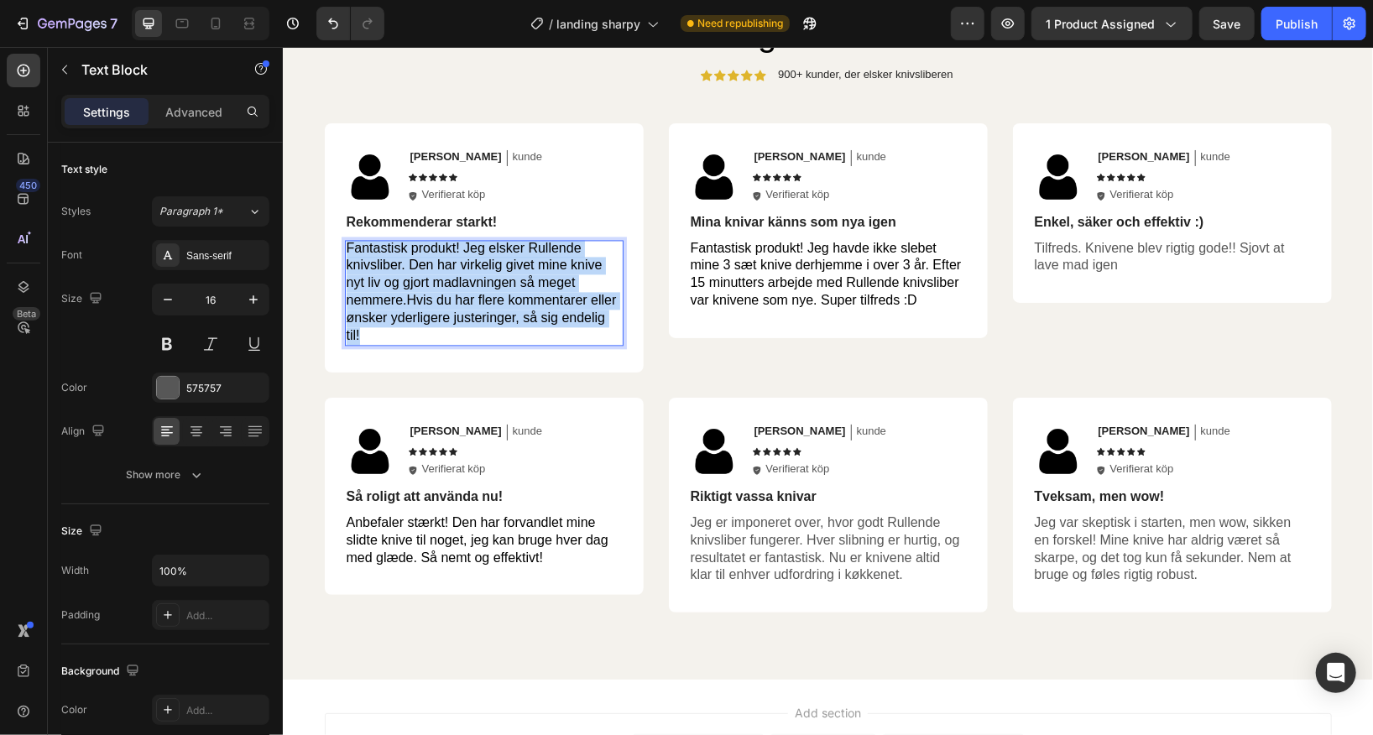
click at [451, 284] on span "Fantastisk produkt! Jeg elsker Rullende knivsliber. Den har virkelig givet mine…" at bounding box center [481, 291] width 270 height 102
copy span "Fantastisk produkt! Jeg elsker Rullende knivsliber. Den har virkelig givet mine…"
click at [448, 535] on span "Anbefaler stærkt! Den har forvandlet mine slidte knive til noget, jeg kan bruge…" at bounding box center [477, 539] width 262 height 50
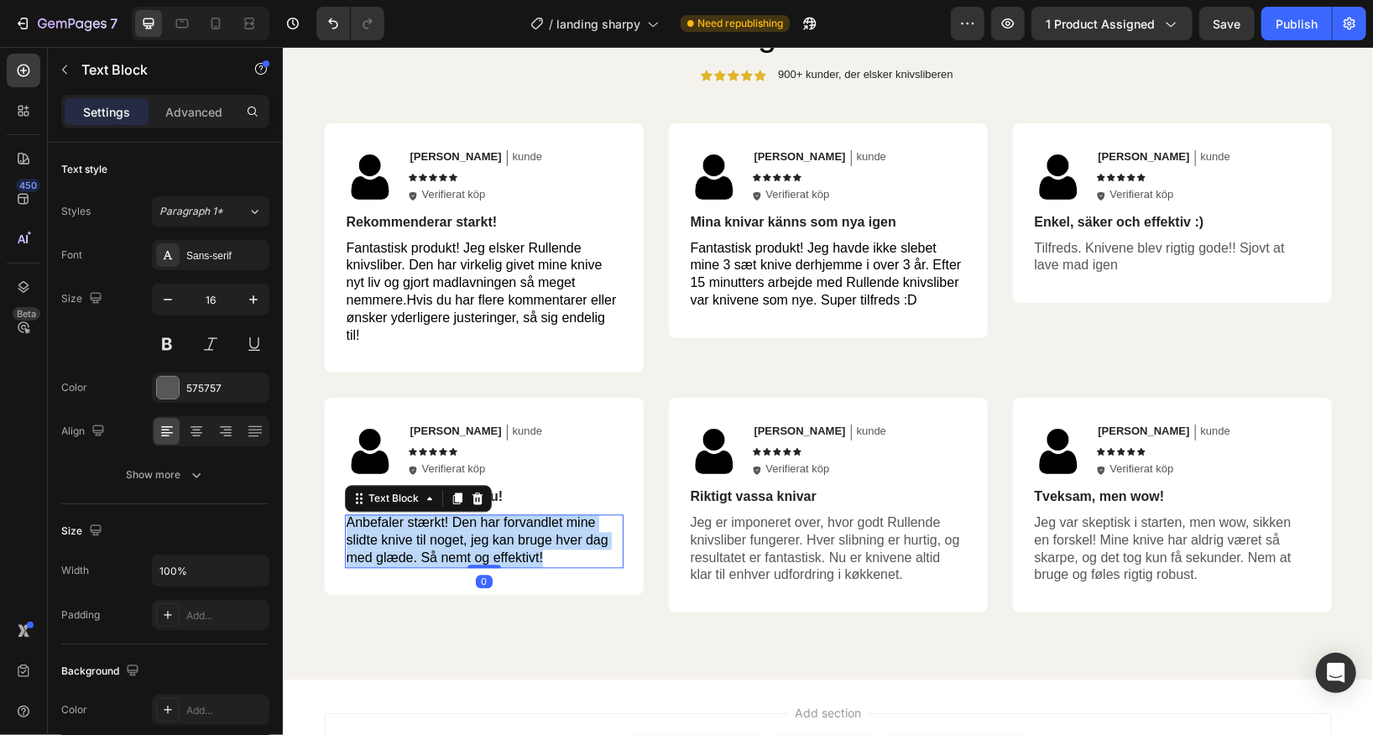
click at [448, 535] on span "Anbefaler stærkt! Den har forvandlet mine slidte knive til noget, jeg kan bruge…" at bounding box center [477, 539] width 262 height 50
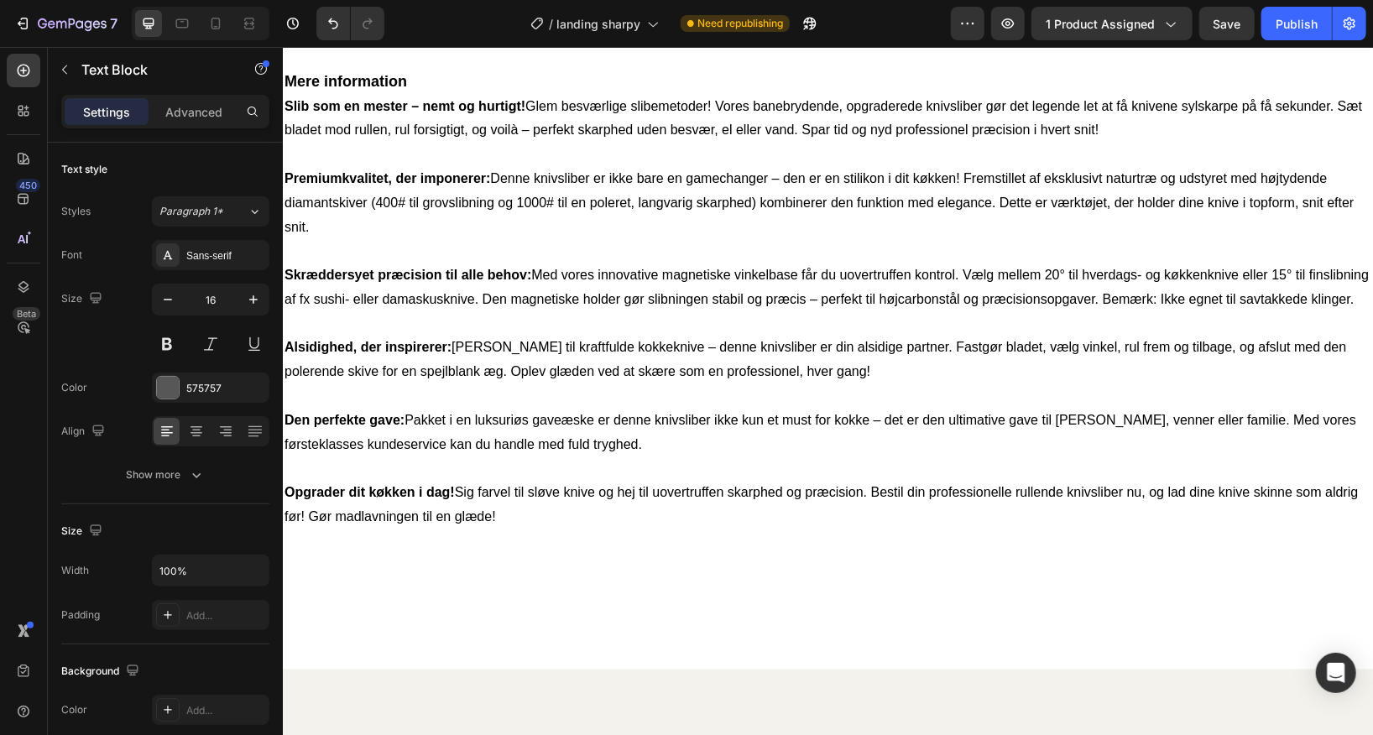
scroll to position [787, 0]
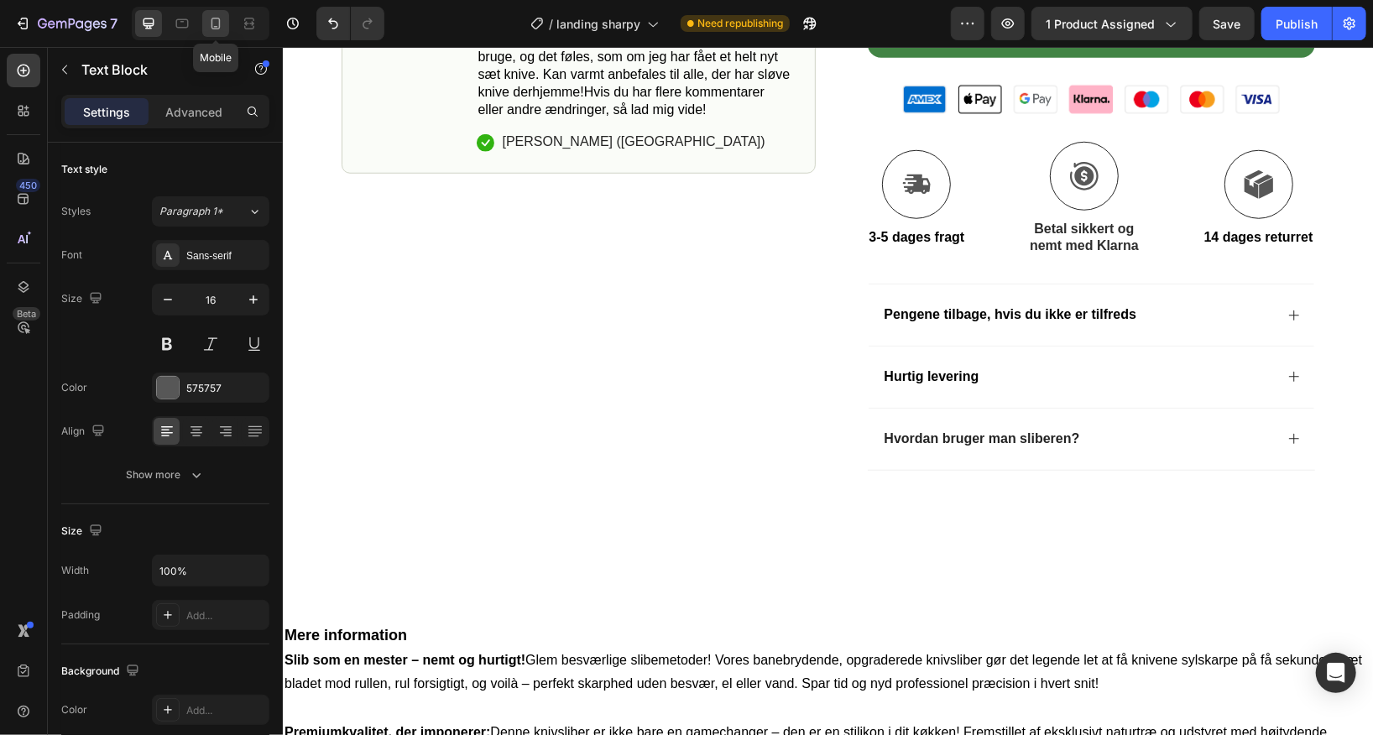
click at [208, 21] on icon at bounding box center [215, 23] width 17 height 17
type input "14"
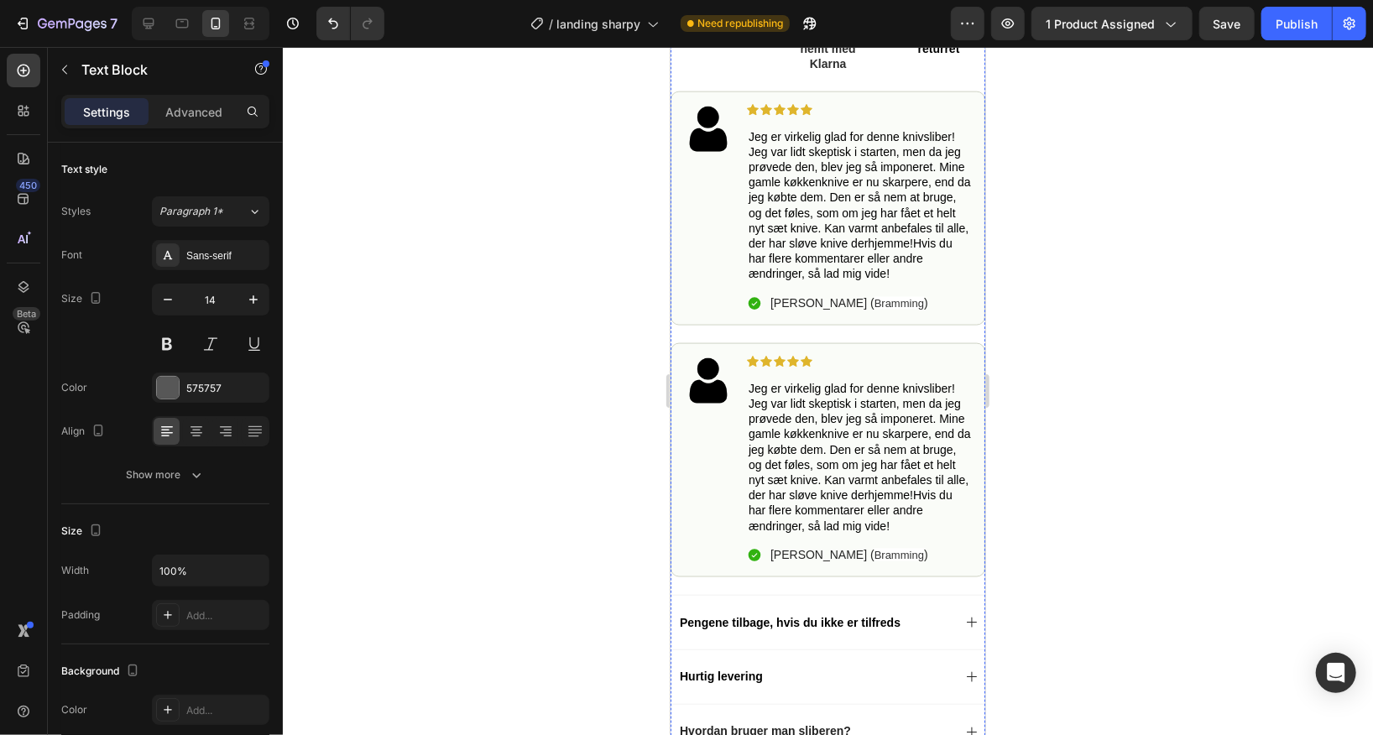
scroll to position [1282, 0]
click at [850, 446] on span "Jeg er virkelig glad for denne knivsliber! Jeg var lidt skeptisk i starten, men…" at bounding box center [859, 457] width 222 height 151
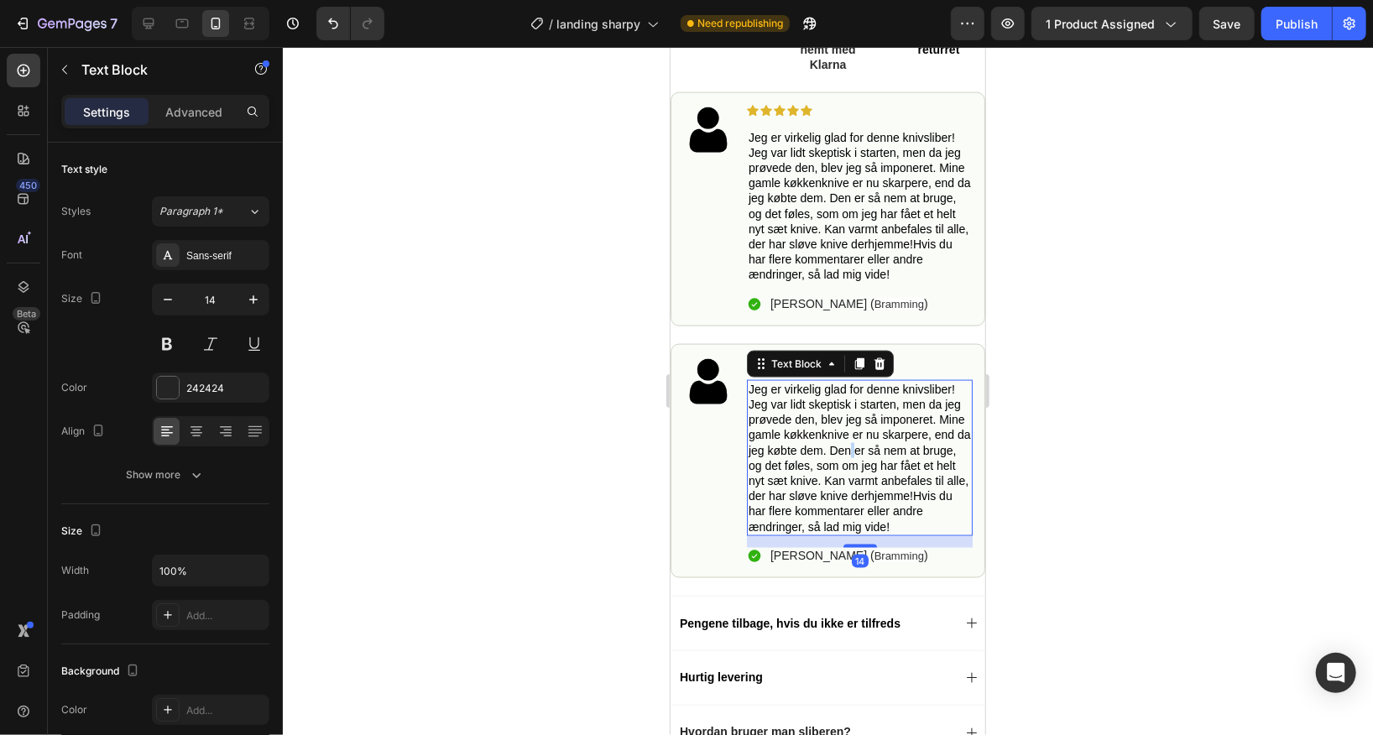
click at [850, 446] on span "Jeg er virkelig glad for denne knivsliber! Jeg var lidt skeptisk i starten, men…" at bounding box center [859, 457] width 222 height 151
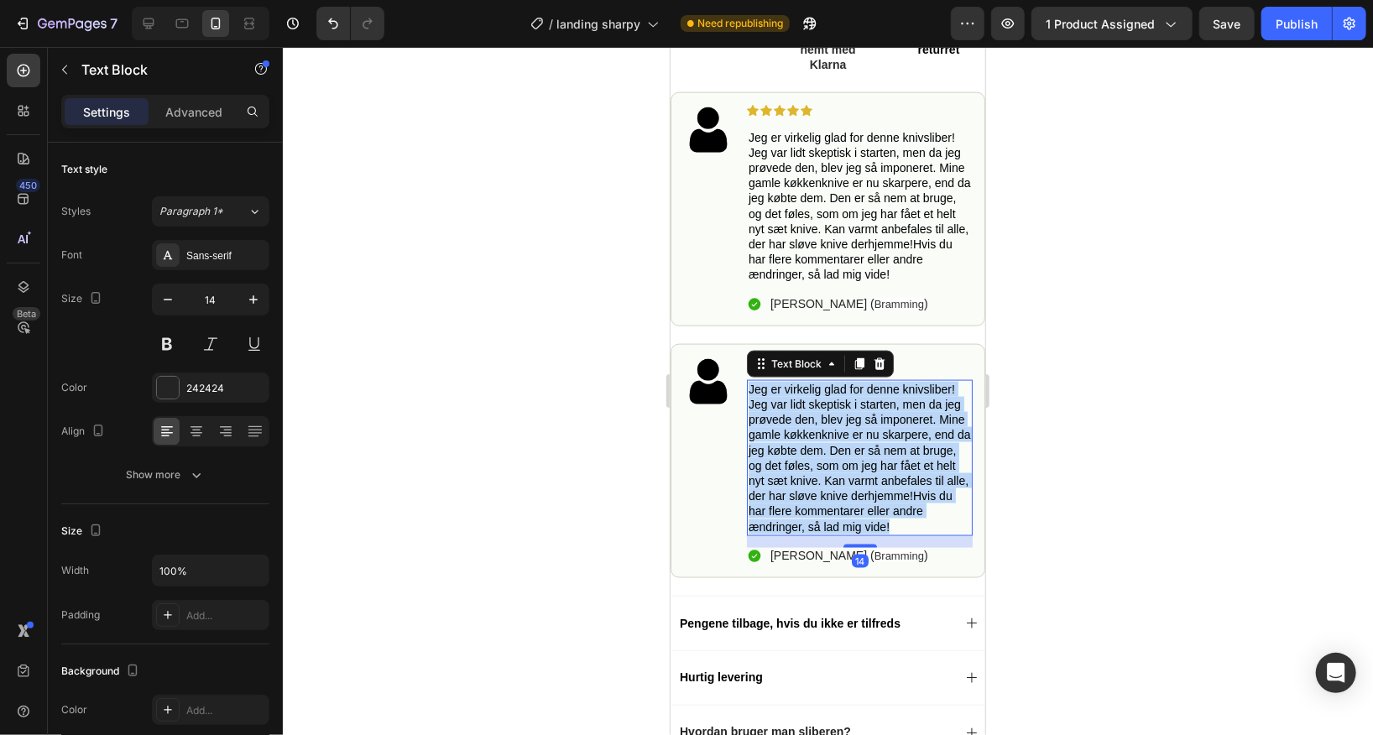
click at [850, 446] on span "Jeg er virkelig glad for denne knivsliber! Jeg var lidt skeptisk i starten, men…" at bounding box center [859, 457] width 222 height 151
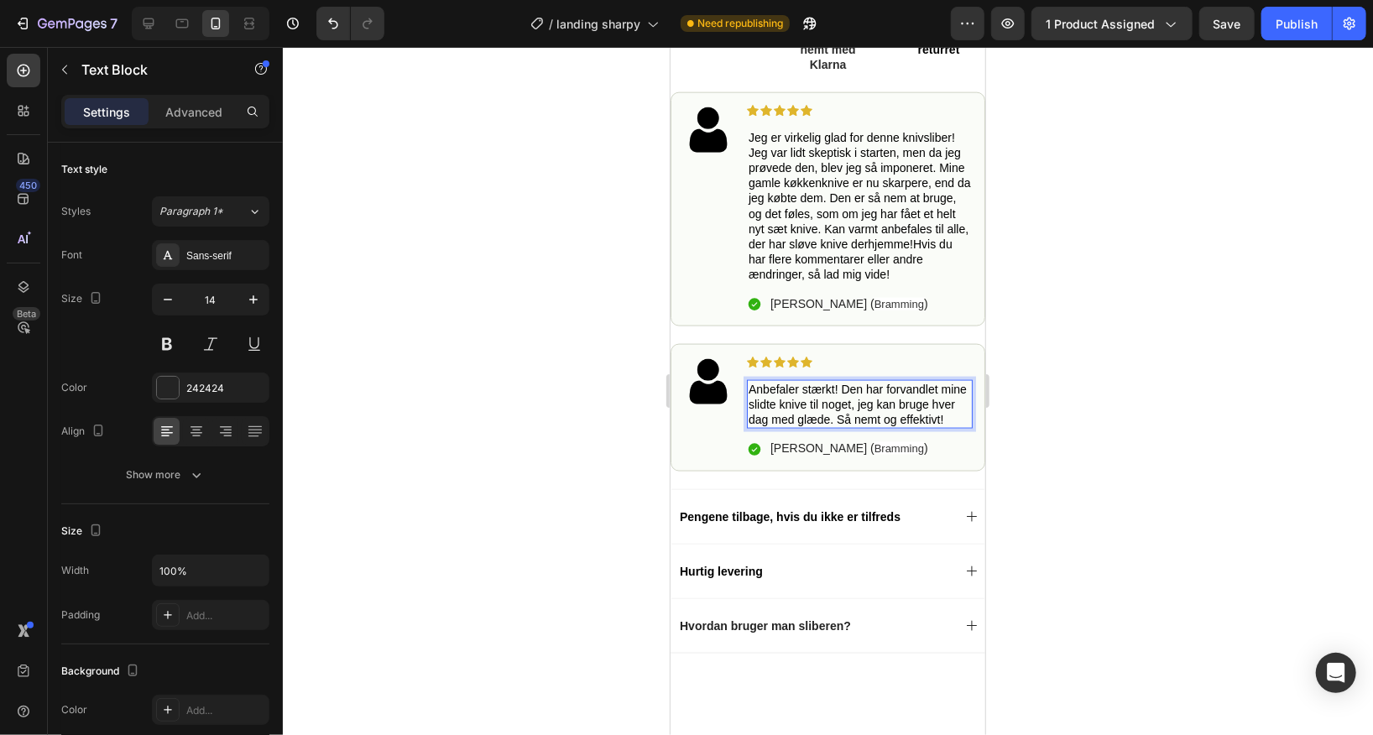
click at [1098, 275] on div at bounding box center [828, 391] width 1090 height 688
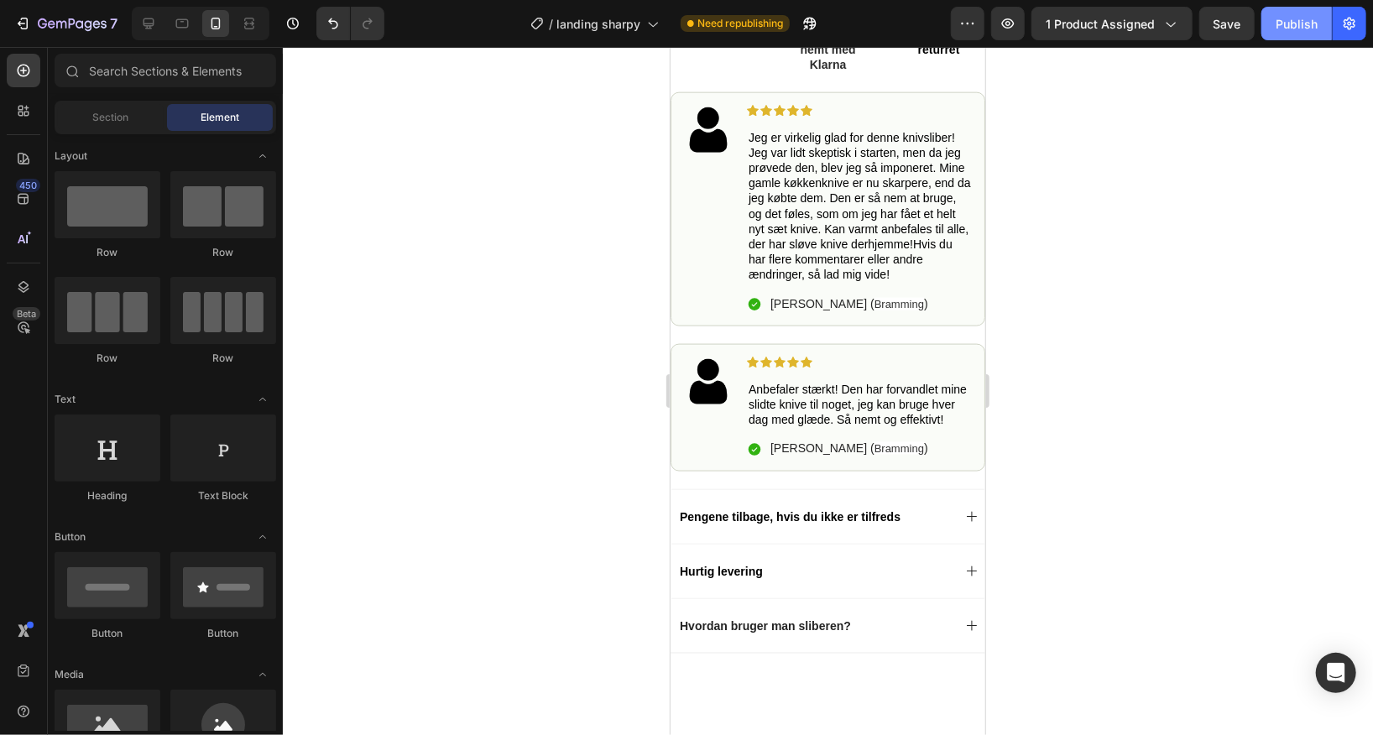
click at [1294, 22] on div "Publish" at bounding box center [1297, 24] width 42 height 18
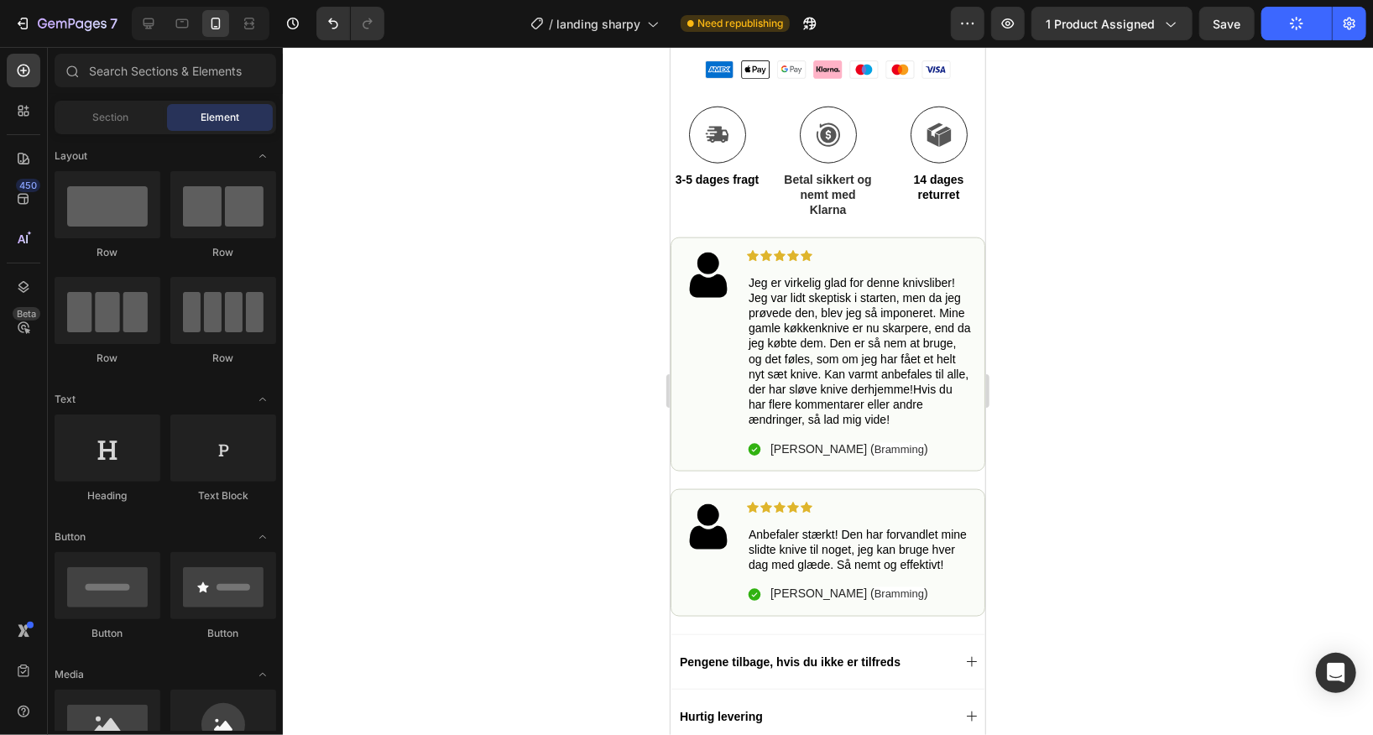
scroll to position [1136, 0]
click at [822, 350] on span "Jeg er virkelig glad for denne knivsliber! Jeg var lidt skeptisk i starten, men…" at bounding box center [859, 351] width 222 height 151
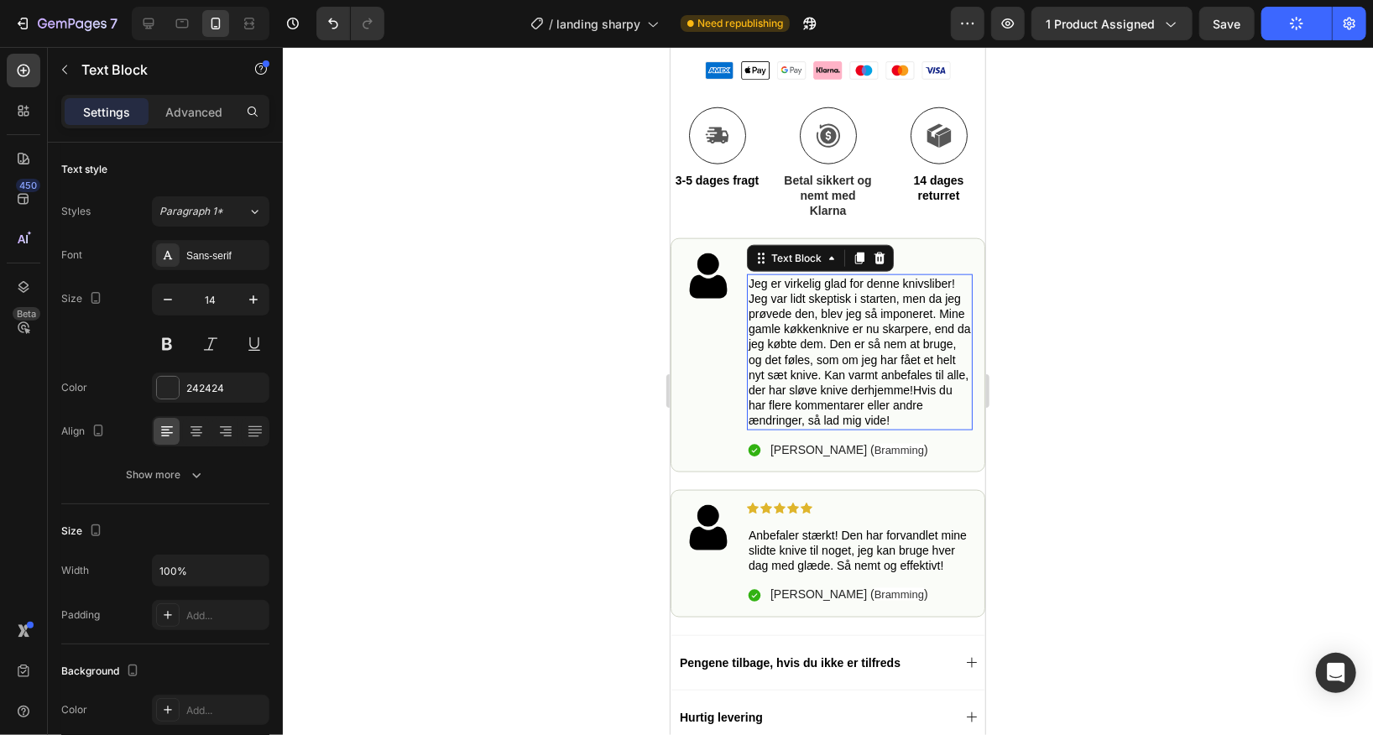
click at [822, 350] on span "Jeg er virkelig glad for denne knivsliber! Jeg var lidt skeptisk i starten, men…" at bounding box center [859, 351] width 222 height 151
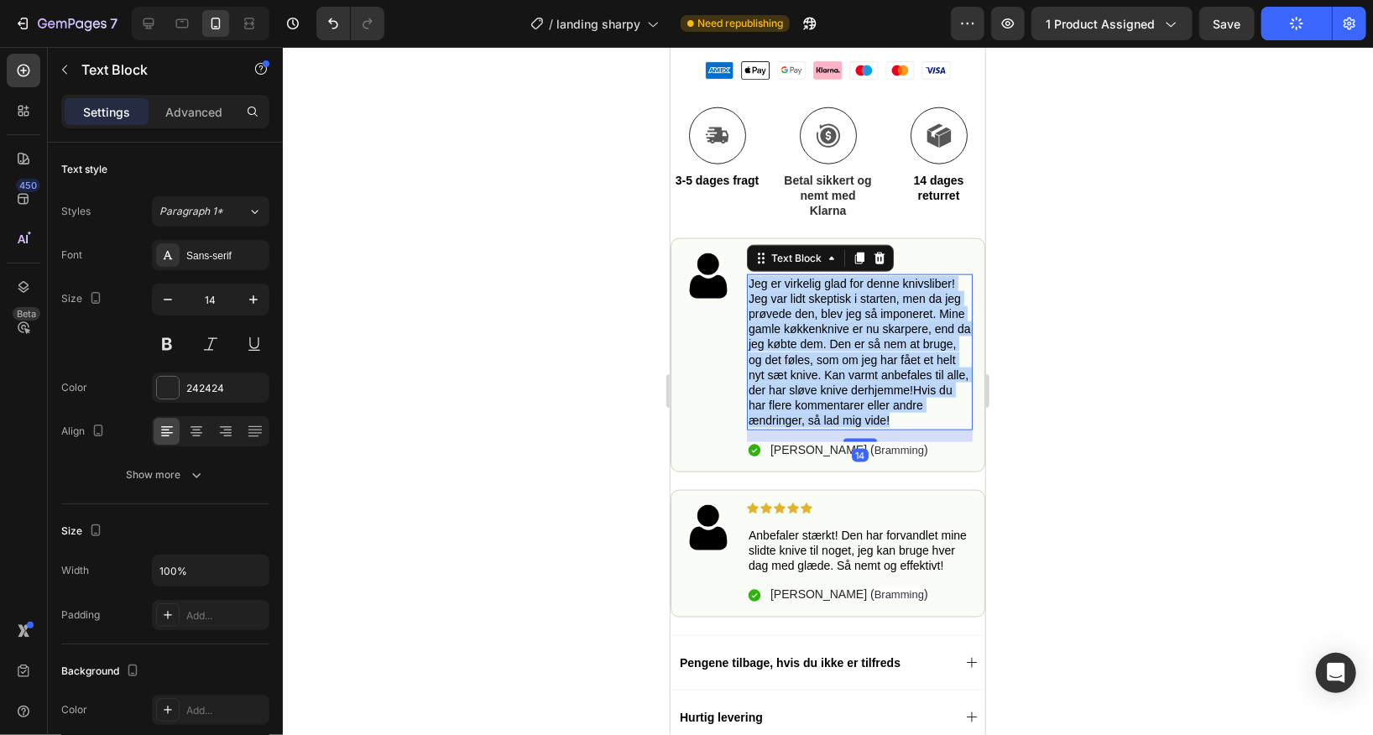
click at [822, 350] on span "Jeg er virkelig glad for denne knivsliber! Jeg var lidt skeptisk i starten, men…" at bounding box center [859, 351] width 222 height 151
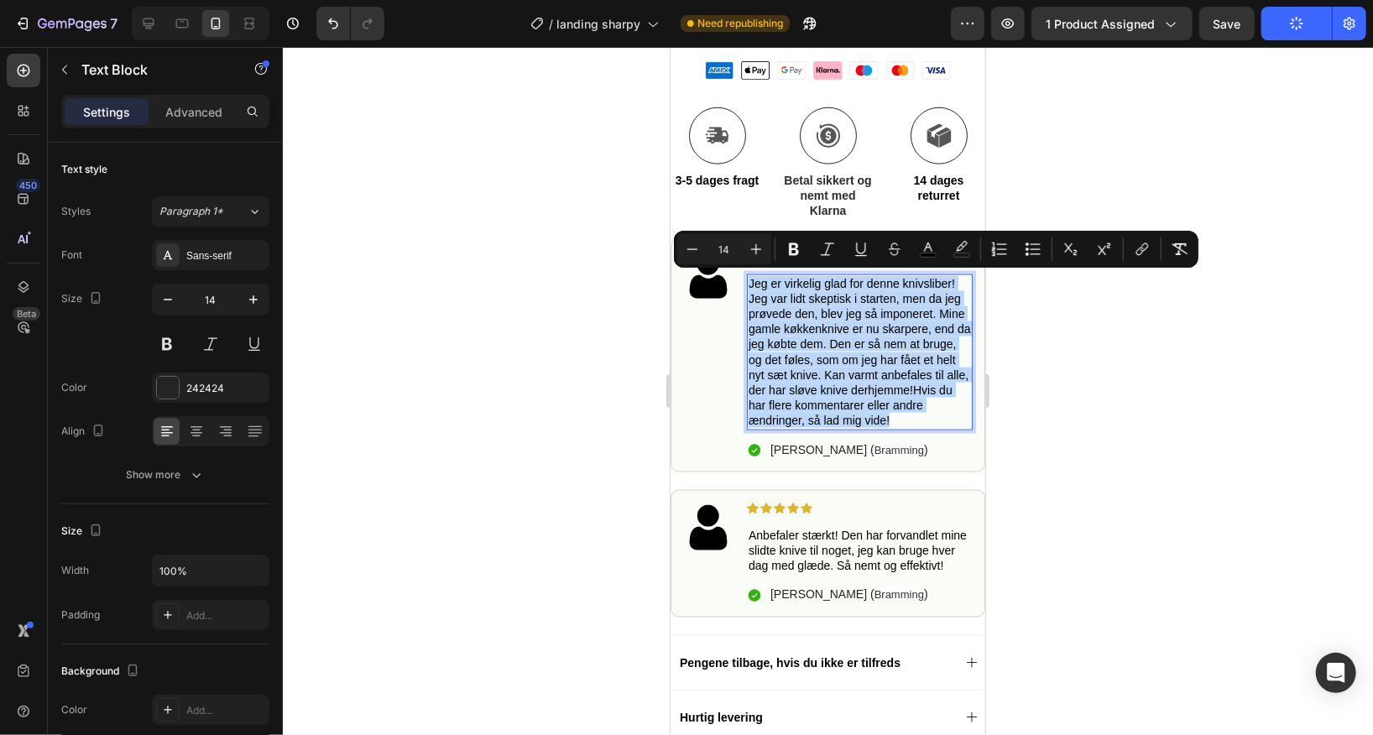
copy span "Jeg er virkelig glad for denne knivsliber! Jeg var lidt skeptisk i starten, men…"
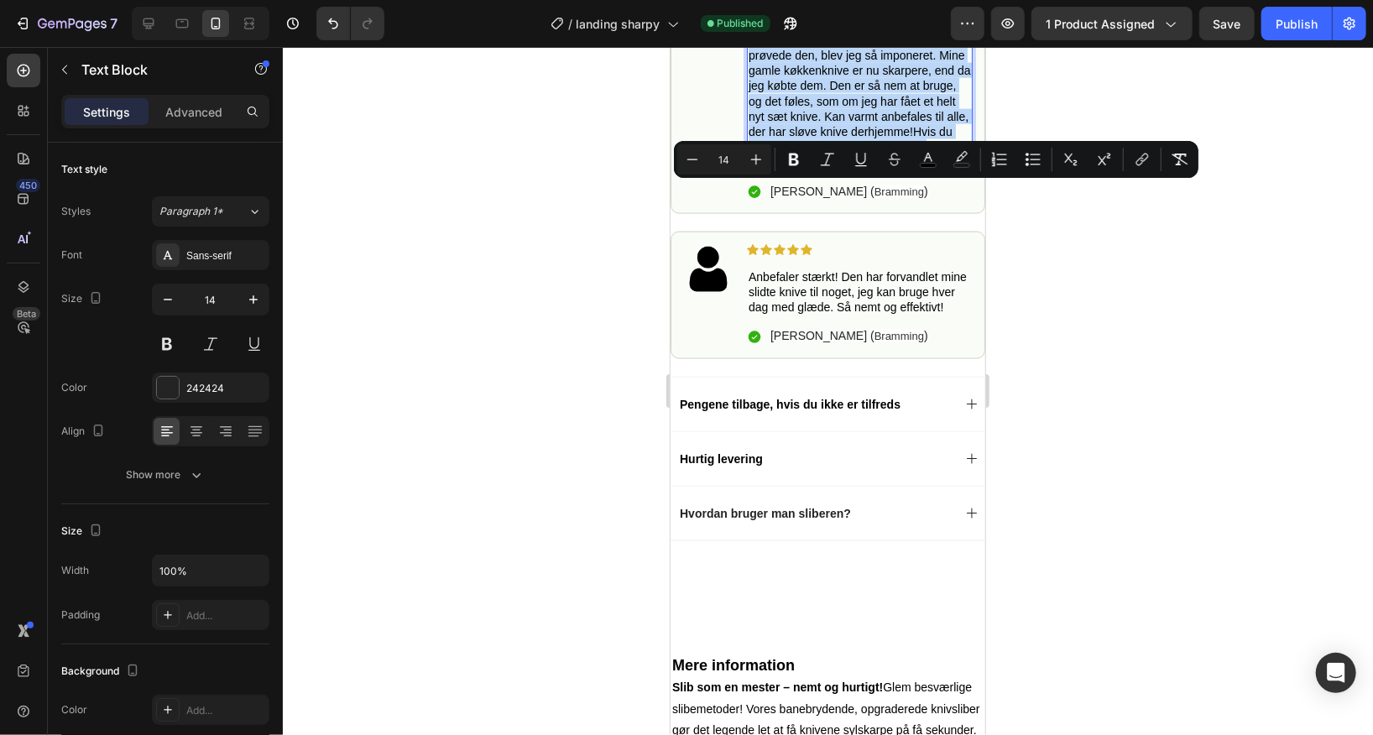
scroll to position [1396, 0]
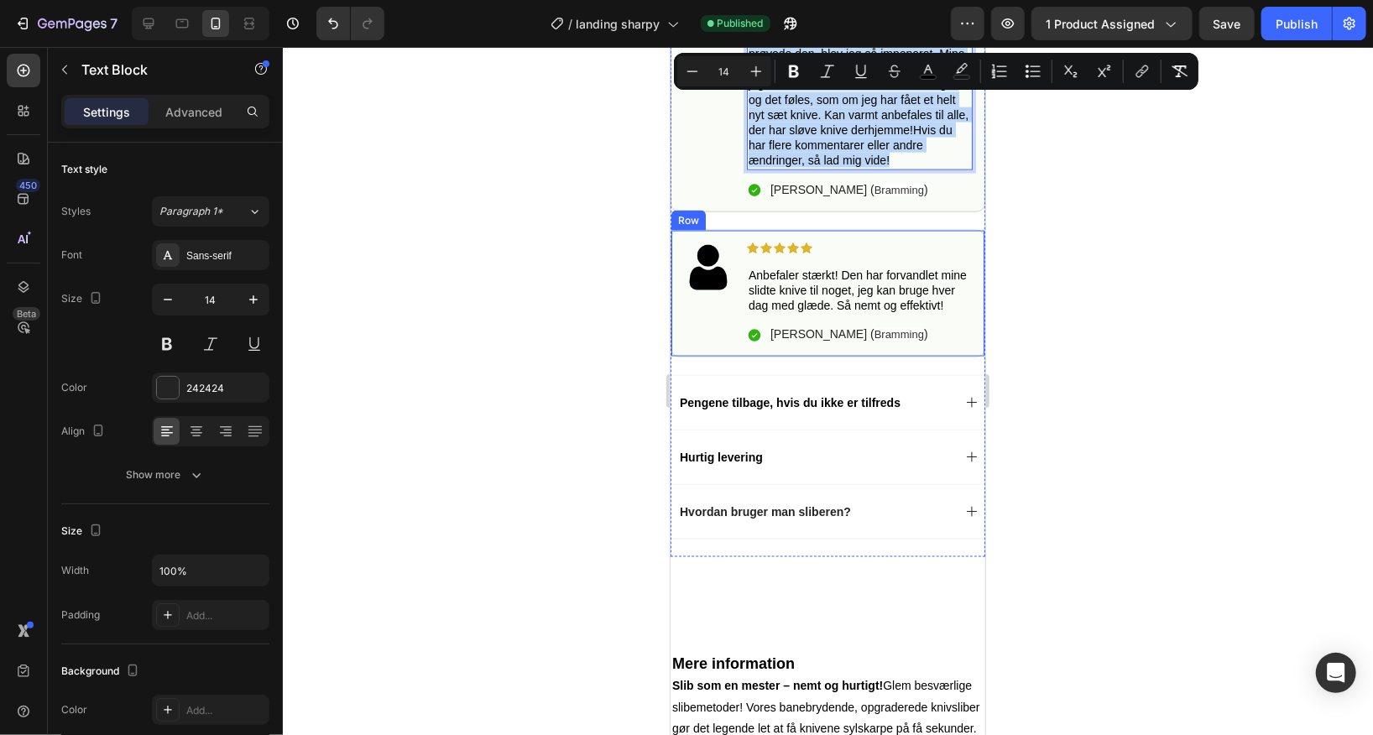
click at [701, 332] on div "Image" at bounding box center [707, 293] width 50 height 102
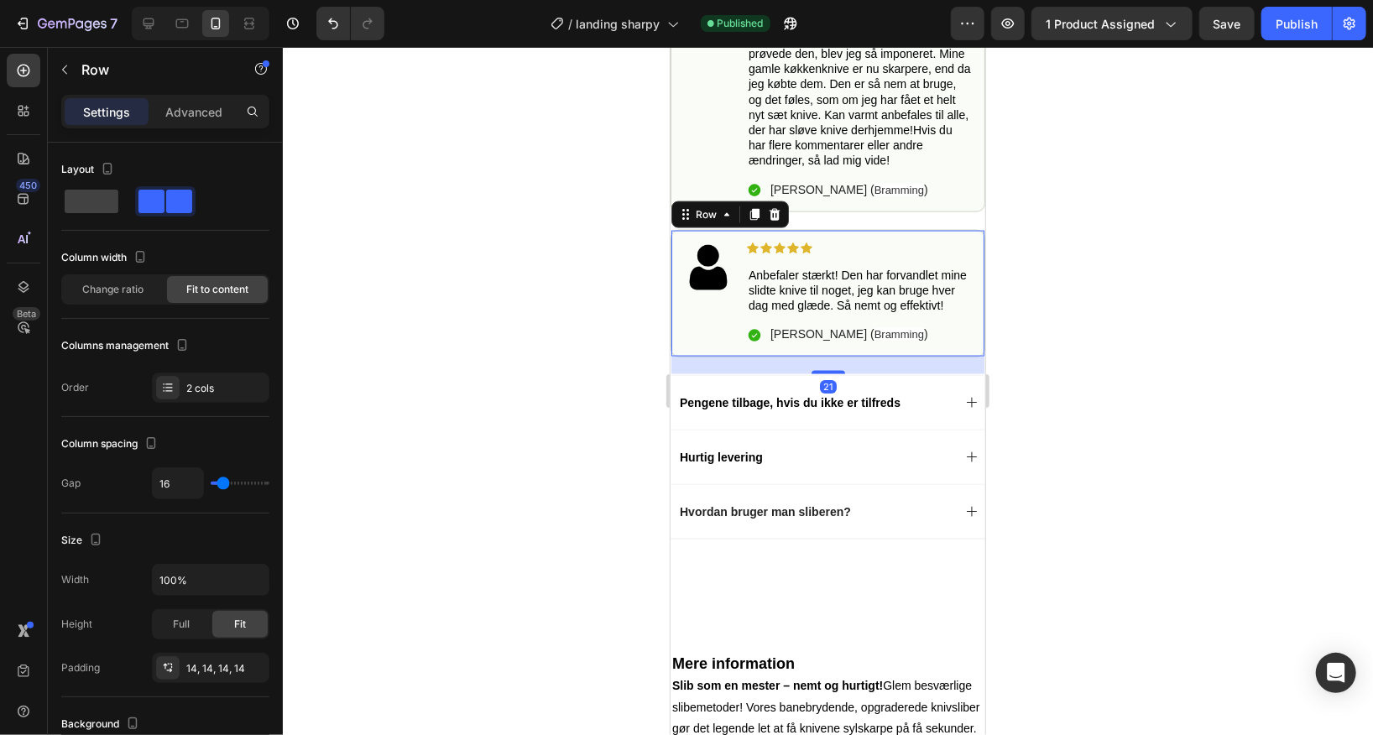
copy span "Jeg er virkelig glad for denne knivsliber! Jeg var lidt skeptisk i starten, men…"
click at [763, 367] on div "21" at bounding box center [826, 365] width 313 height 18
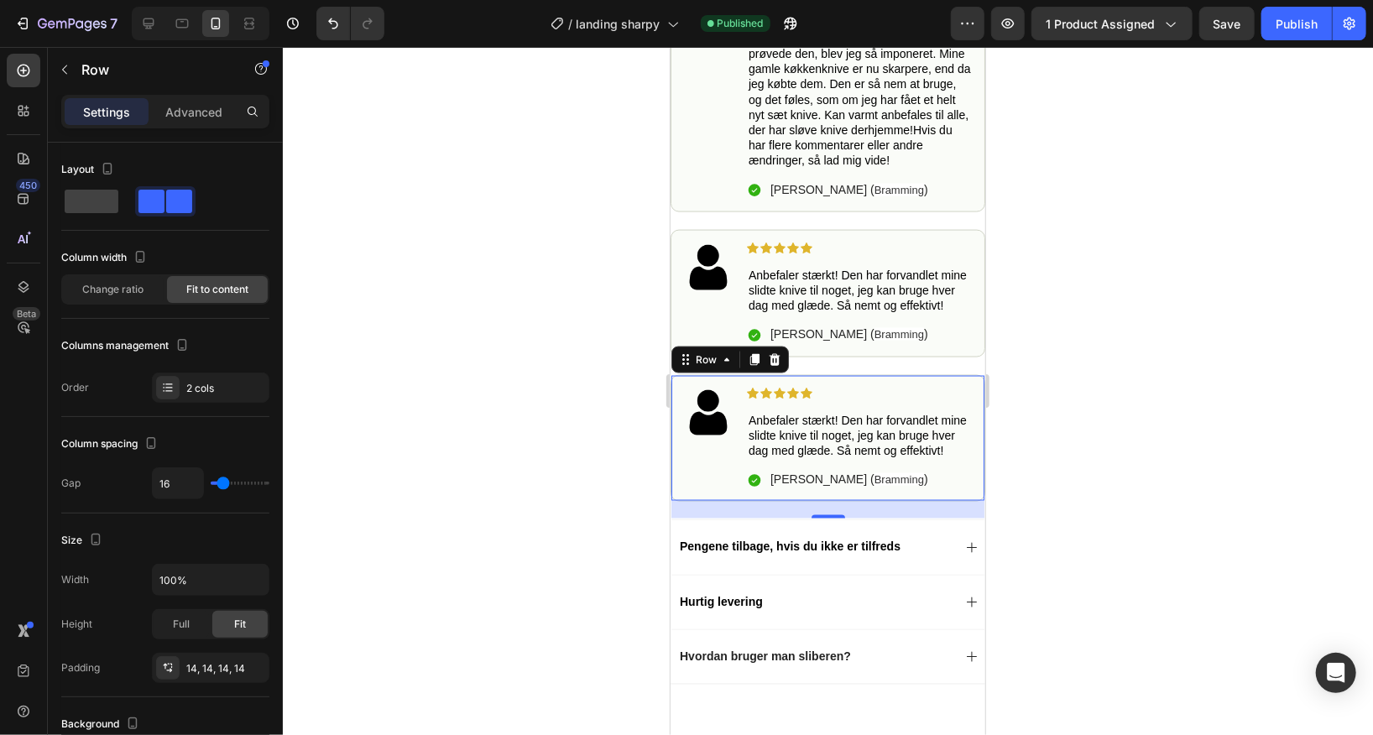
click at [837, 443] on span "Anbefaler stærkt! Den har forvandlet mine slidte knive til noget, jeg kan bruge…" at bounding box center [857, 435] width 218 height 44
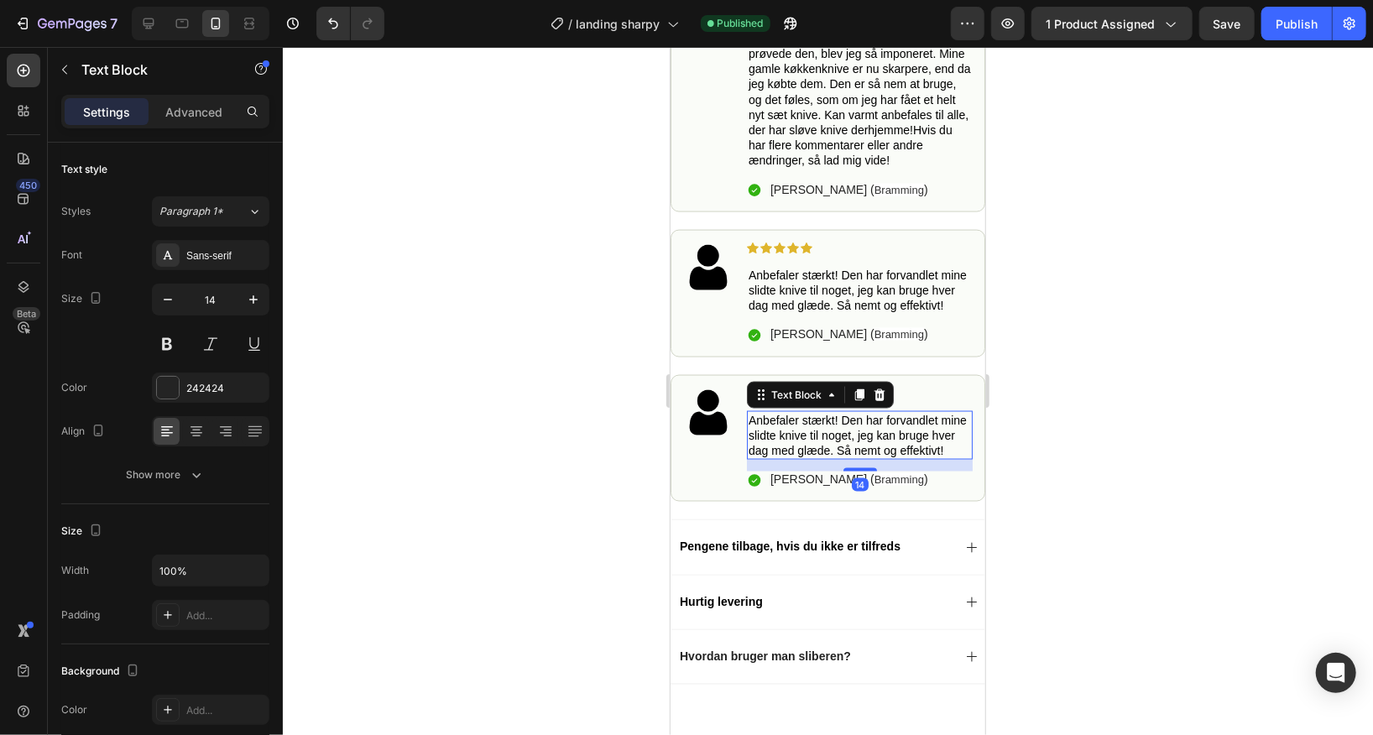
click at [836, 430] on span "Anbefaler stærkt! Den har forvandlet mine slidte knive til noget, jeg kan bruge…" at bounding box center [857, 435] width 218 height 44
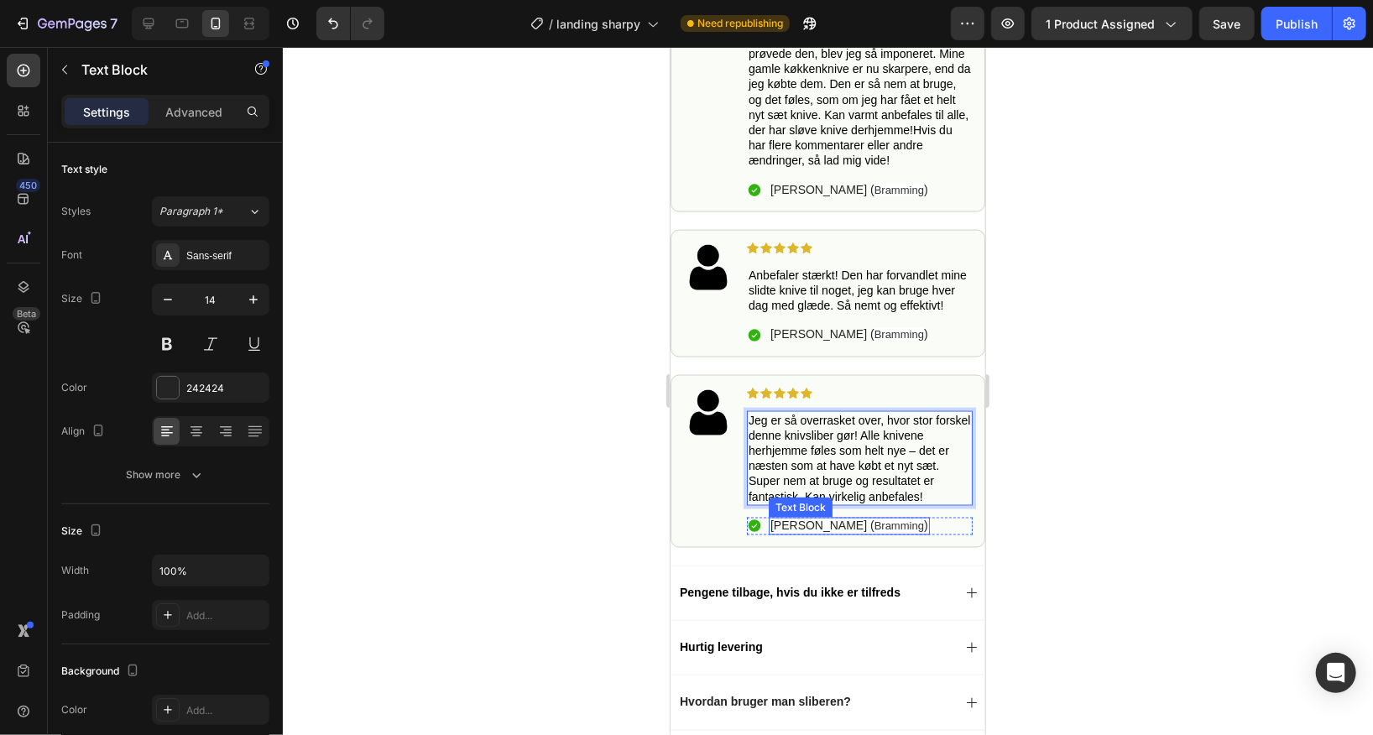
click at [874, 526] on span "Bramming" at bounding box center [899, 525] width 50 height 13
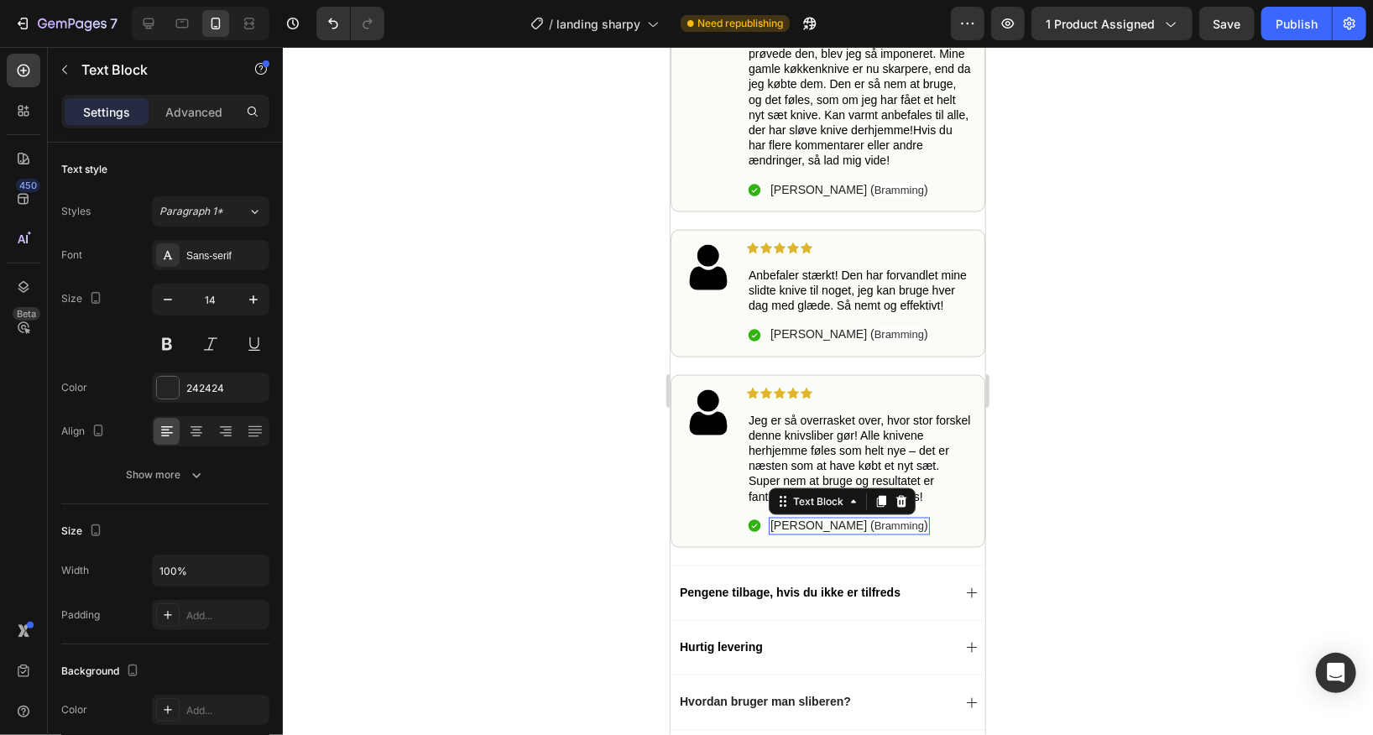
click at [874, 526] on span "Bramming" at bounding box center [899, 525] width 50 height 13
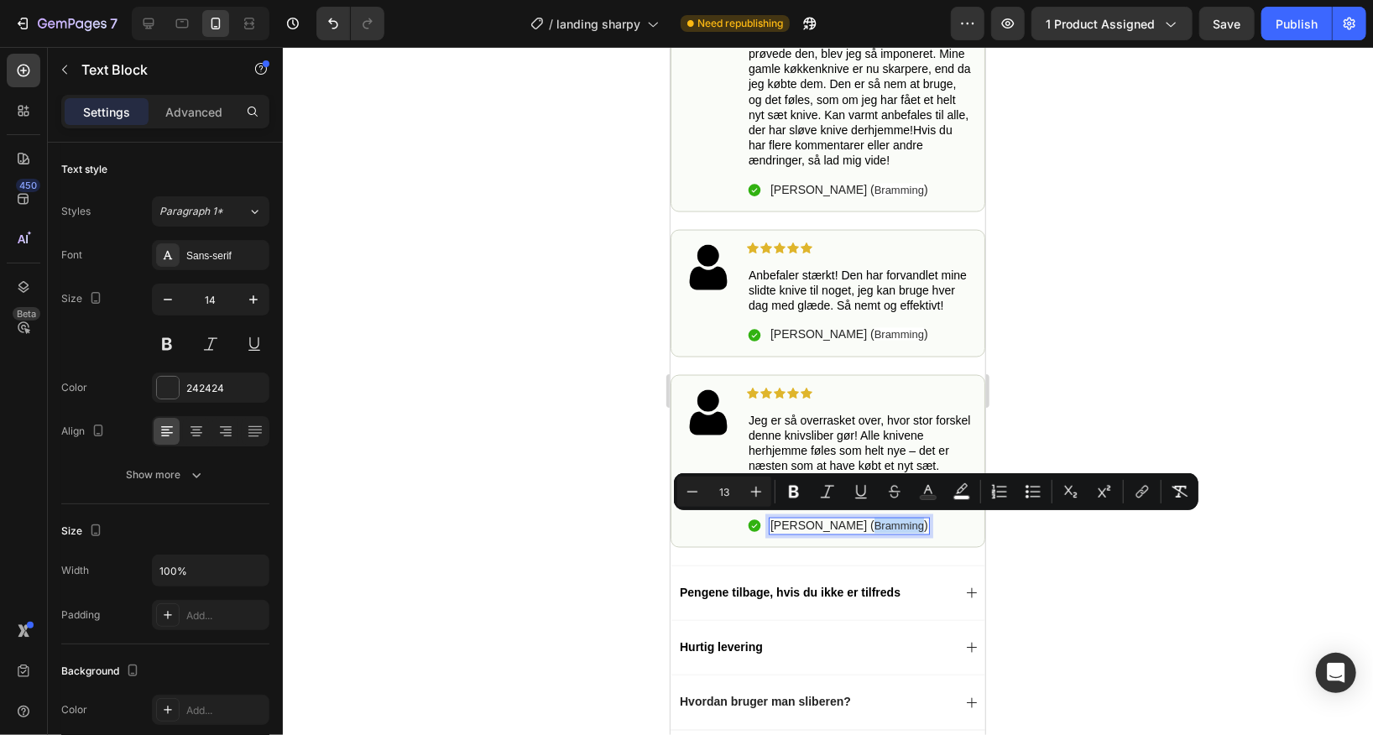
type input "16"
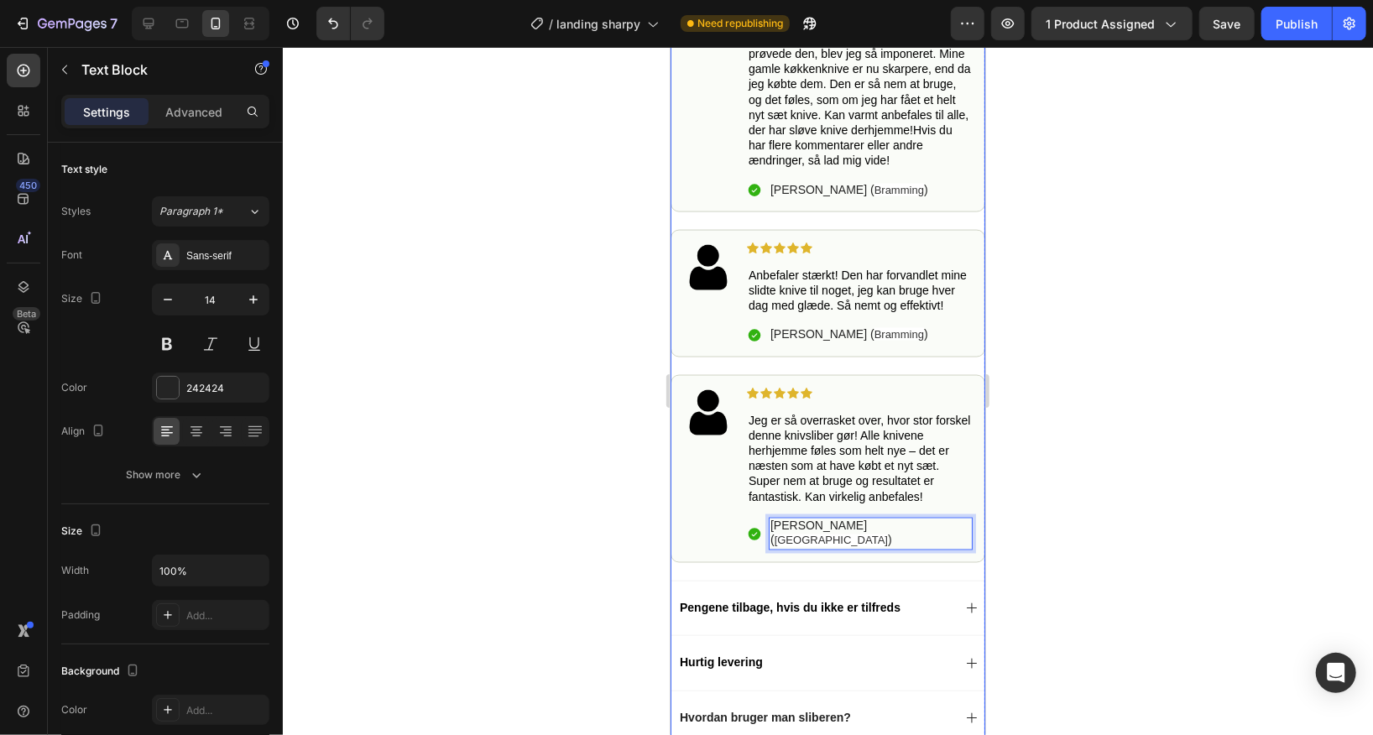
click at [1086, 379] on div at bounding box center [828, 391] width 1090 height 688
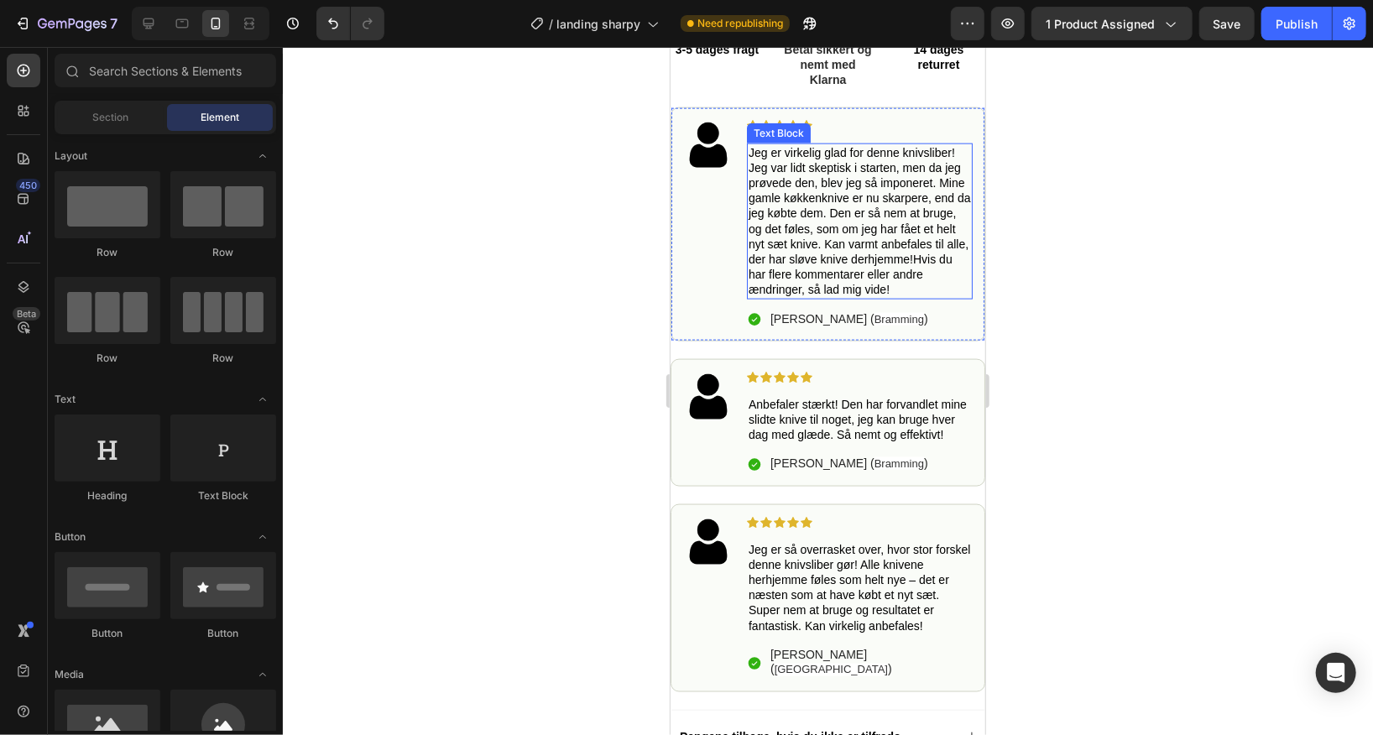
scroll to position [1270, 0]
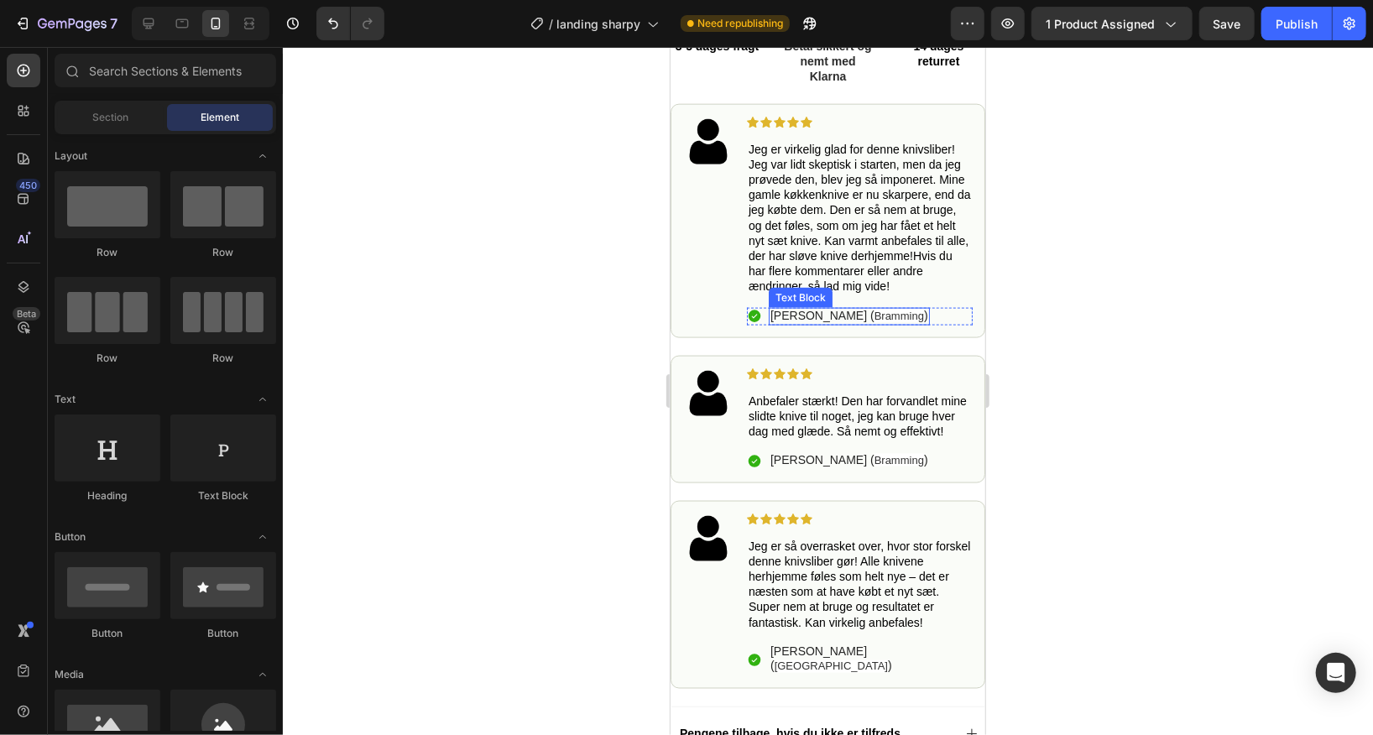
click at [779, 311] on p "[PERSON_NAME] ( Bramming )" at bounding box center [848, 315] width 158 height 16
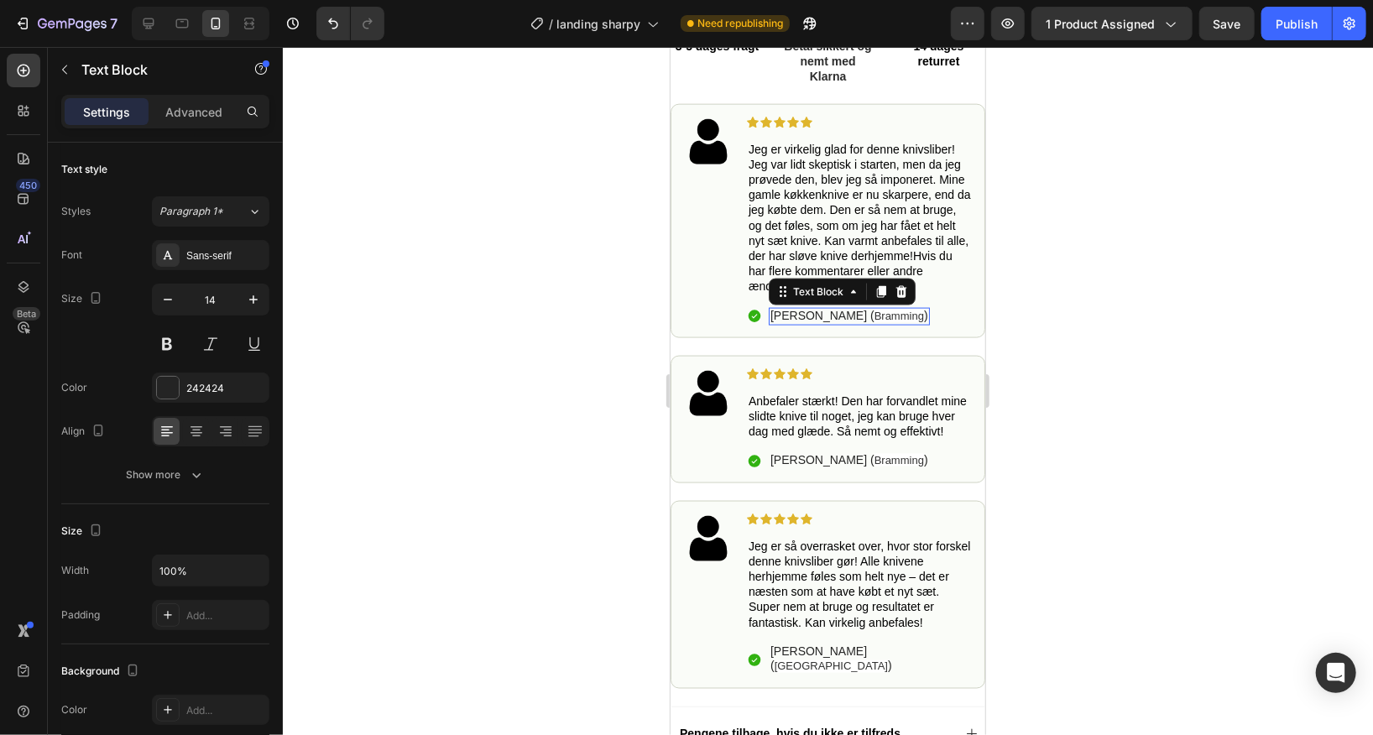
click at [779, 311] on p "[PERSON_NAME] ( Bramming )" at bounding box center [848, 315] width 158 height 16
click at [1046, 376] on div at bounding box center [828, 391] width 1090 height 688
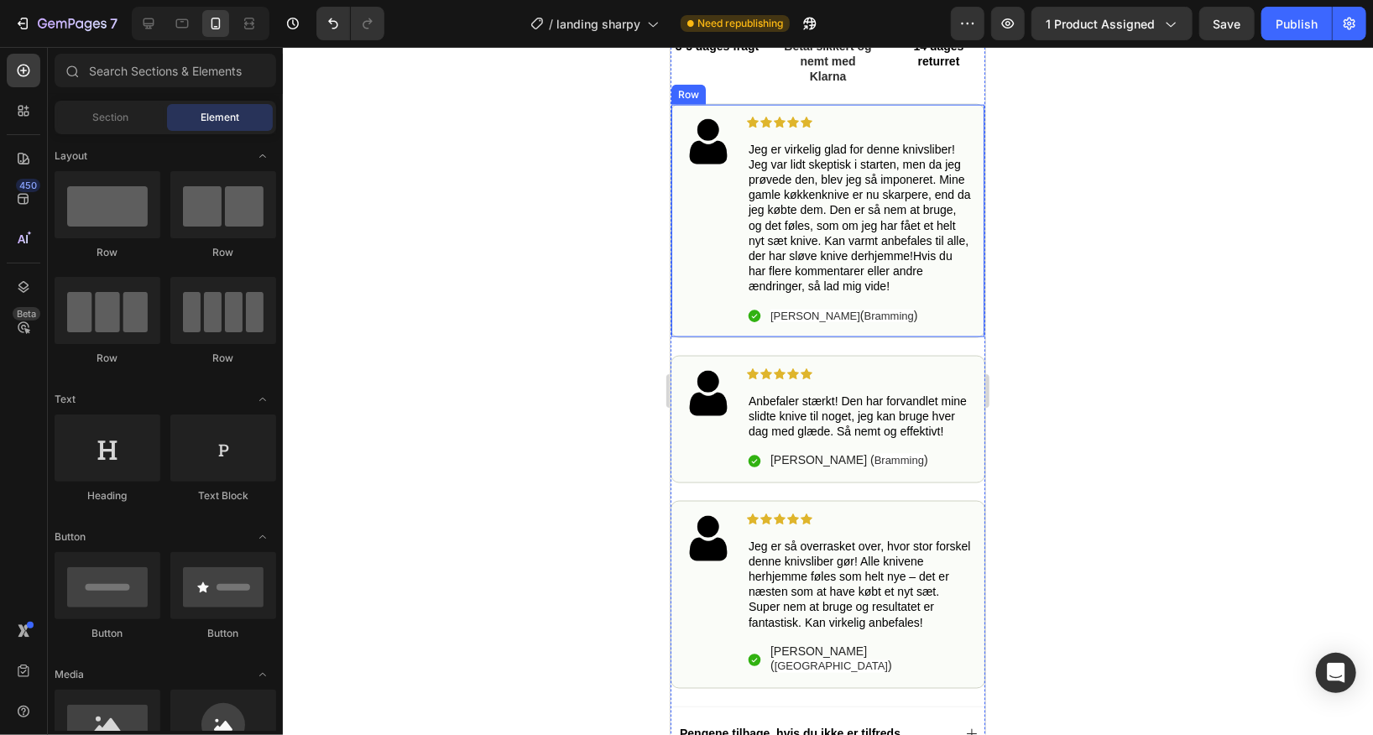
click at [863, 309] on span "Bramming" at bounding box center [888, 315] width 50 height 13
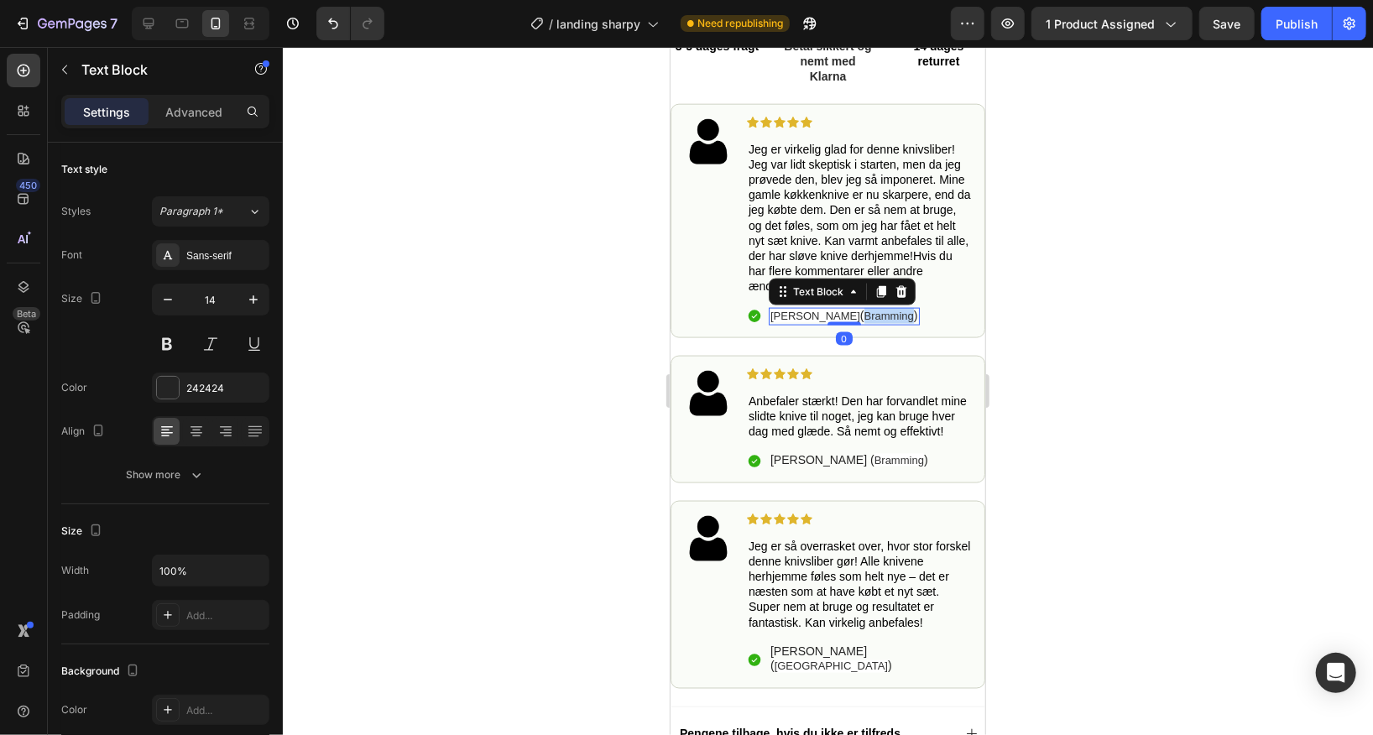
click at [863, 312] on span "Bramming" at bounding box center [888, 315] width 50 height 13
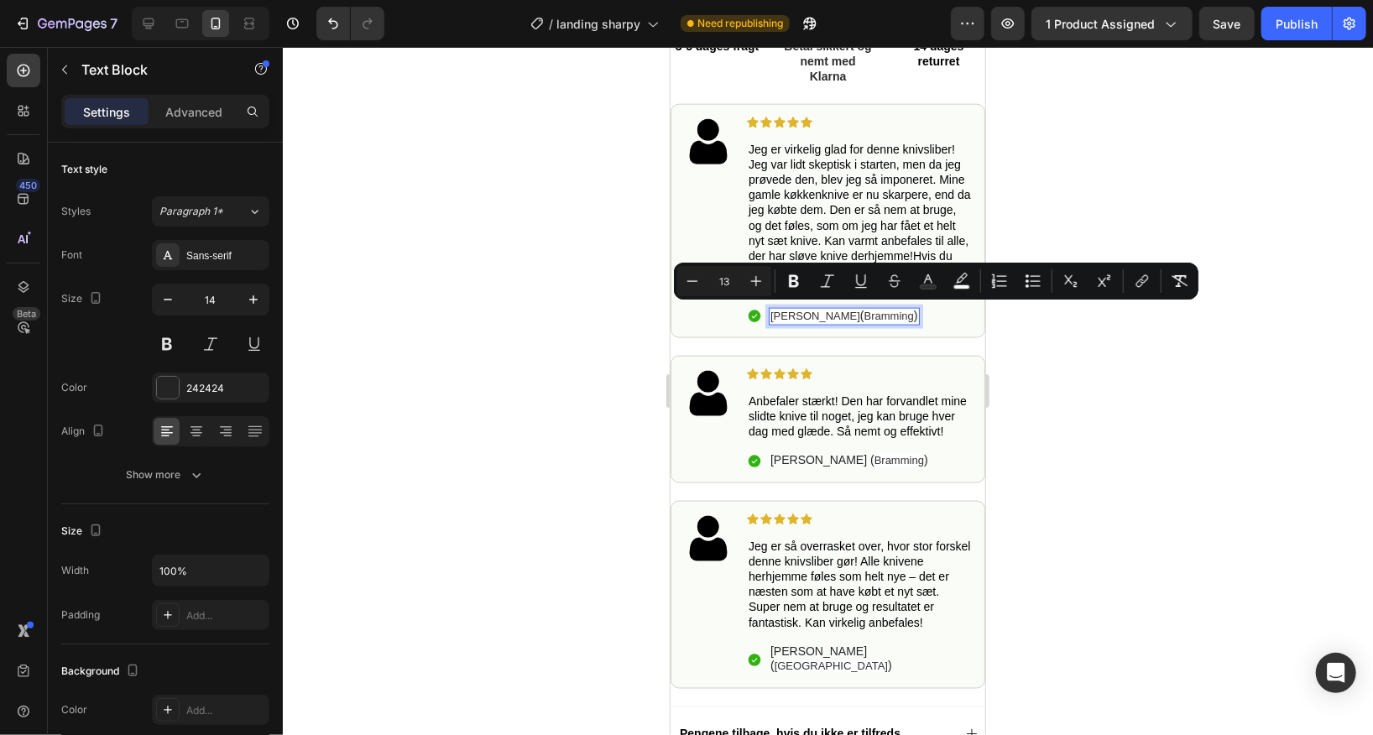
click at [863, 313] on span "Bramming" at bounding box center [888, 315] width 50 height 13
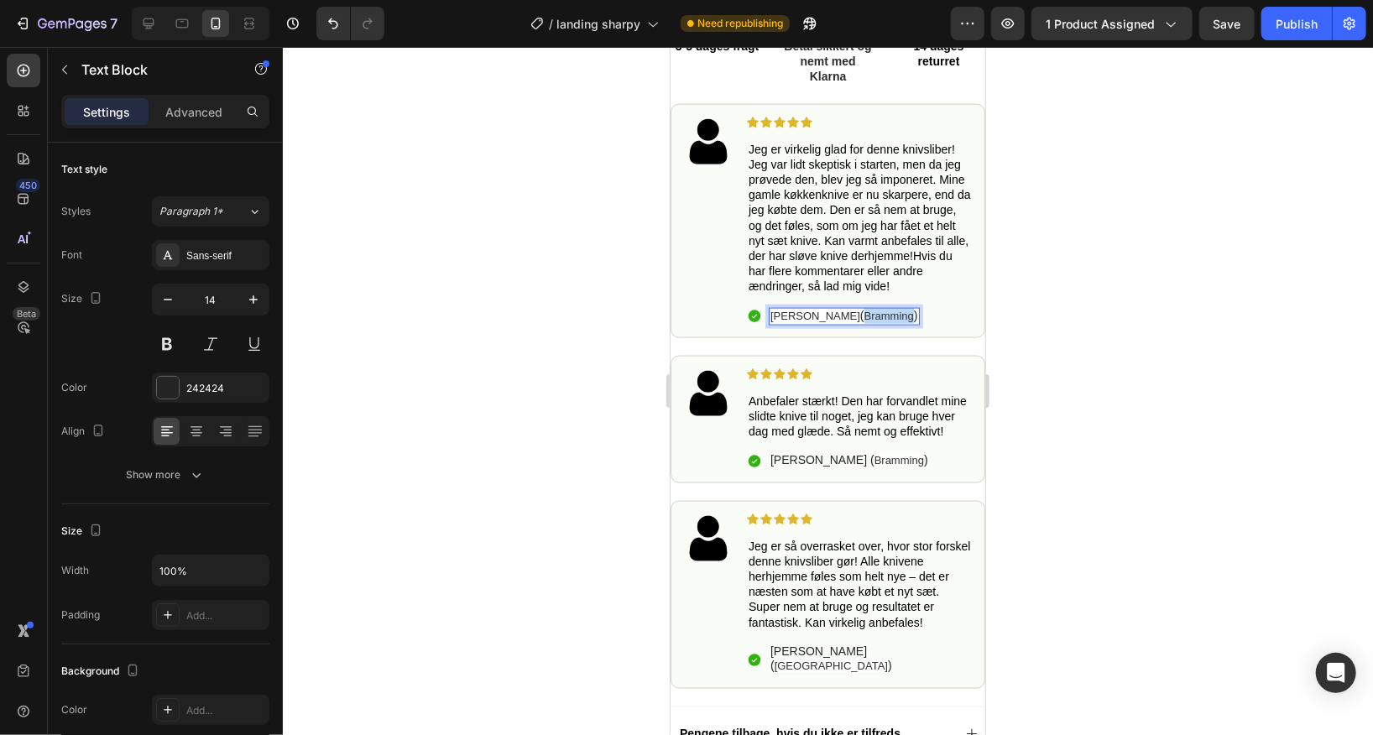
click at [863, 313] on span "Bramming" at bounding box center [888, 315] width 50 height 13
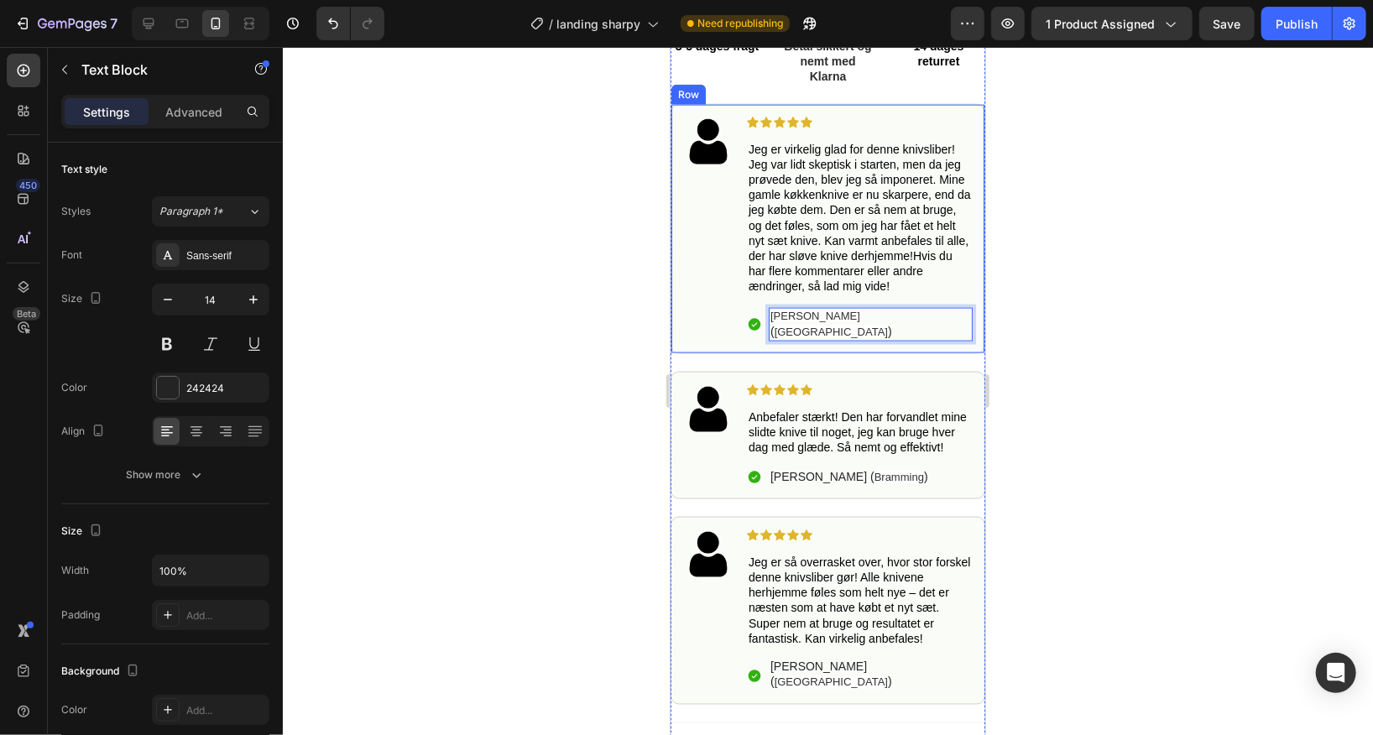
click at [1048, 343] on div at bounding box center [828, 391] width 1090 height 688
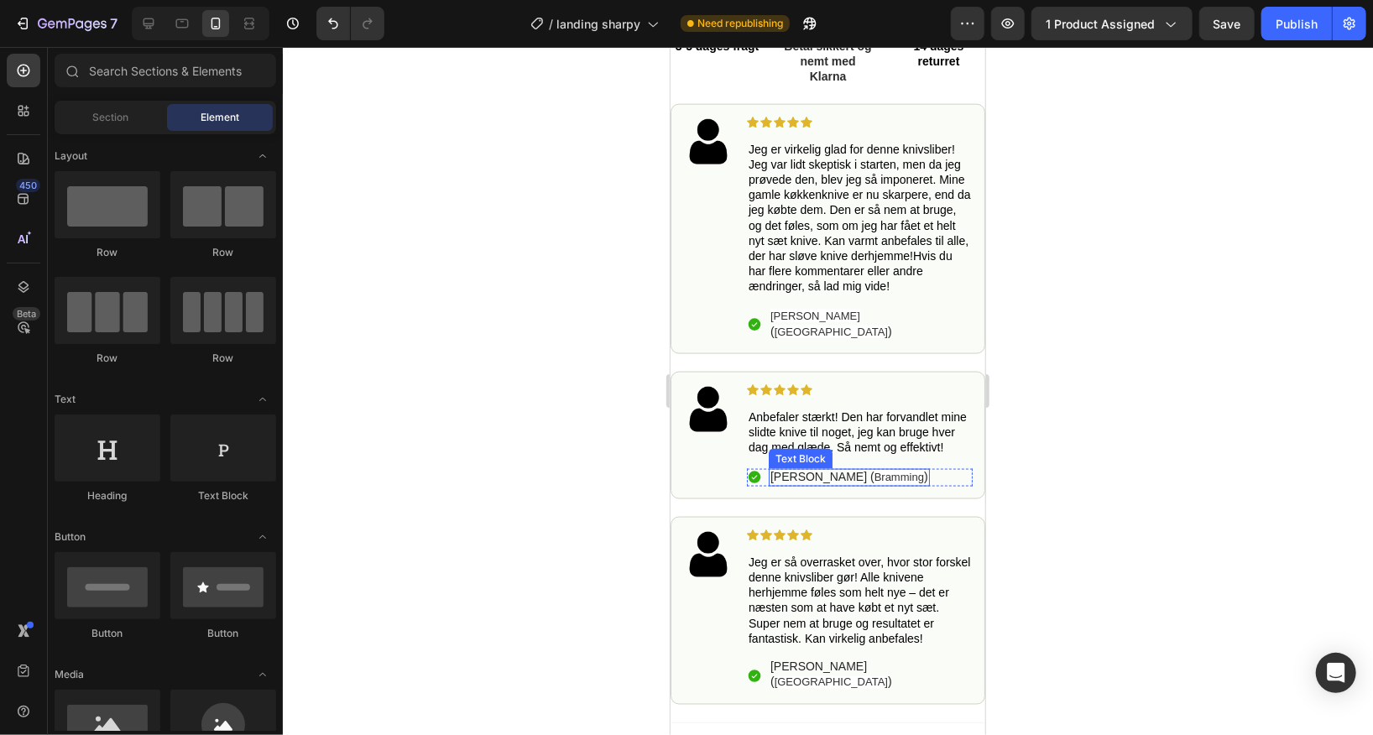
click at [874, 470] on span "Bramming" at bounding box center [899, 476] width 50 height 13
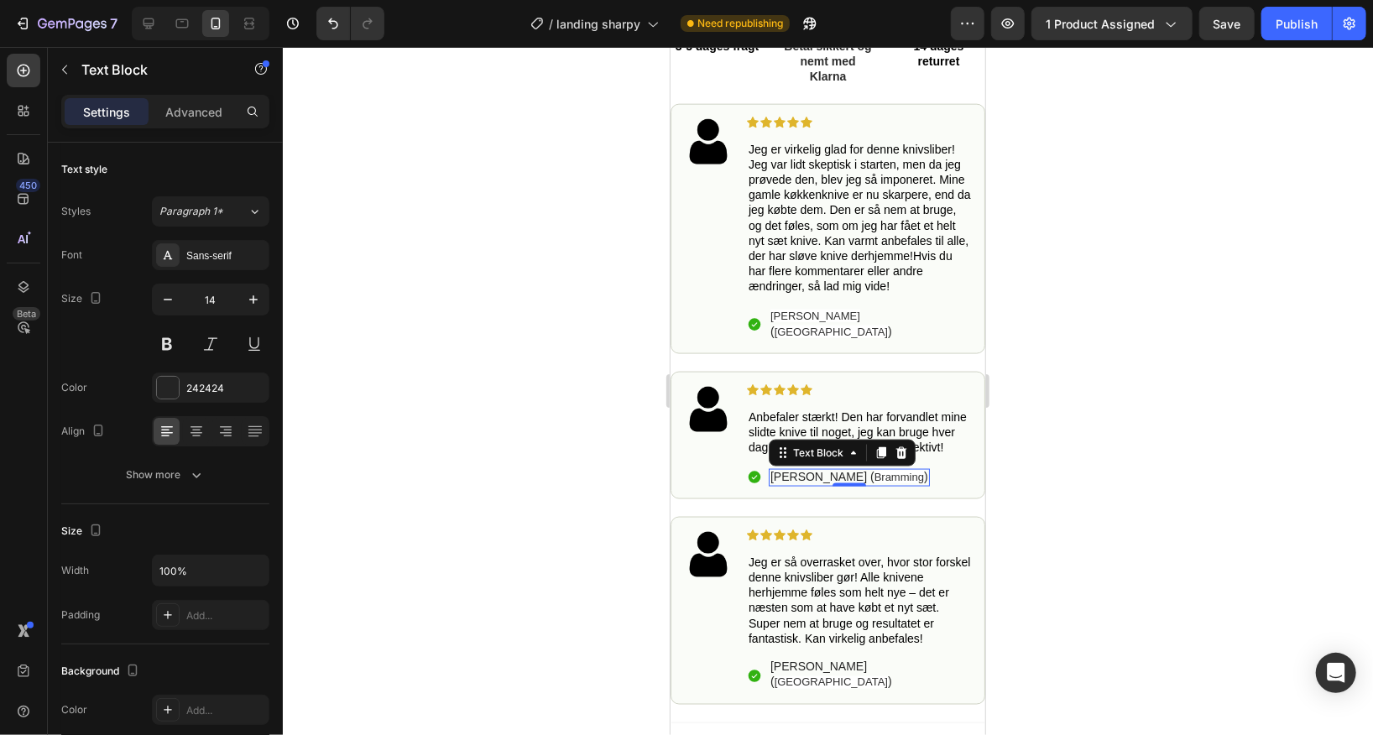
click at [874, 470] on span "Bramming" at bounding box center [899, 476] width 50 height 13
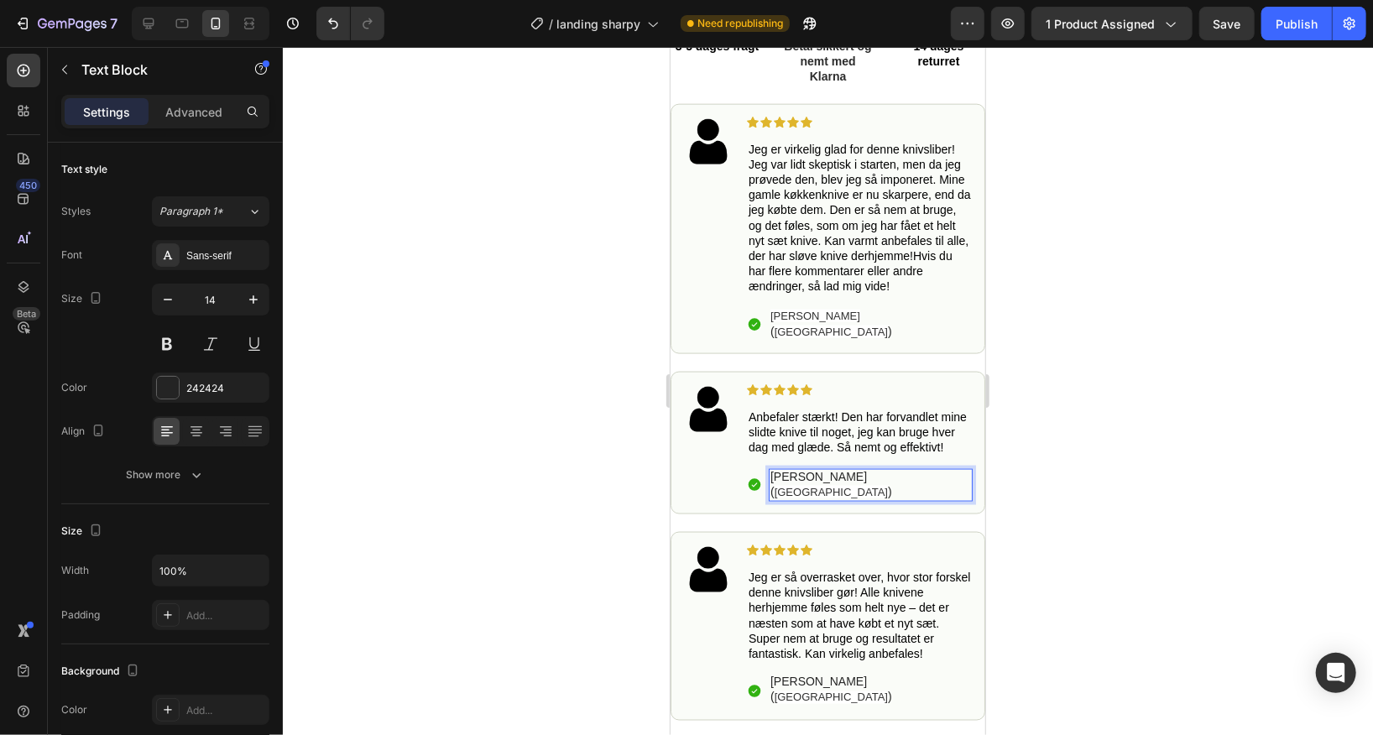
click at [1169, 401] on div at bounding box center [828, 391] width 1090 height 688
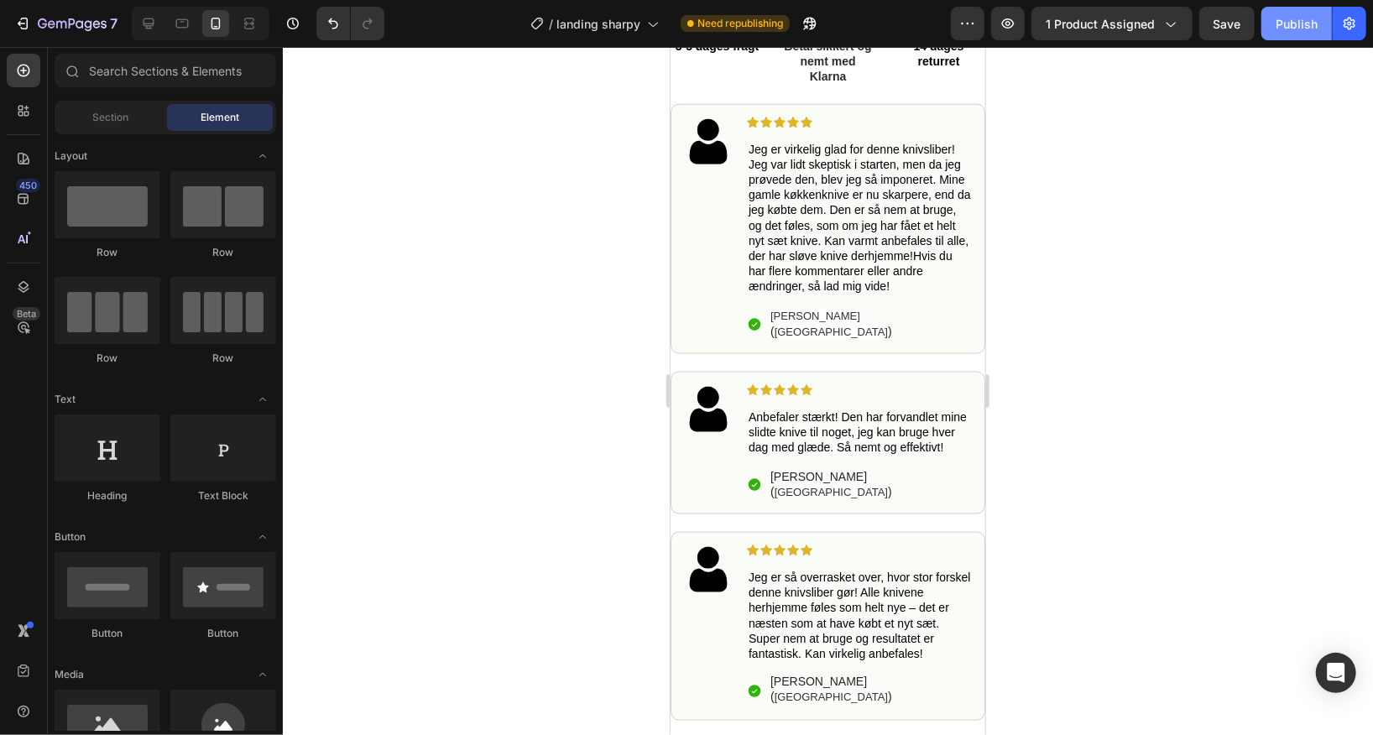
click at [1302, 21] on div "Publish" at bounding box center [1297, 24] width 42 height 18
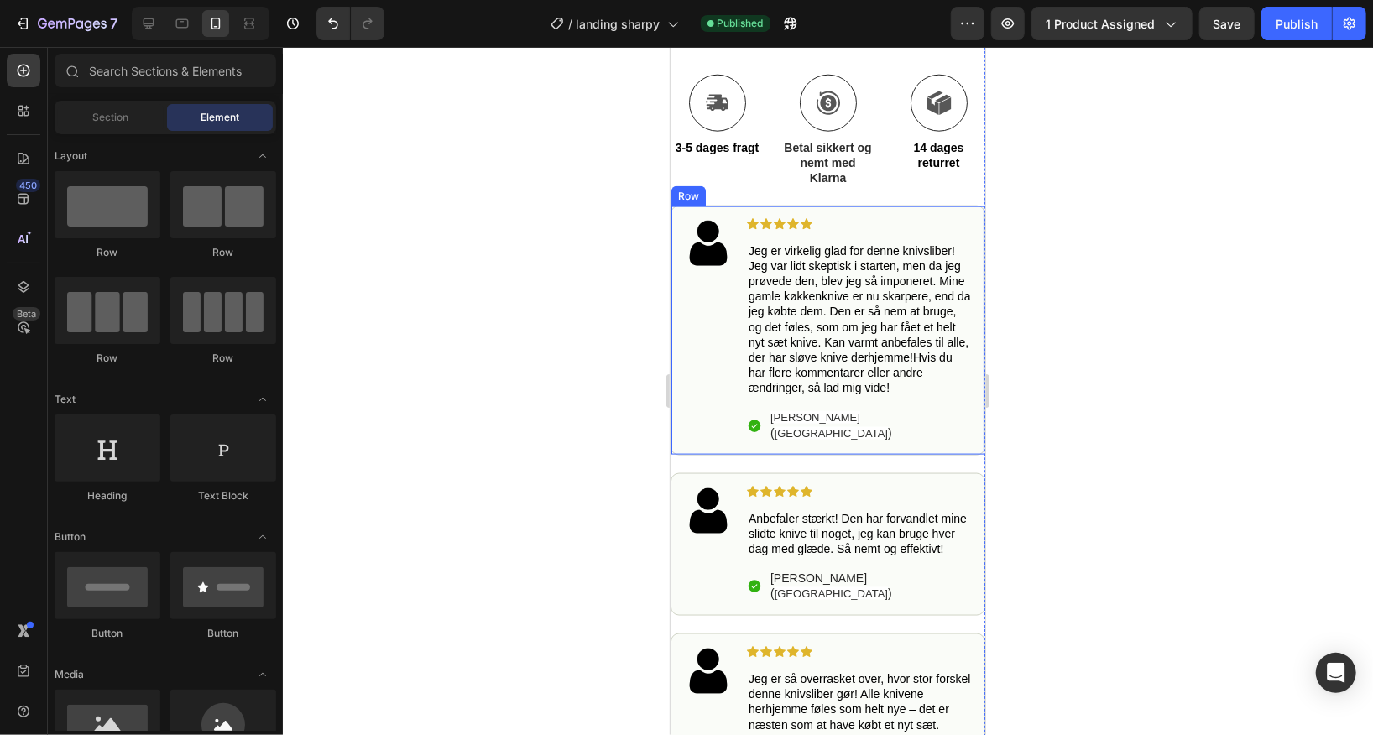
scroll to position [1147, 0]
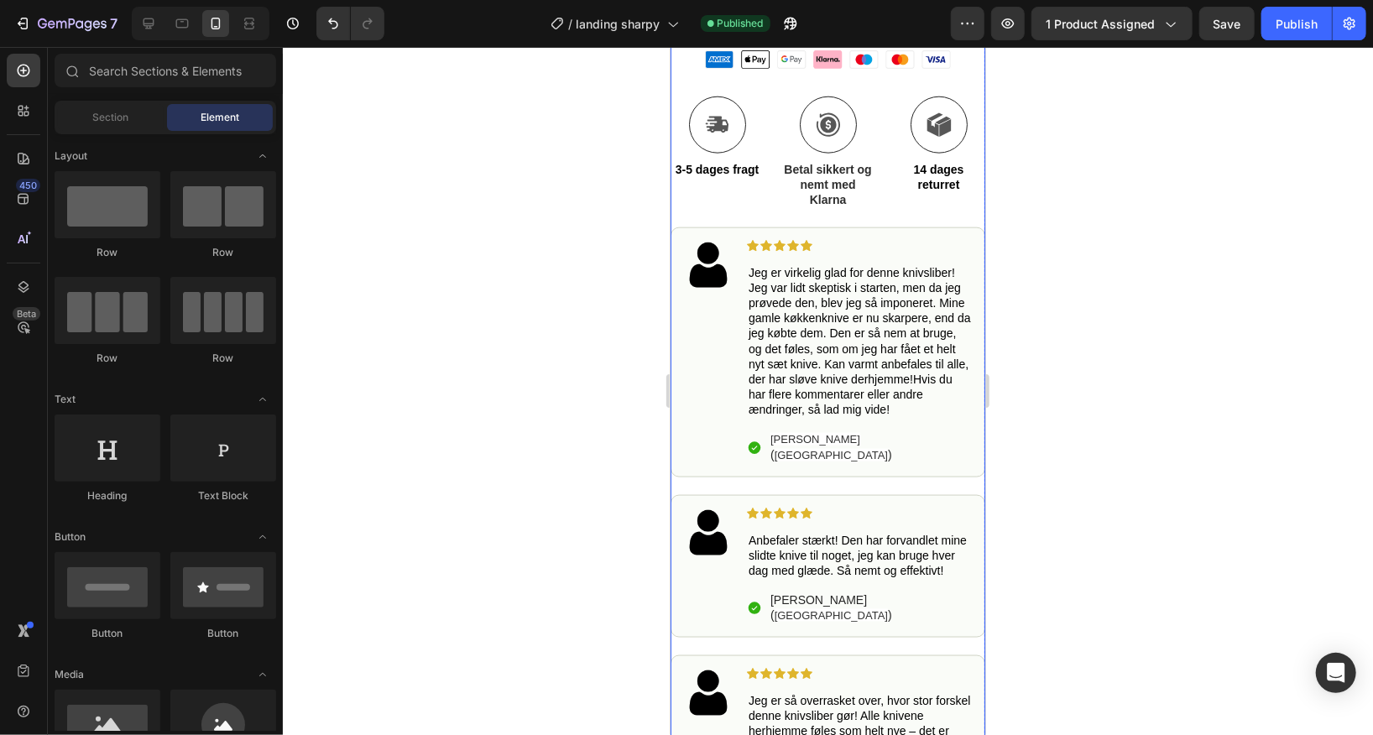
click at [685, 213] on div "Rullende knivsliber Text Block Gør hver skæring til en fornøjelse i køkkenet! S…" at bounding box center [827, 200] width 315 height 1688
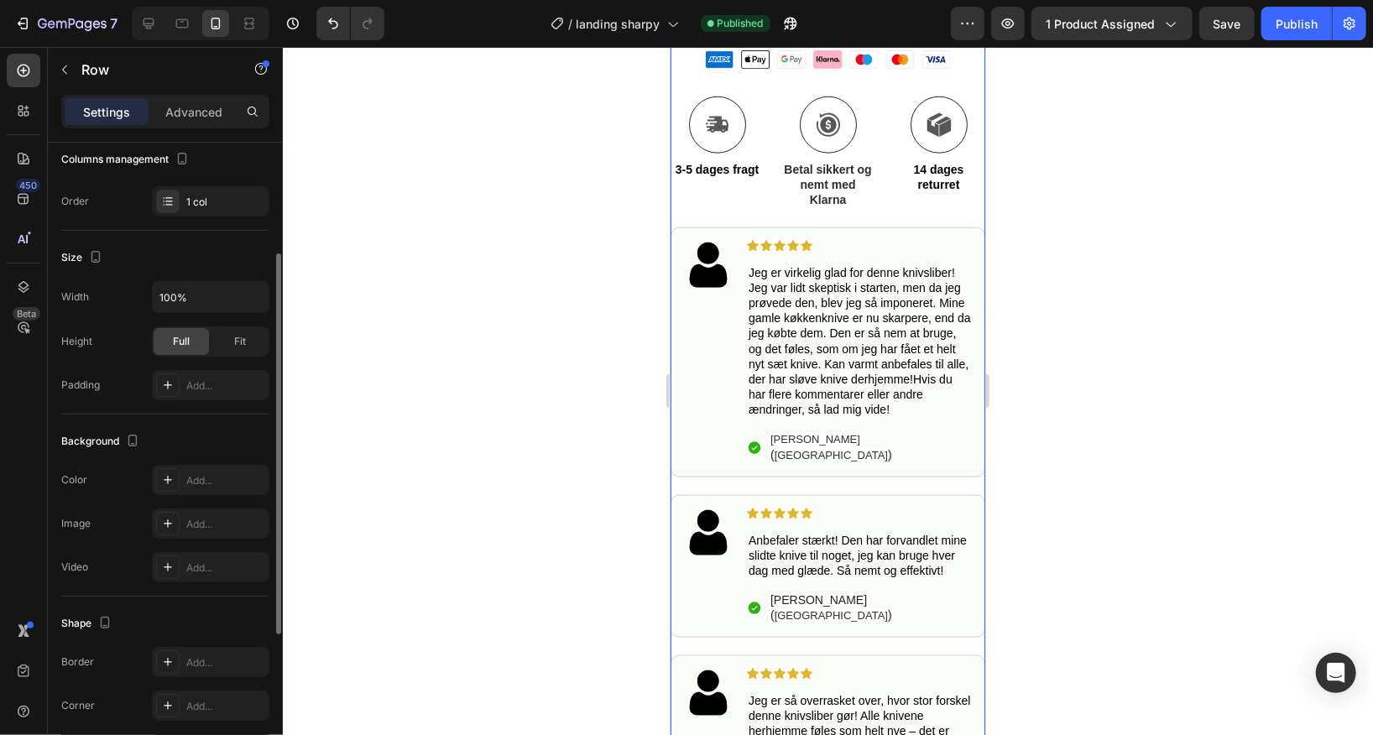
scroll to position [193, 0]
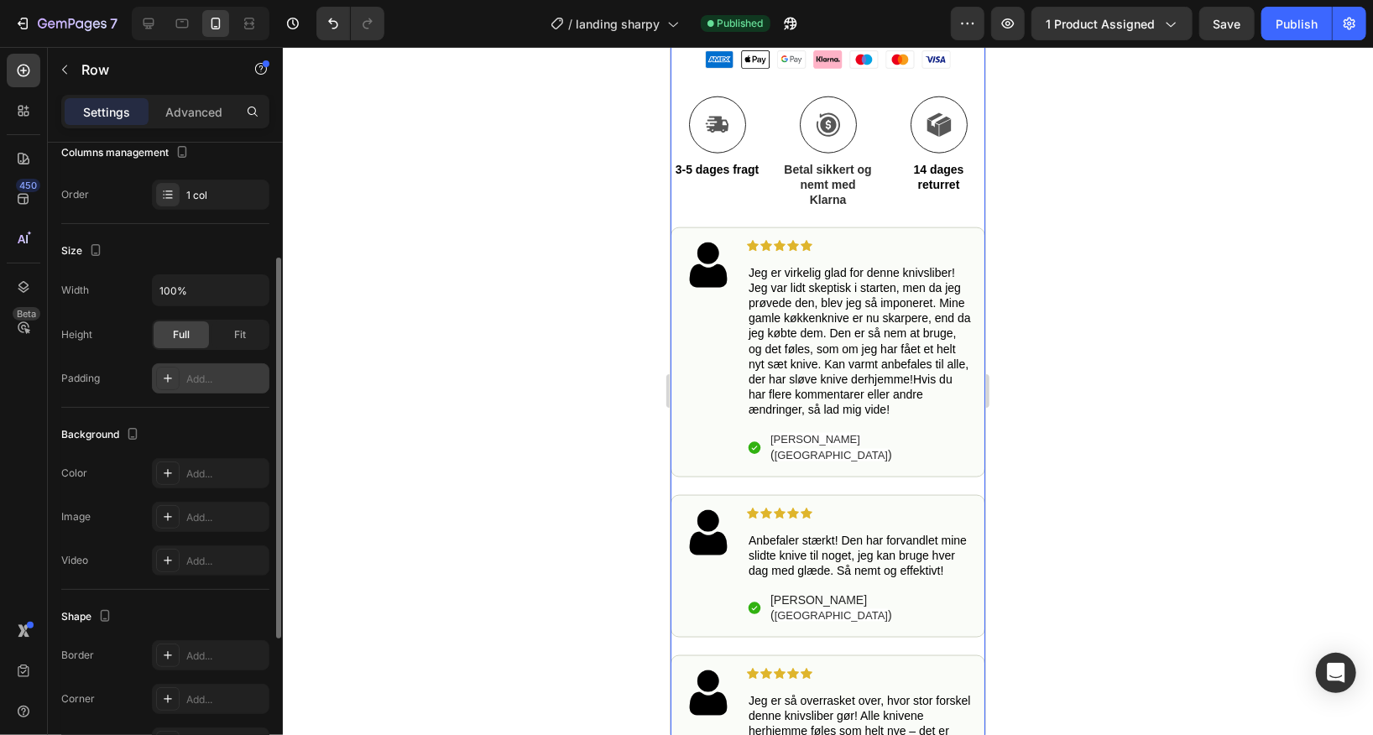
click at [206, 372] on div "Add..." at bounding box center [225, 379] width 79 height 15
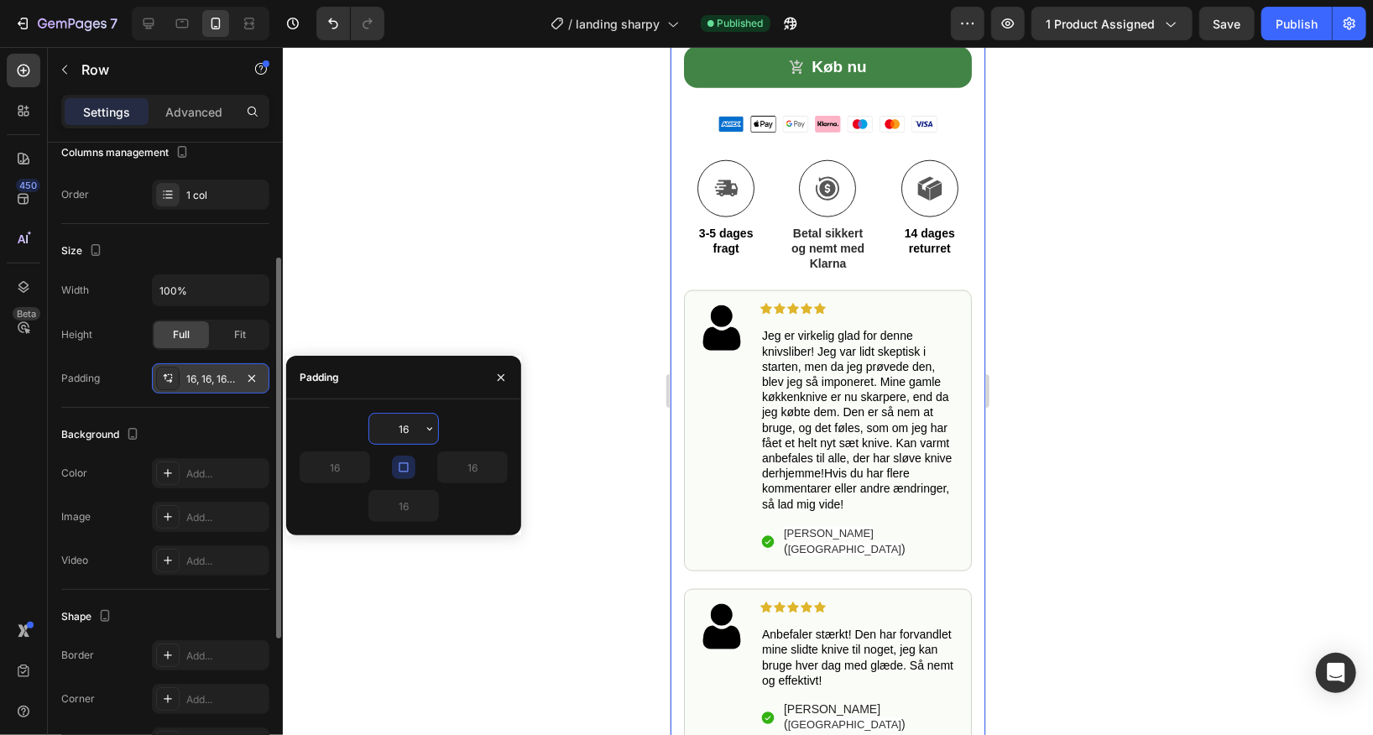
click at [421, 270] on div at bounding box center [828, 391] width 1090 height 688
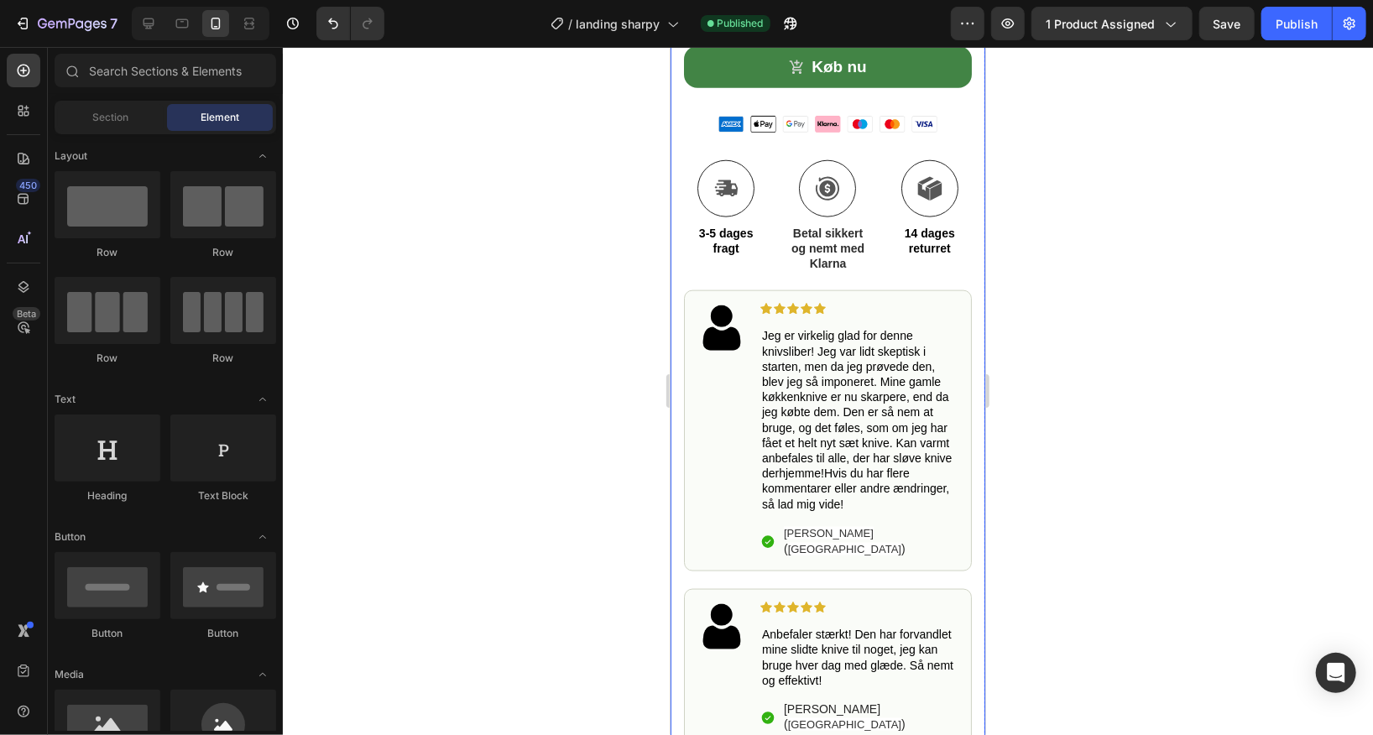
click at [673, 193] on div "Rullende knivsliber Text Block Gør hver skæring til en fornøjelse i køkkenet! S…" at bounding box center [827, 269] width 315 height 1826
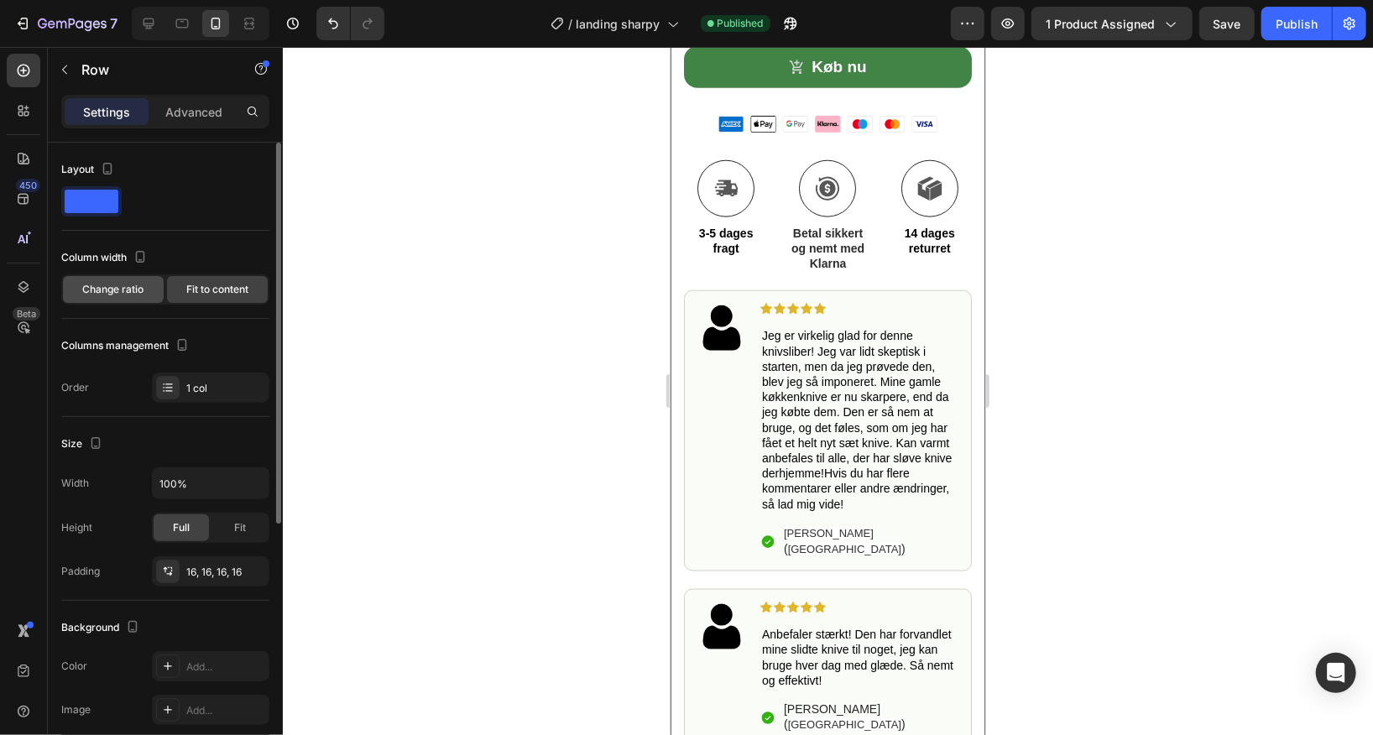
click at [115, 294] on span "Change ratio" at bounding box center [113, 289] width 61 height 15
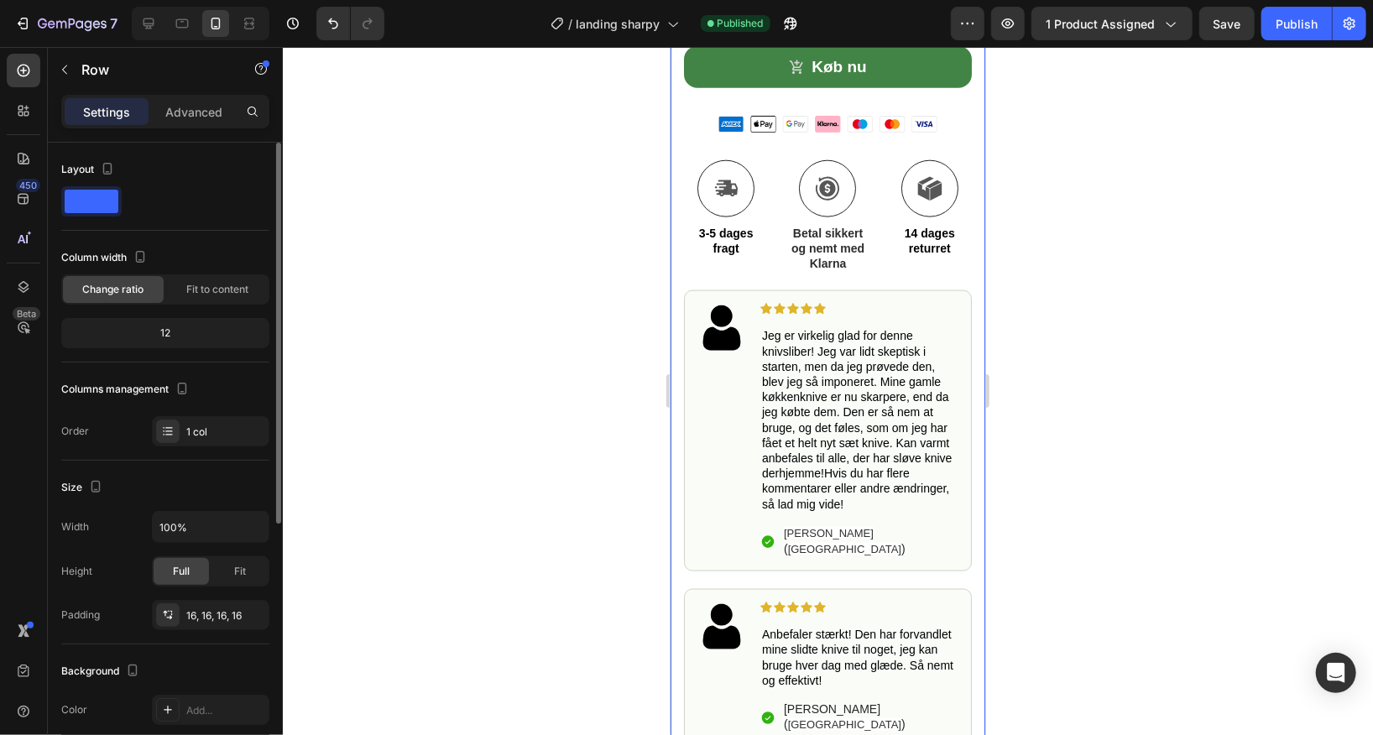
click at [170, 336] on div "12" at bounding box center [165, 332] width 201 height 23
click at [218, 289] on span "Fit to content" at bounding box center [217, 289] width 62 height 15
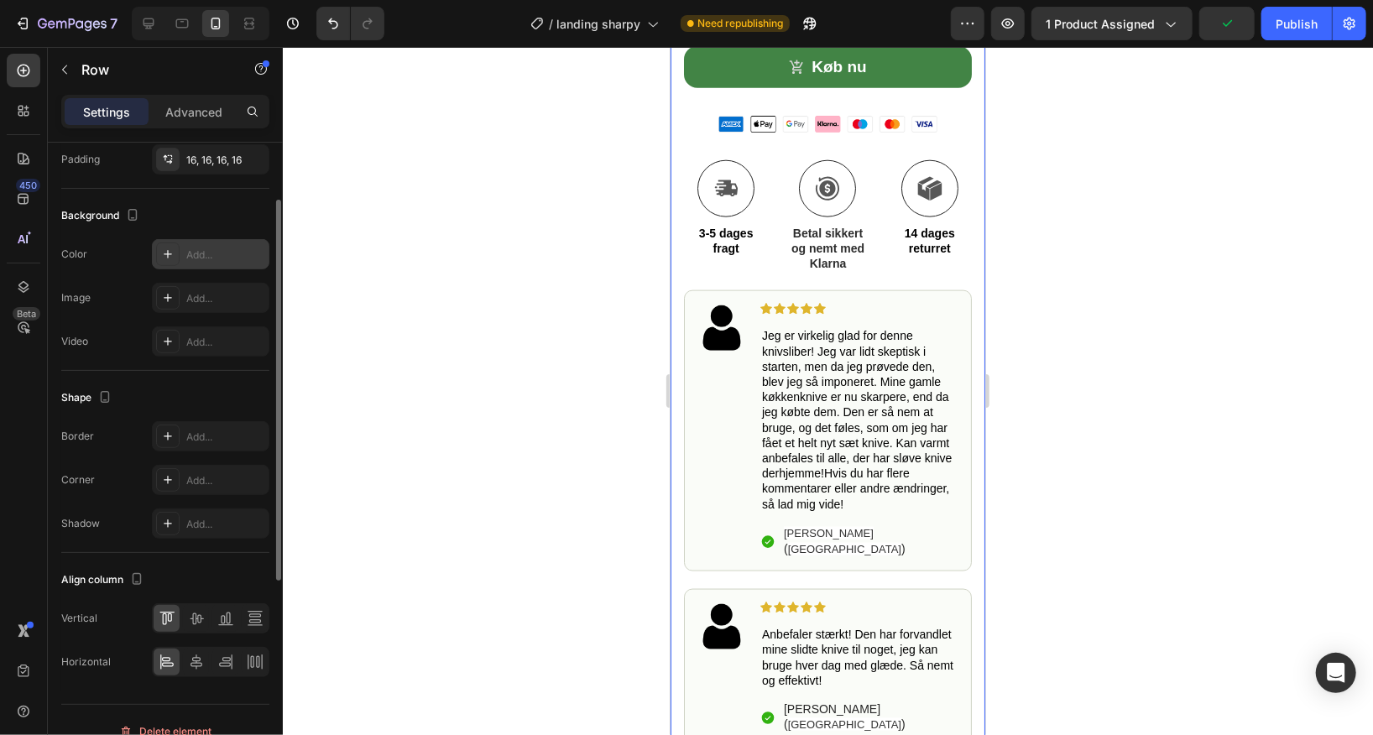
scroll to position [0, 0]
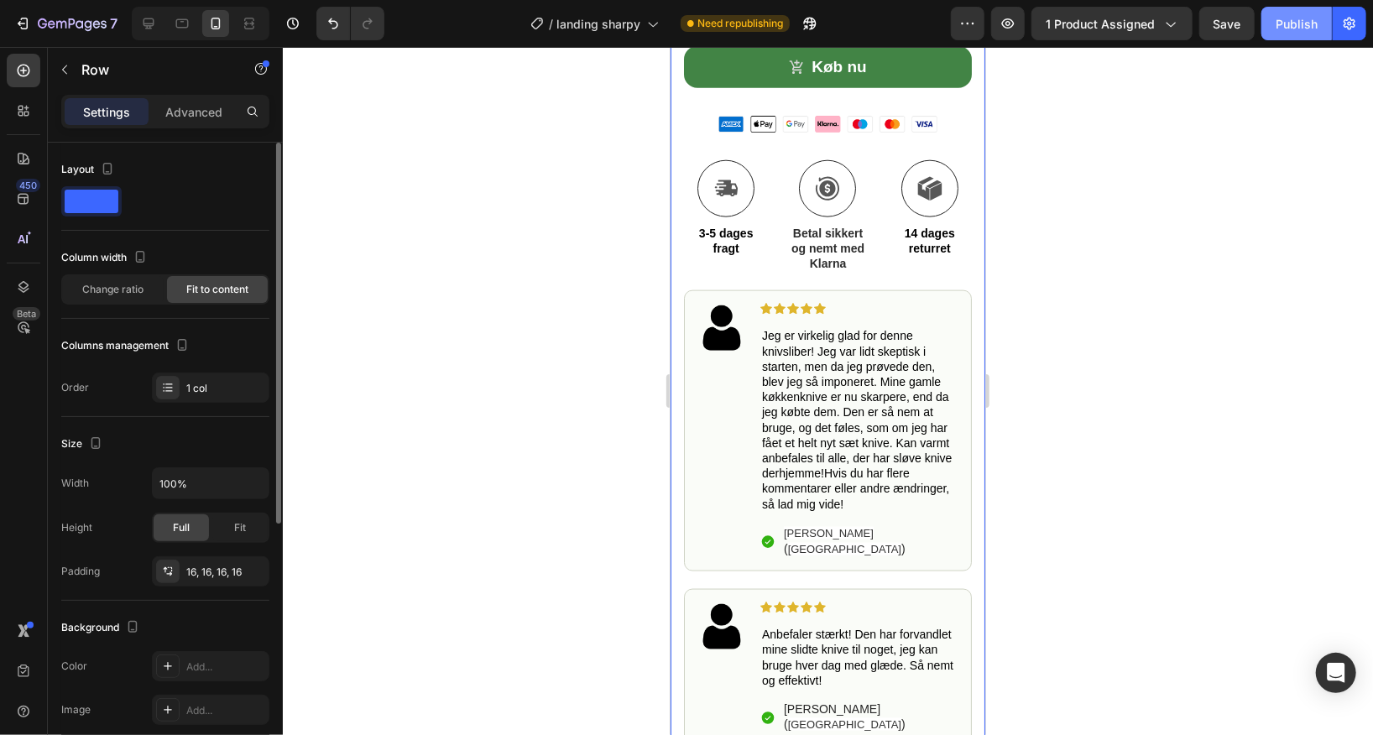
click at [1309, 35] on button "Publish" at bounding box center [1296, 24] width 70 height 34
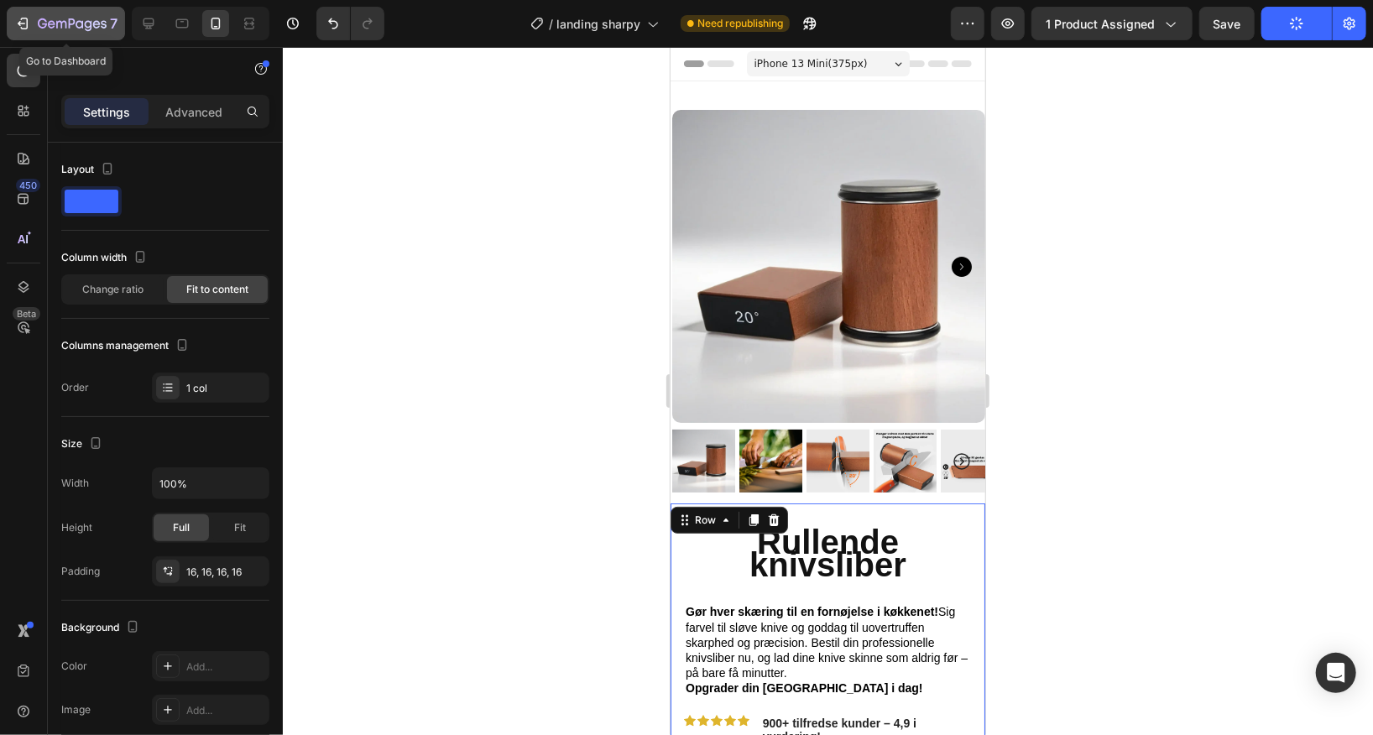
click at [18, 22] on icon "button" at bounding box center [22, 23] width 17 height 17
